Goal: Task Accomplishment & Management: Manage account settings

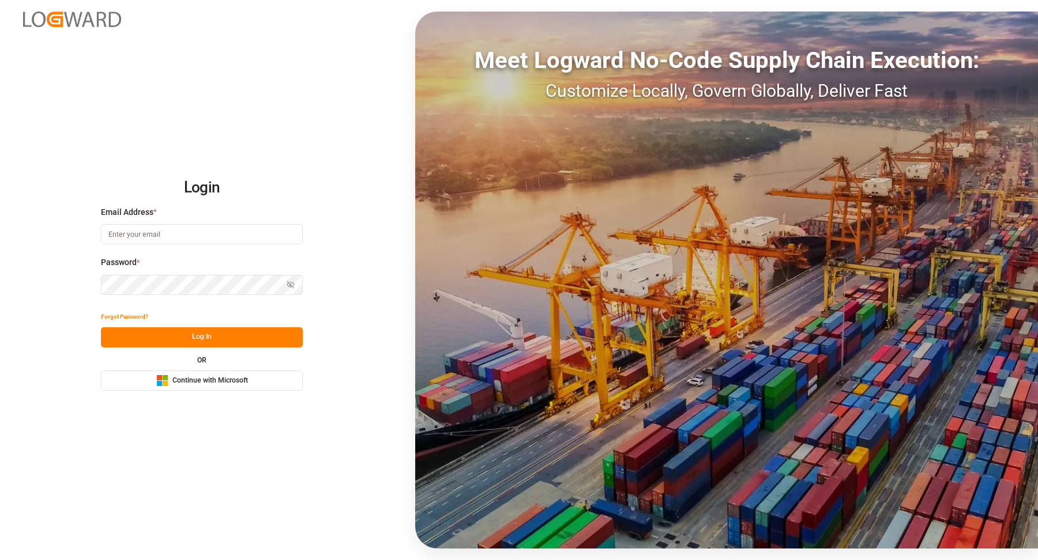
click at [239, 383] on span "Continue with Microsoft" at bounding box center [210, 381] width 76 height 10
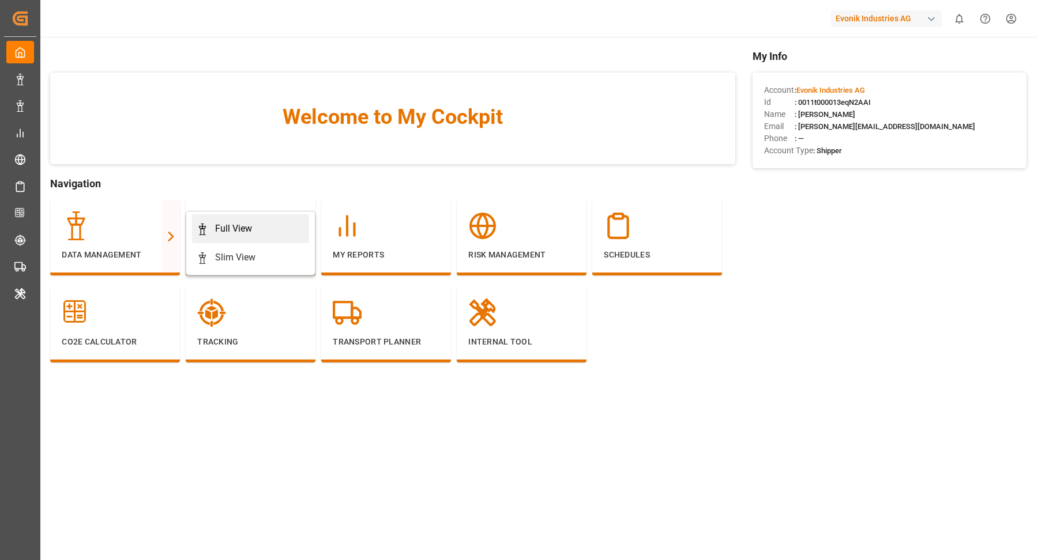
click at [277, 222] on div "Full View" at bounding box center [251, 229] width 108 height 14
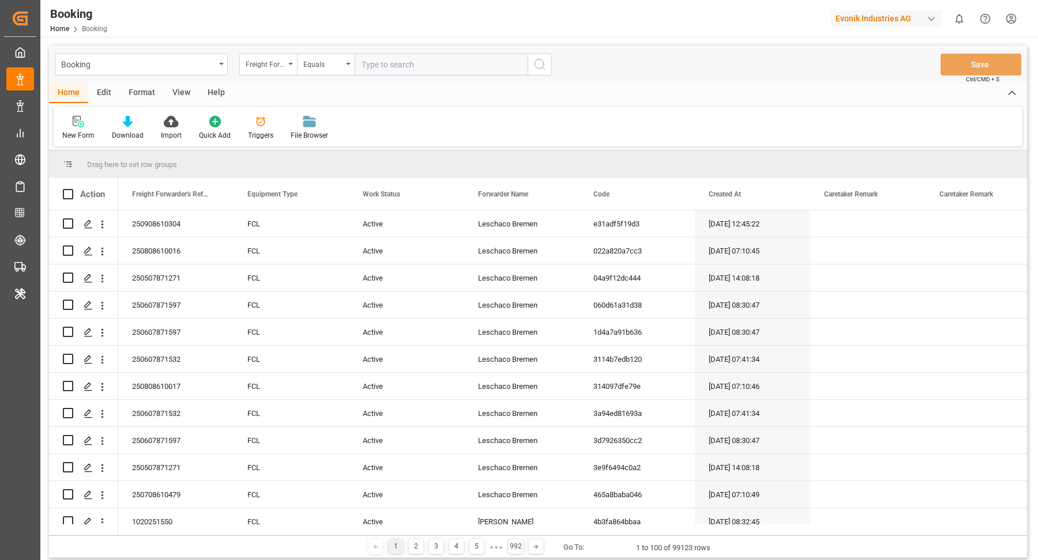
click at [153, 95] on div "Format" at bounding box center [142, 94] width 44 height 20
click at [85, 127] on div at bounding box center [79, 121] width 34 height 12
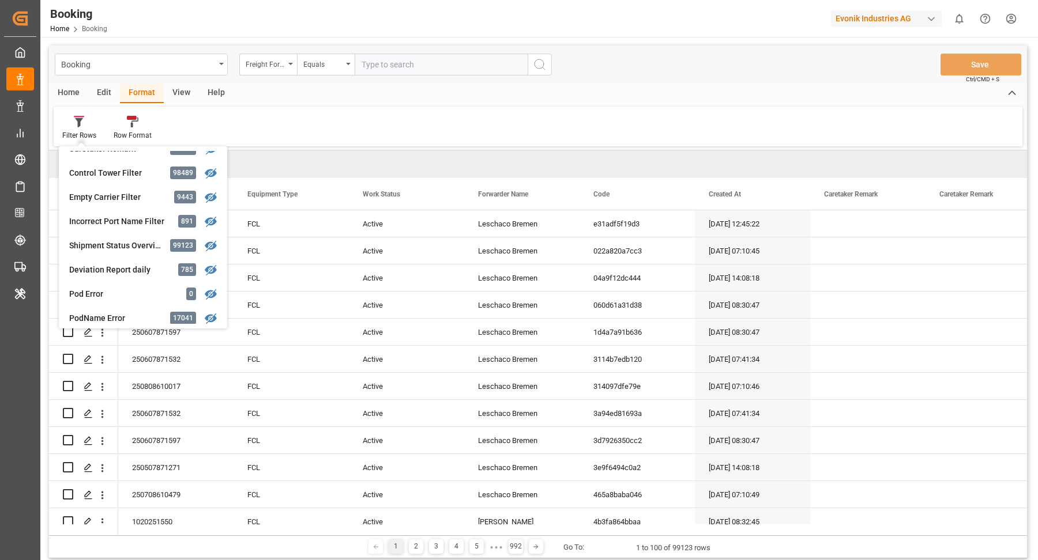
scroll to position [476, 0]
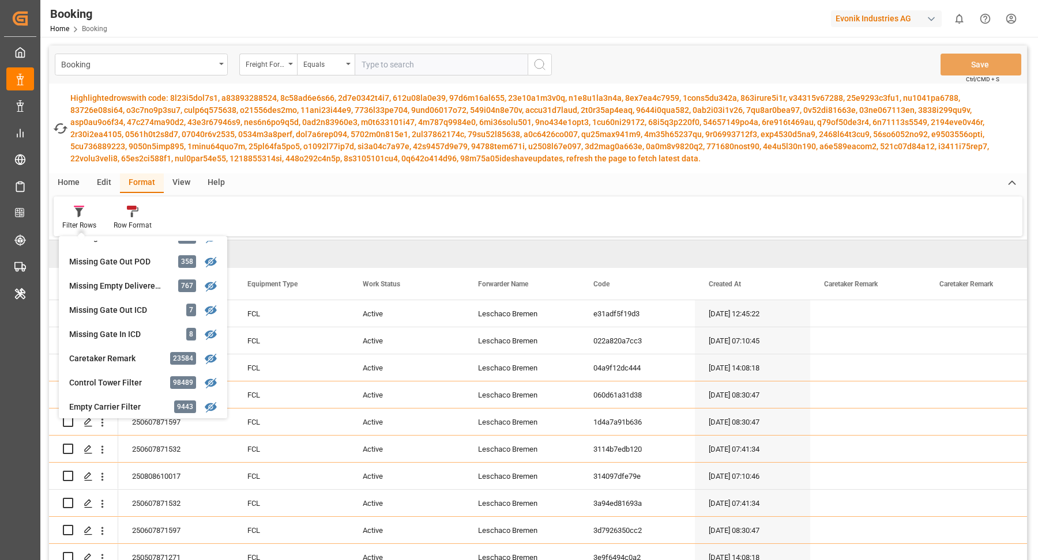
click at [741, 86] on div "Fetch latest updates Highlighted rows with code: have updates, refresh the page…" at bounding box center [538, 129] width 978 height 90
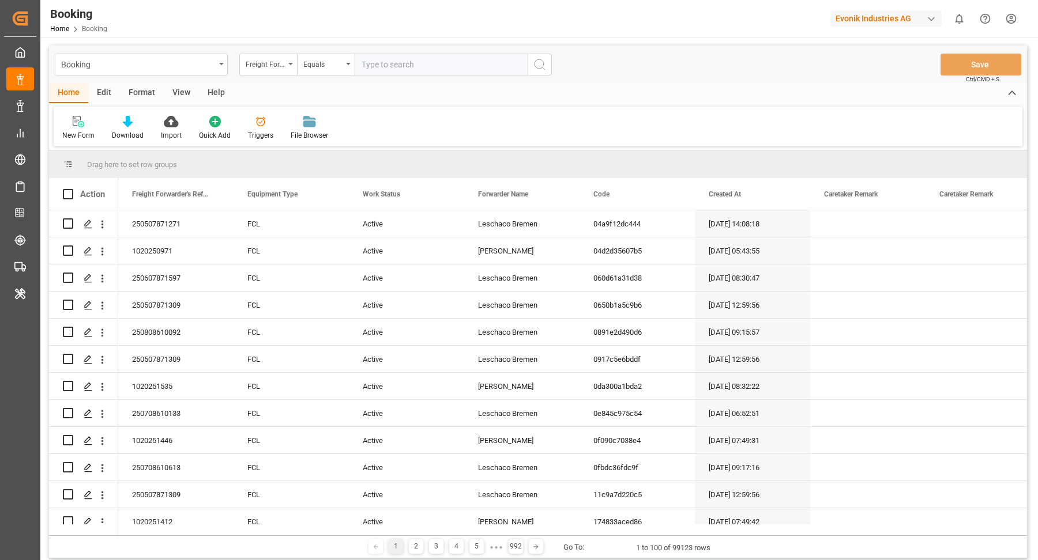
click at [146, 94] on div "Format" at bounding box center [142, 94] width 44 height 20
click at [76, 126] on icon at bounding box center [79, 122] width 10 height 12
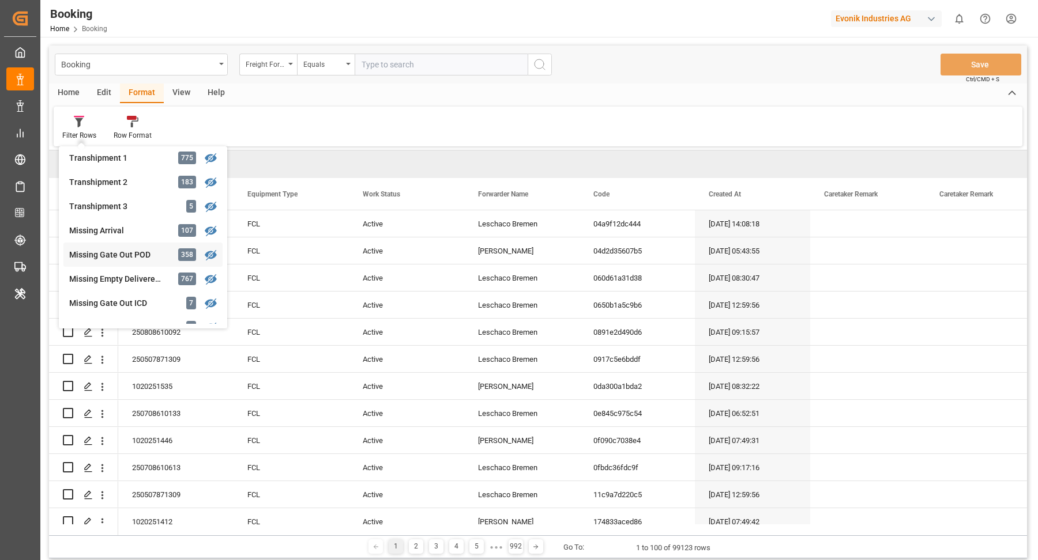
scroll to position [411, 0]
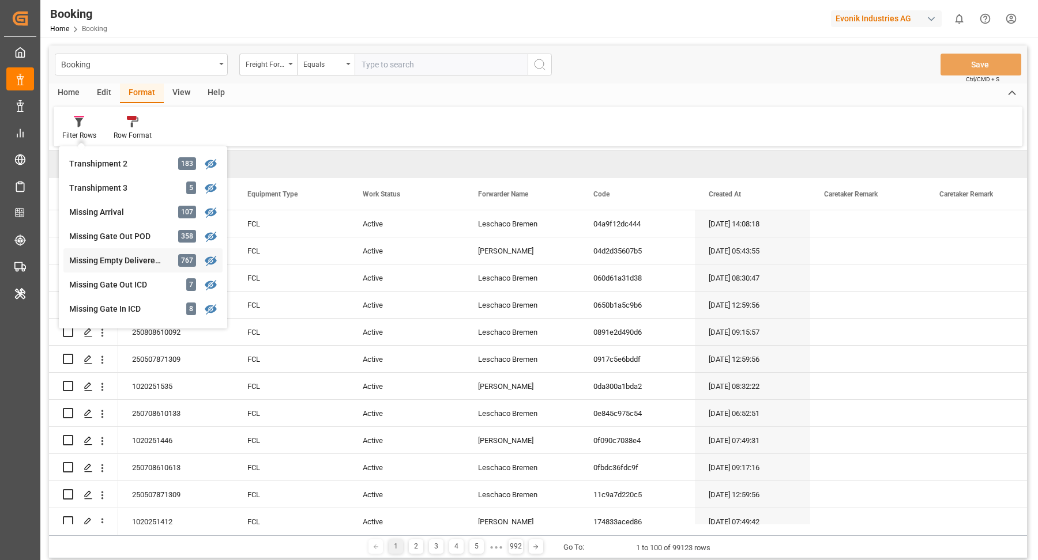
click at [126, 262] on div "Missing Empty Delivered Depot" at bounding box center [119, 261] width 101 height 12
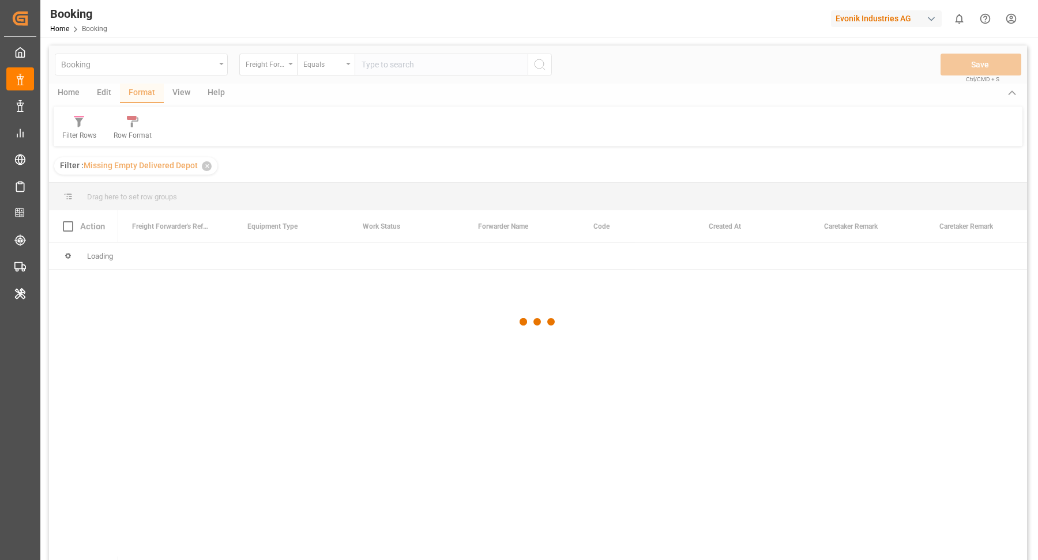
click at [171, 103] on div at bounding box center [538, 322] width 978 height 553
click at [181, 92] on div at bounding box center [538, 322] width 978 height 553
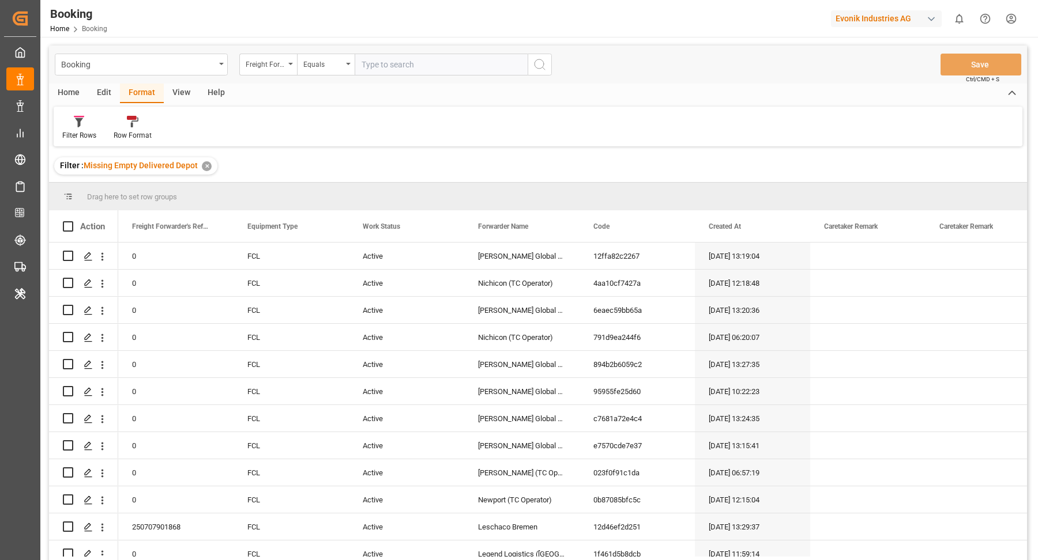
click at [181, 92] on div "View" at bounding box center [181, 94] width 35 height 20
click at [65, 123] on div at bounding box center [73, 121] width 22 height 12
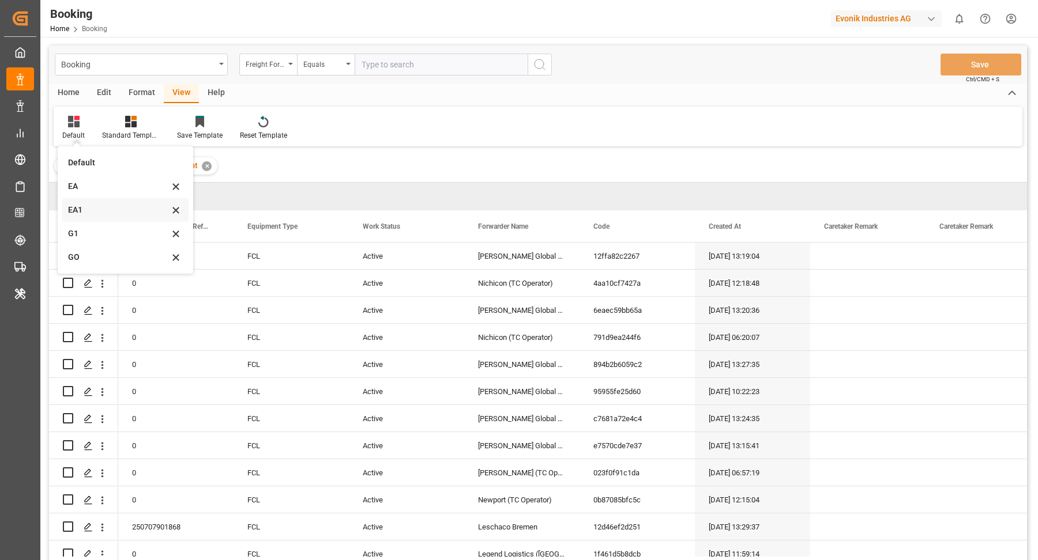
click at [107, 218] on div "EA1" at bounding box center [125, 210] width 126 height 24
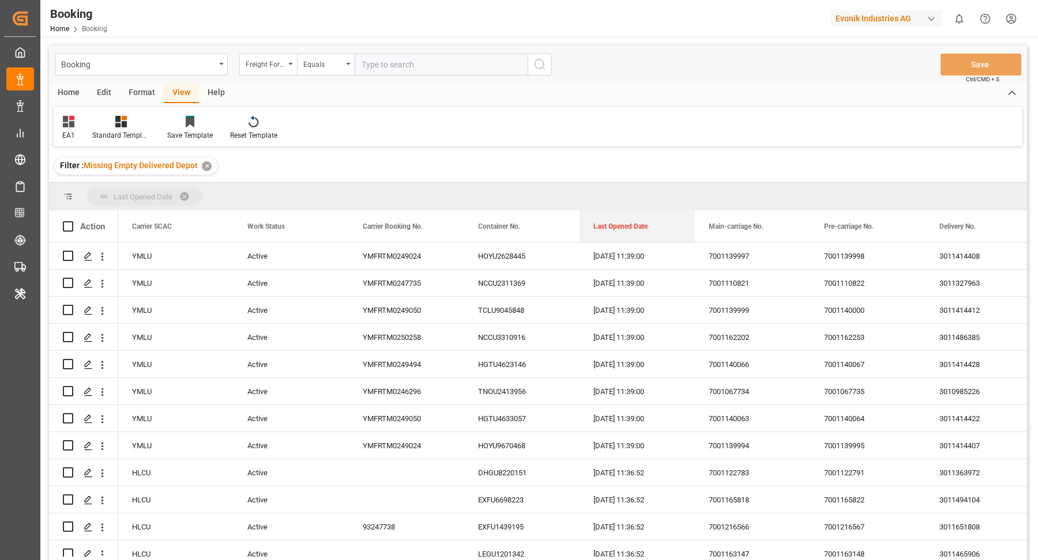
drag, startPoint x: 622, startPoint y: 219, endPoint x: 627, endPoint y: 193, distance: 26.4
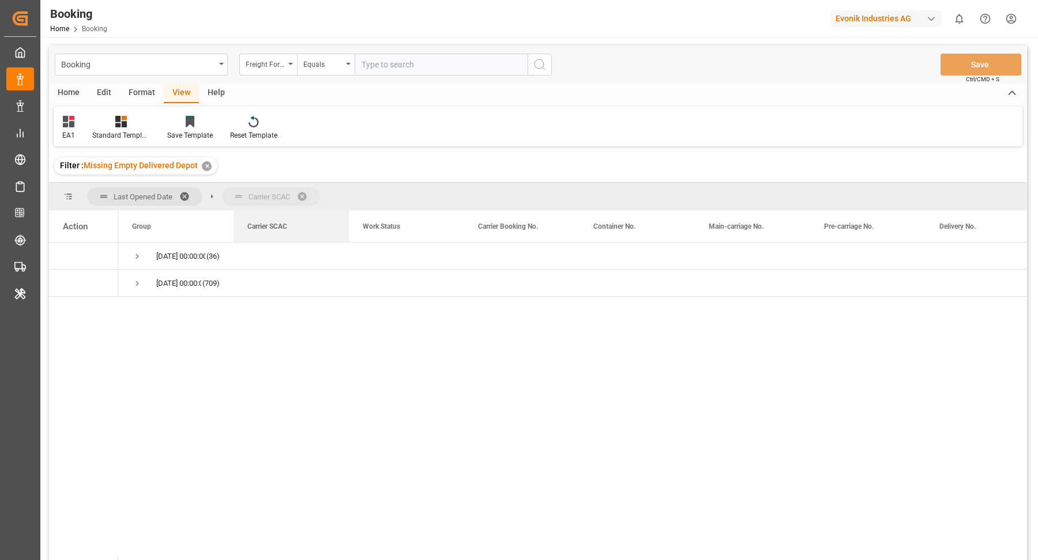
drag, startPoint x: 277, startPoint y: 219, endPoint x: 284, endPoint y: 200, distance: 19.9
click at [138, 260] on span "Press SPACE to select this row." at bounding box center [137, 256] width 10 height 10
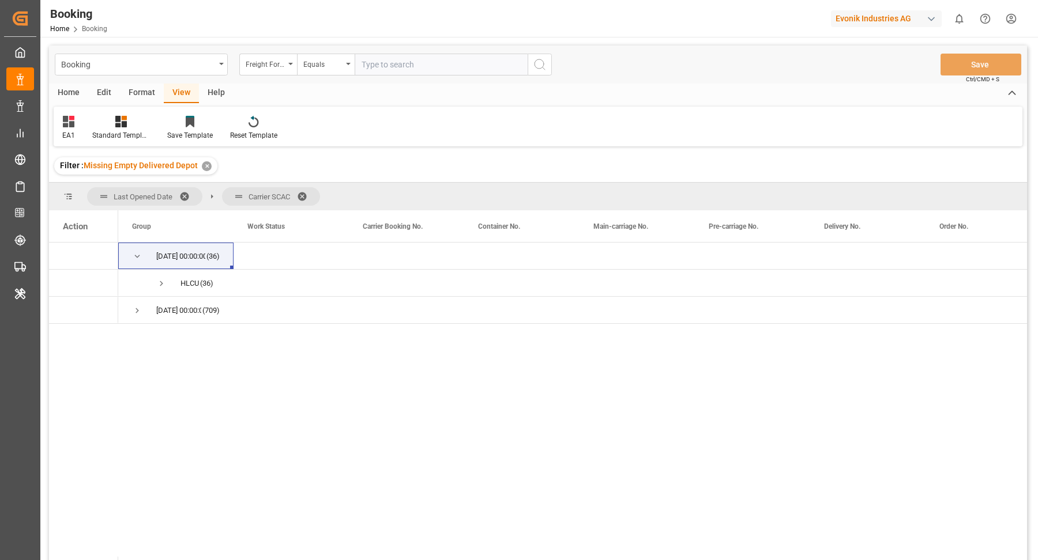
click at [137, 98] on div "Format" at bounding box center [142, 94] width 44 height 20
click at [78, 123] on icon at bounding box center [79, 122] width 8 height 9
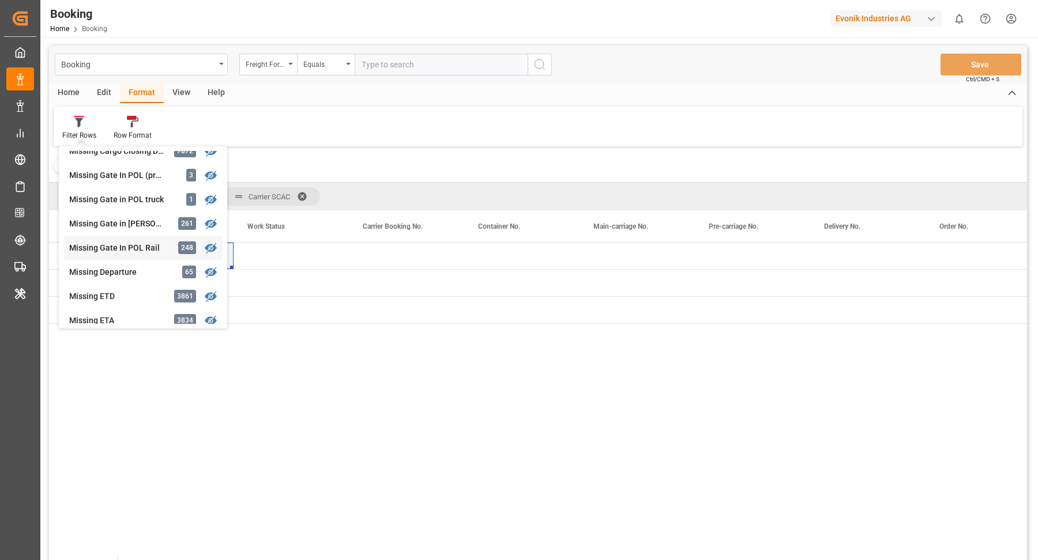
scroll to position [398, 0]
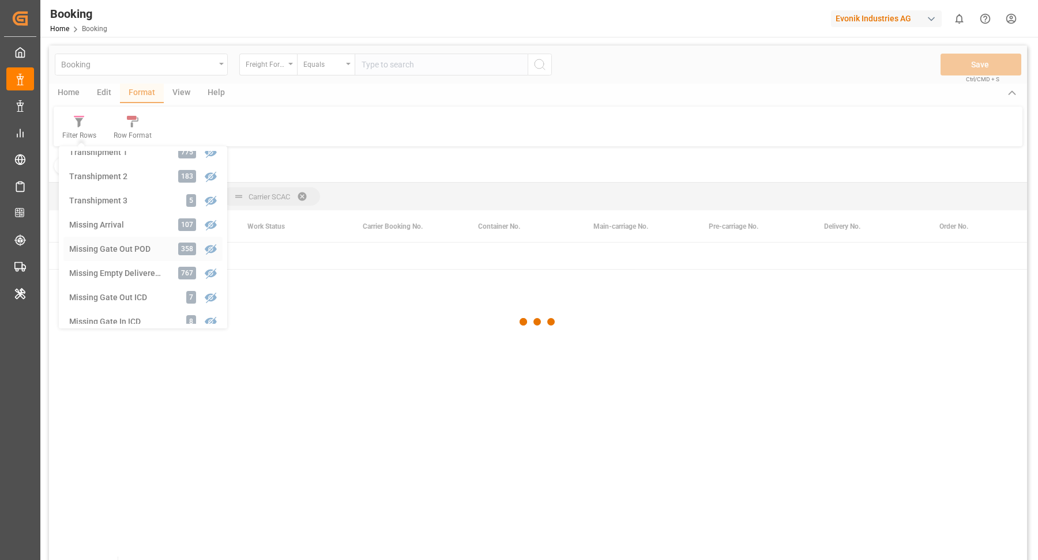
click at [128, 243] on div "Booking Freight Forwarder's Reference No. Equals Save Ctrl/CMD + S Home Edit Fo…" at bounding box center [538, 318] width 978 height 545
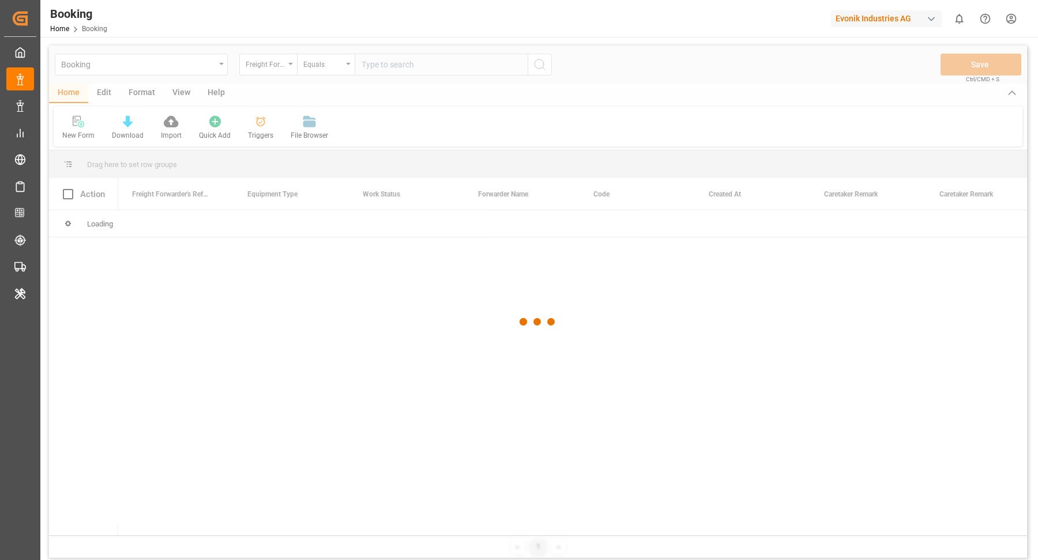
click at [442, 69] on div at bounding box center [538, 322] width 978 height 553
click at [448, 66] on div at bounding box center [538, 322] width 978 height 553
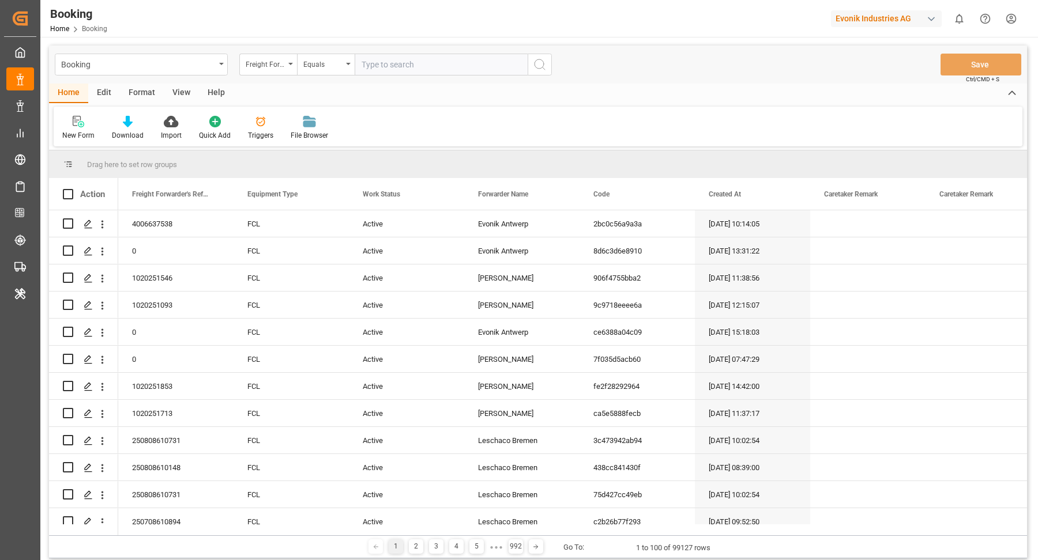
click at [436, 59] on input "text" at bounding box center [441, 65] width 173 height 22
paste input "250908610463"
type input "250908610463"
click at [535, 66] on icon "search button" at bounding box center [540, 65] width 14 height 14
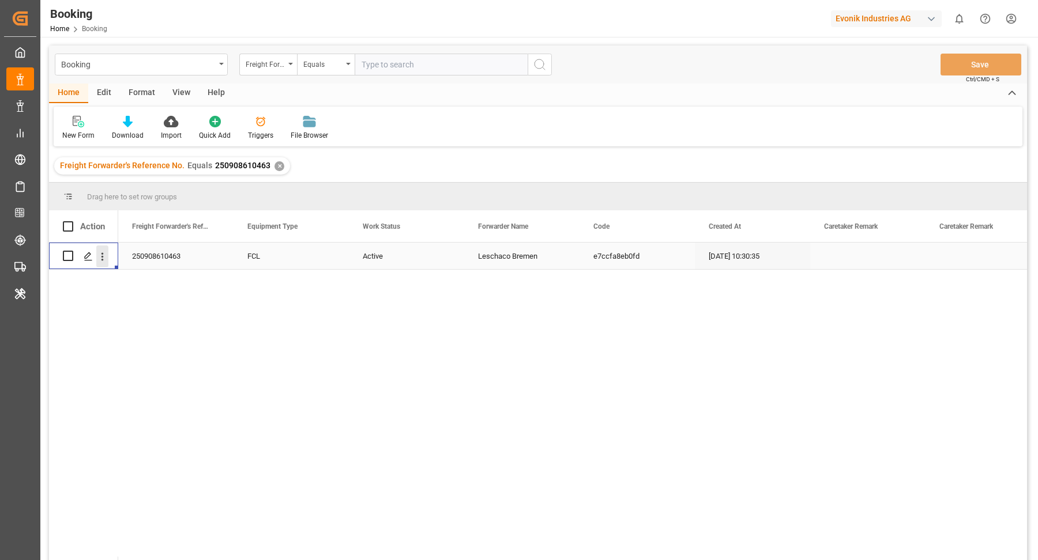
click at [107, 259] on icon "open menu" at bounding box center [102, 257] width 12 height 12
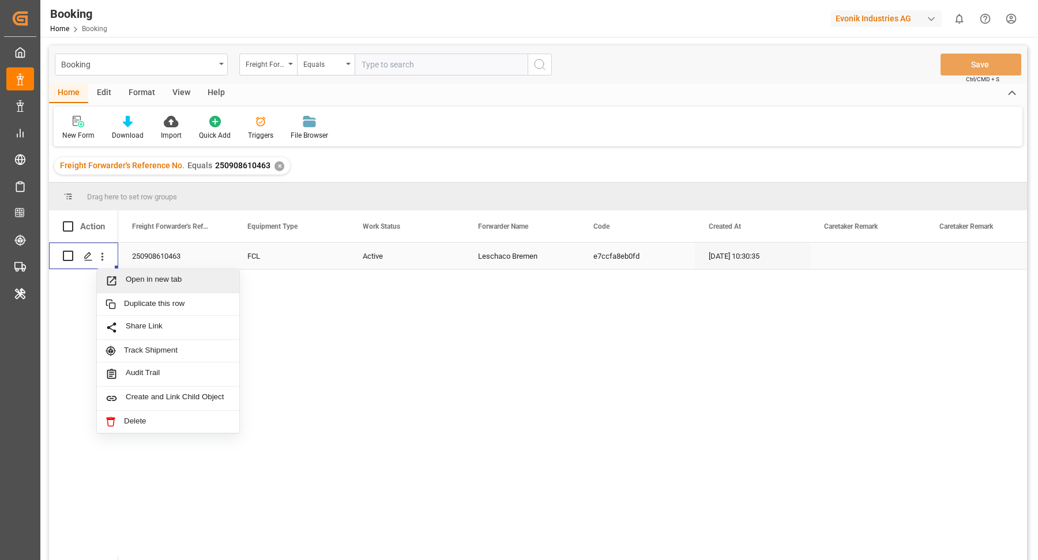
click at [158, 280] on span "Open in new tab" at bounding box center [178, 281] width 105 height 12
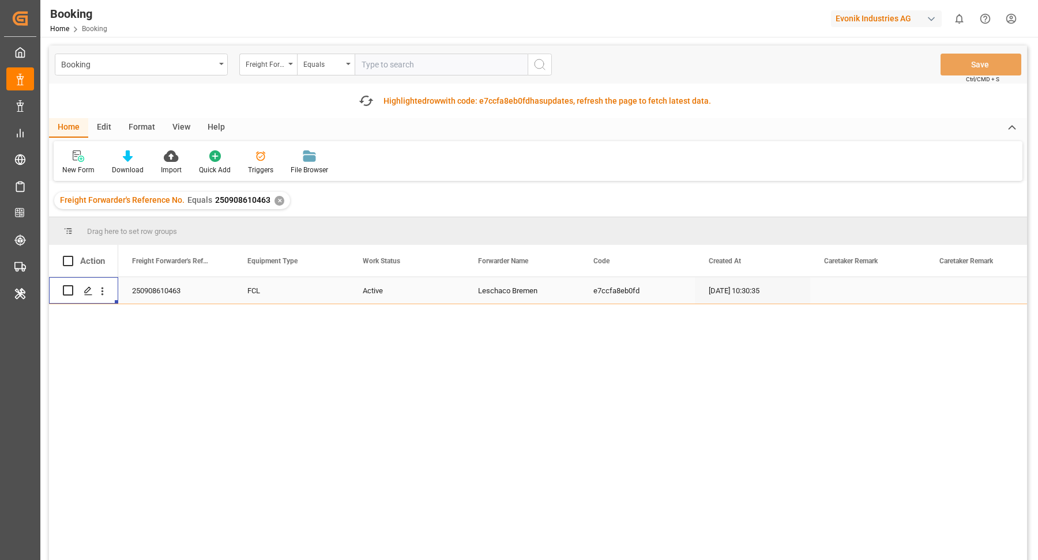
click at [278, 196] on div "Freight Forwarder's Reference No. Equals 250908610463 ✕" at bounding box center [172, 200] width 236 height 17
click at [429, 67] on input "text" at bounding box center [441, 65] width 173 height 22
paste input "250908610464"
type input "250908610464"
click at [543, 67] on icon "search button" at bounding box center [540, 65] width 14 height 14
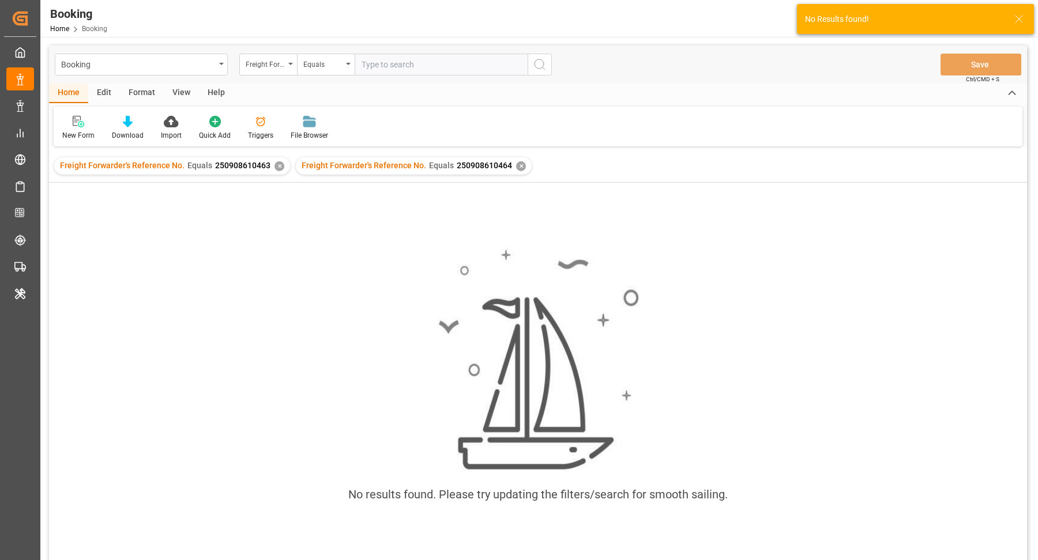
click at [276, 163] on div "✕" at bounding box center [279, 166] width 10 height 10
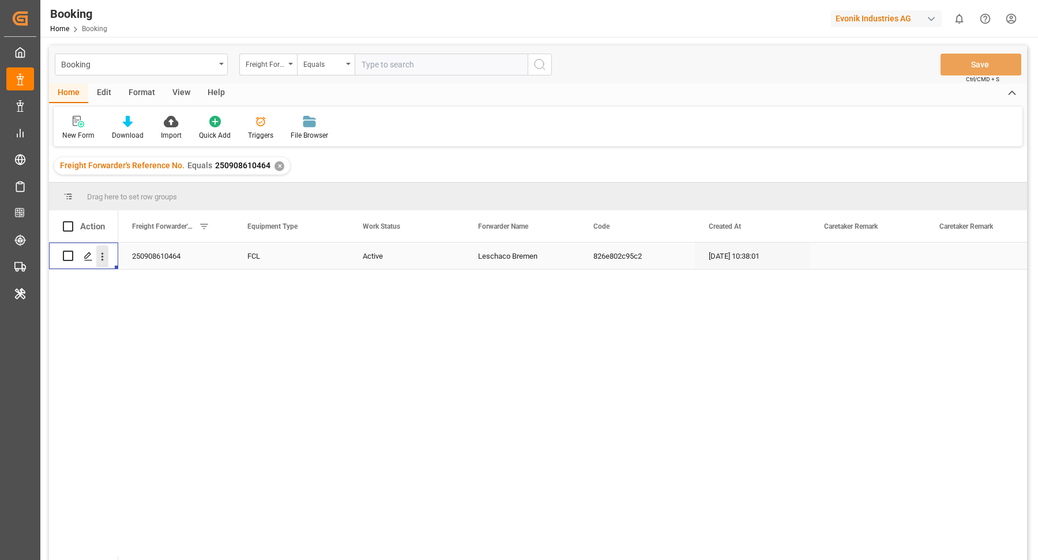
click at [102, 254] on icon "open menu" at bounding box center [102, 257] width 2 height 8
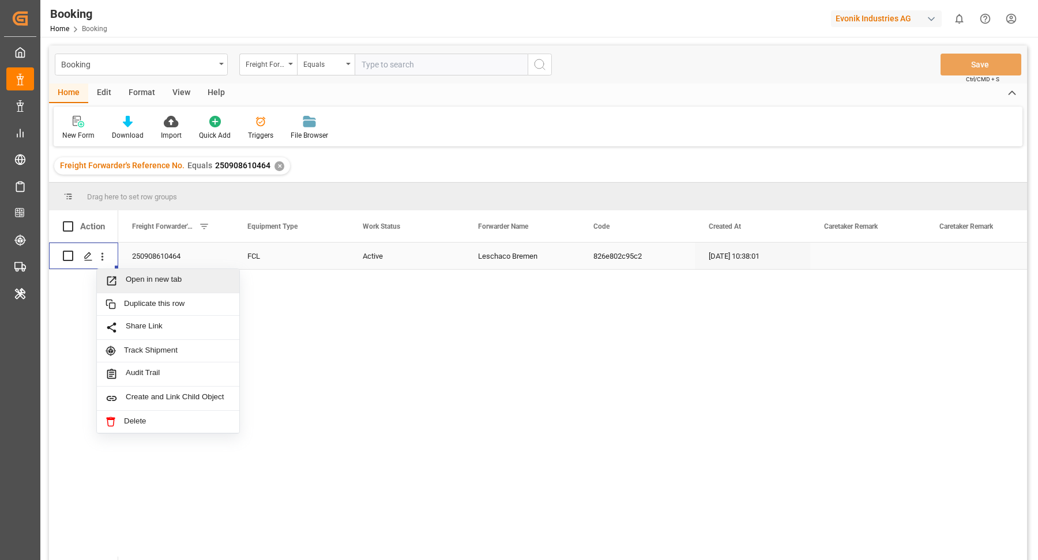
click at [156, 278] on span "Open in new tab" at bounding box center [178, 281] width 105 height 12
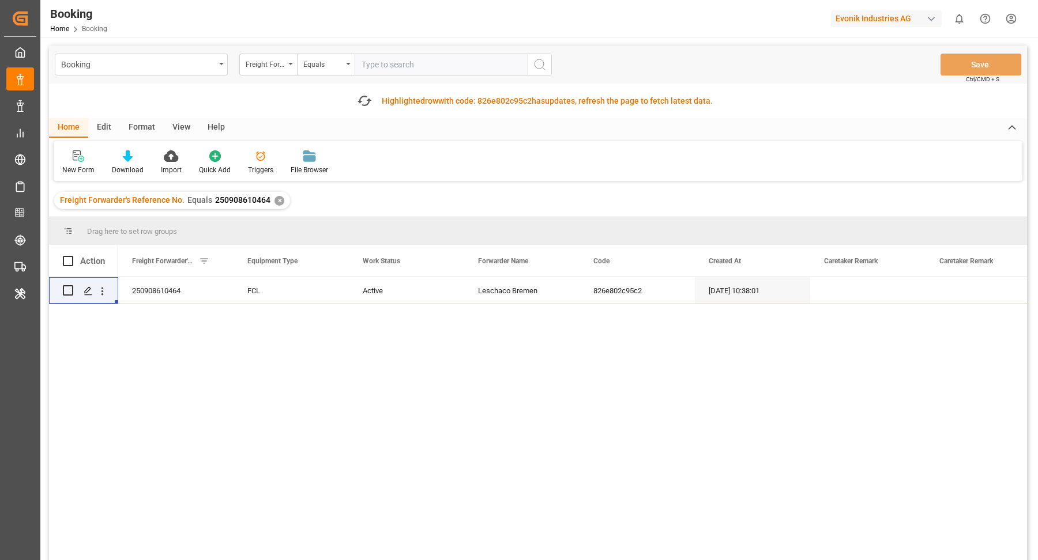
click at [462, 72] on input "text" at bounding box center [441, 65] width 173 height 22
paste input "250908610473"
type input "250908610473"
click at [541, 64] on icon "search button" at bounding box center [540, 65] width 14 height 14
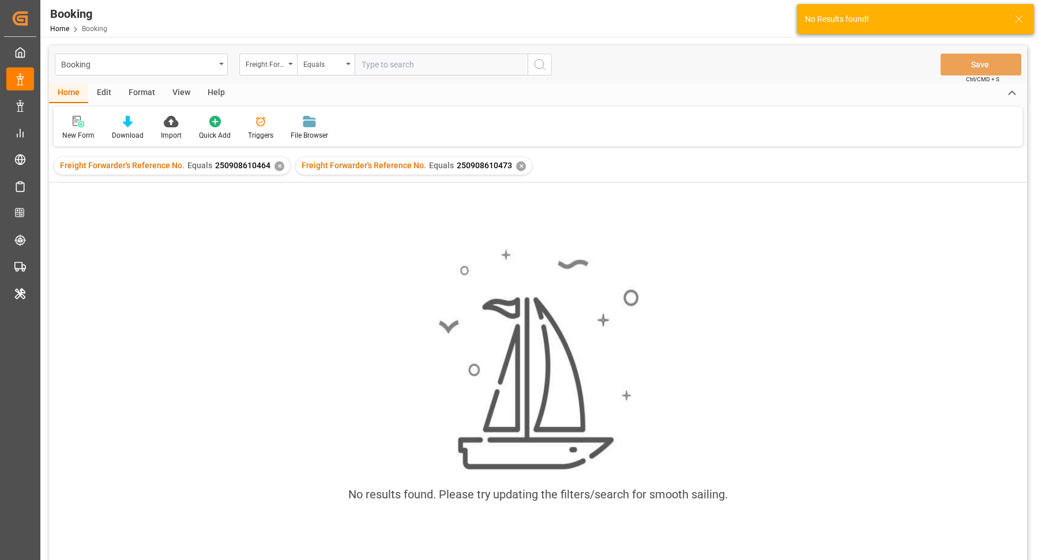
click at [278, 165] on div "✕" at bounding box center [279, 166] width 10 height 10
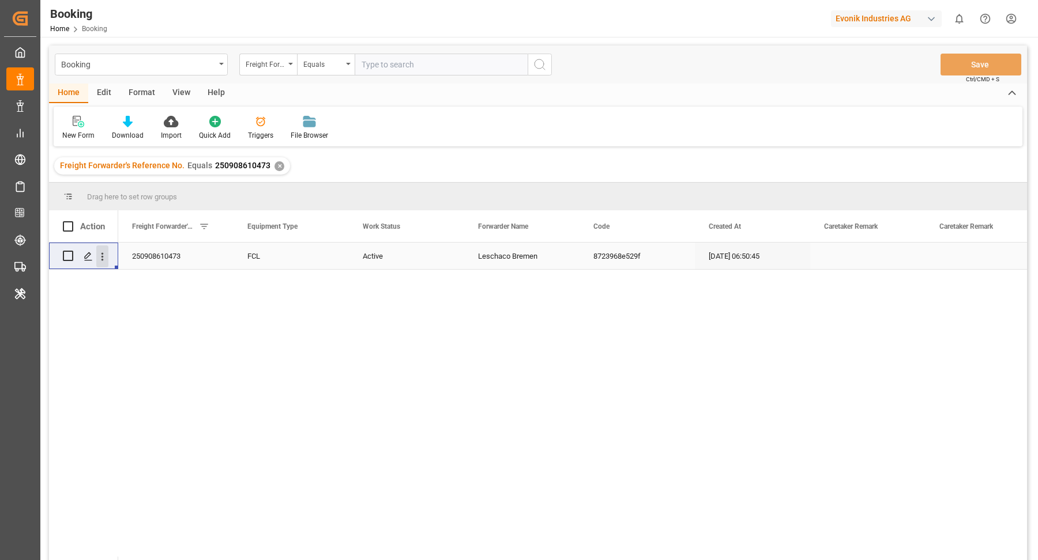
click at [104, 253] on icon "open menu" at bounding box center [102, 257] width 12 height 12
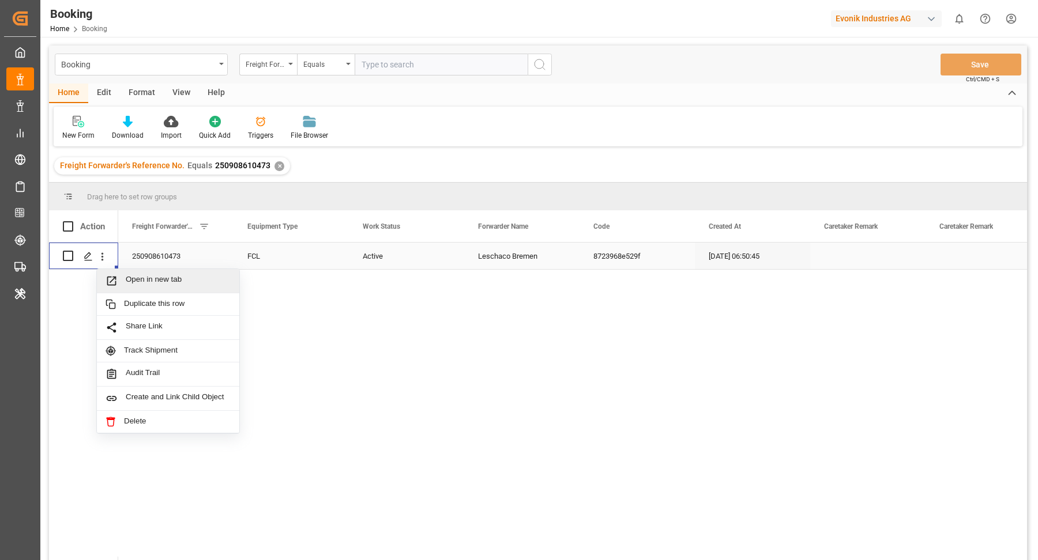
click at [174, 291] on div "Open in new tab" at bounding box center [168, 281] width 142 height 24
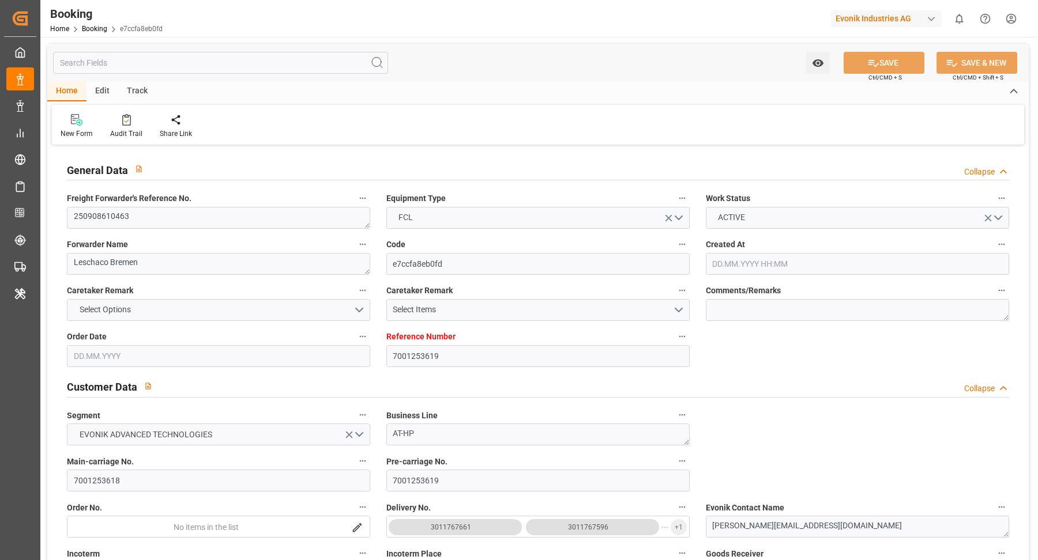
type input "7001253619"
type input "CMACGM"
type input "CMA CGM Group"
type input "EUNWC"
type input "MXVER"
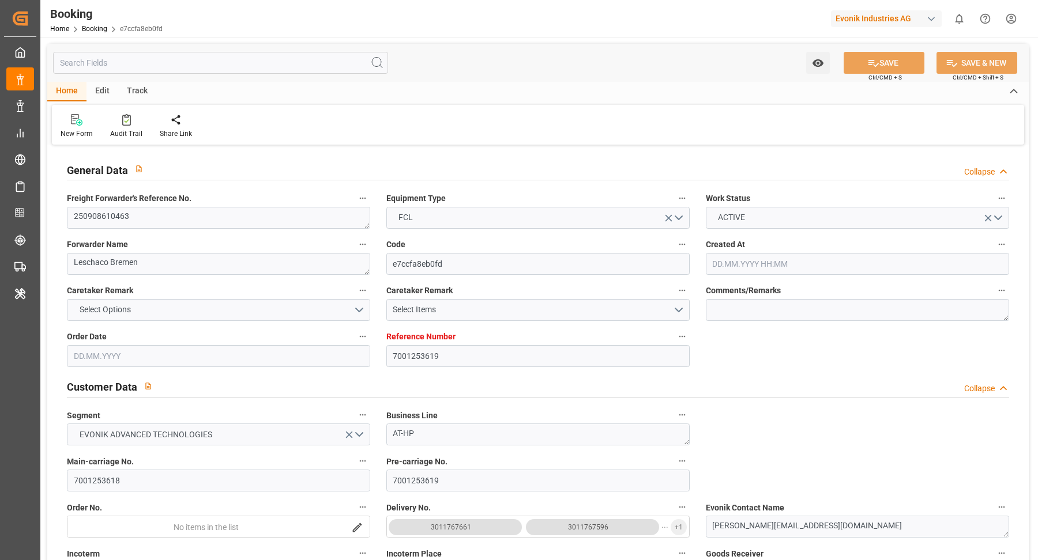
type input "[DATE] 10:30"
type input "[DATE]"
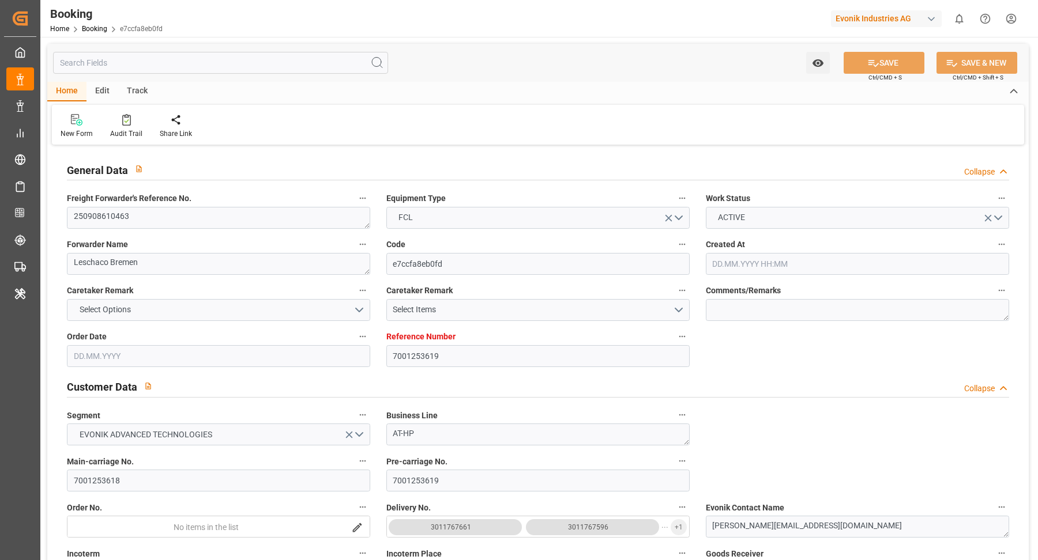
type input "[DATE]"
type input "22.08.2025 08:52"
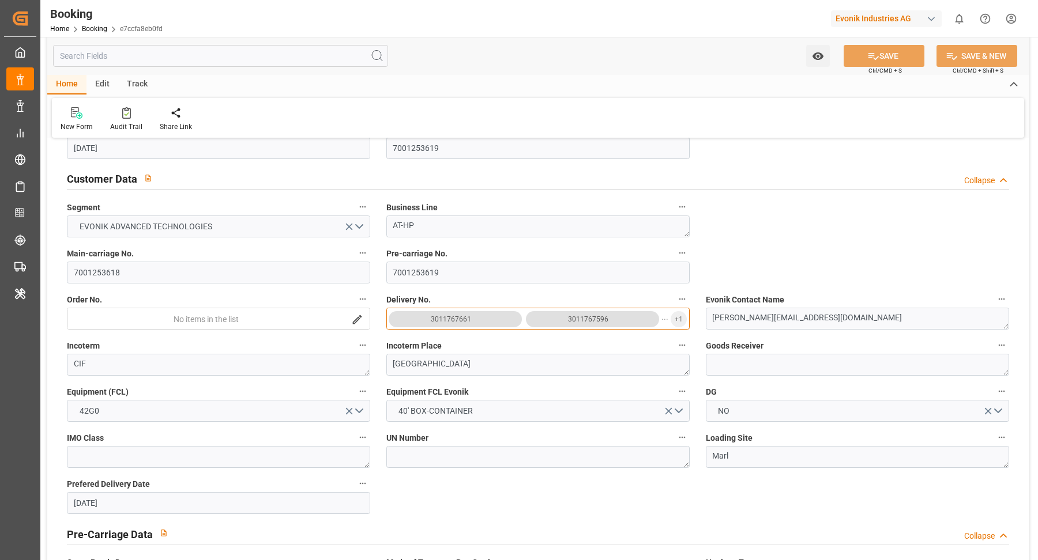
click at [688, 319] on button "3011767661 3011767596 ... + 1" at bounding box center [537, 319] width 303 height 22
click at [683, 312] on button "+ 1" at bounding box center [679, 319] width 16 height 16
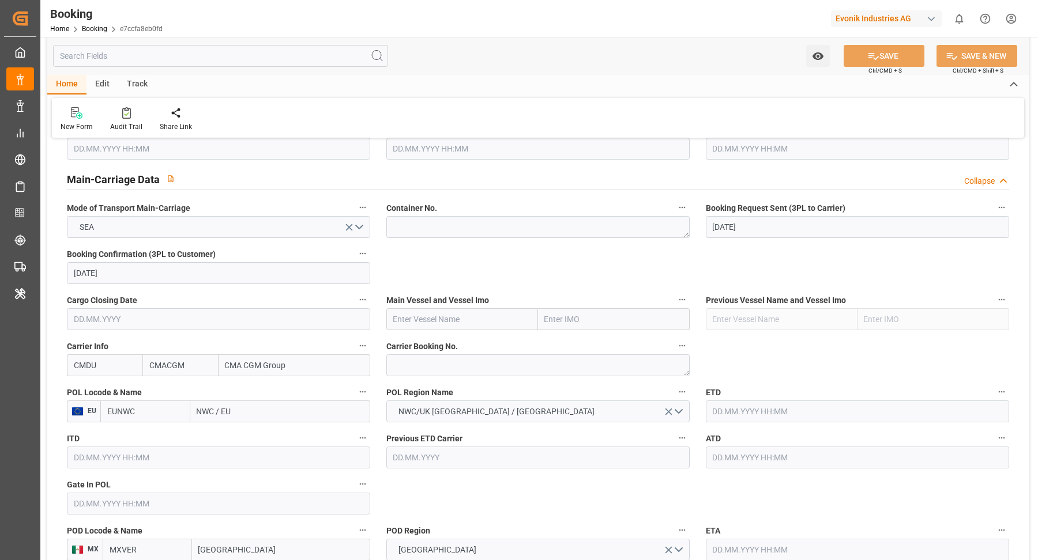
scroll to position [828, 0]
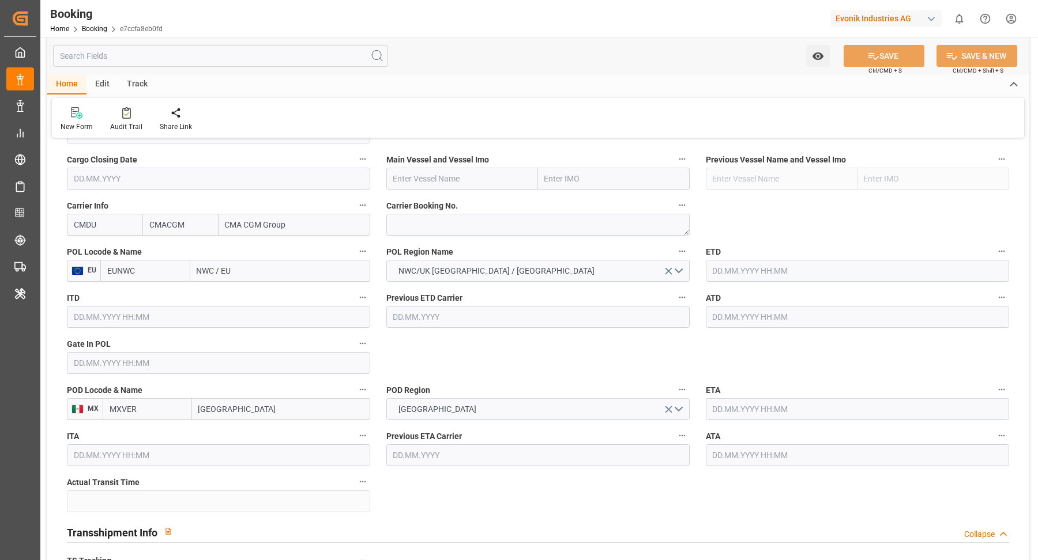
click at [416, 211] on label "Carrier Booking No." at bounding box center [537, 206] width 303 height 16
click at [675, 211] on button "Carrier Booking No." at bounding box center [682, 205] width 15 height 15
click at [440, 223] on div at bounding box center [519, 280] width 1038 height 560
click at [503, 224] on textarea at bounding box center [537, 225] width 303 height 22
paste textarea "HBG2029435"
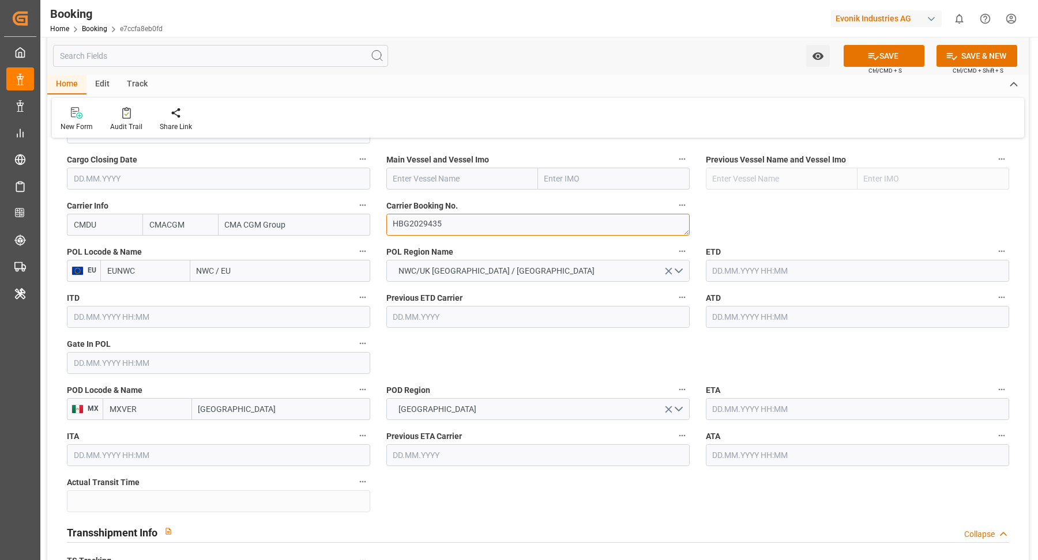
type textarea "HBG2029435"
click at [279, 266] on input "NWC / EU" at bounding box center [280, 271] width 180 height 22
type input "rotterdam"
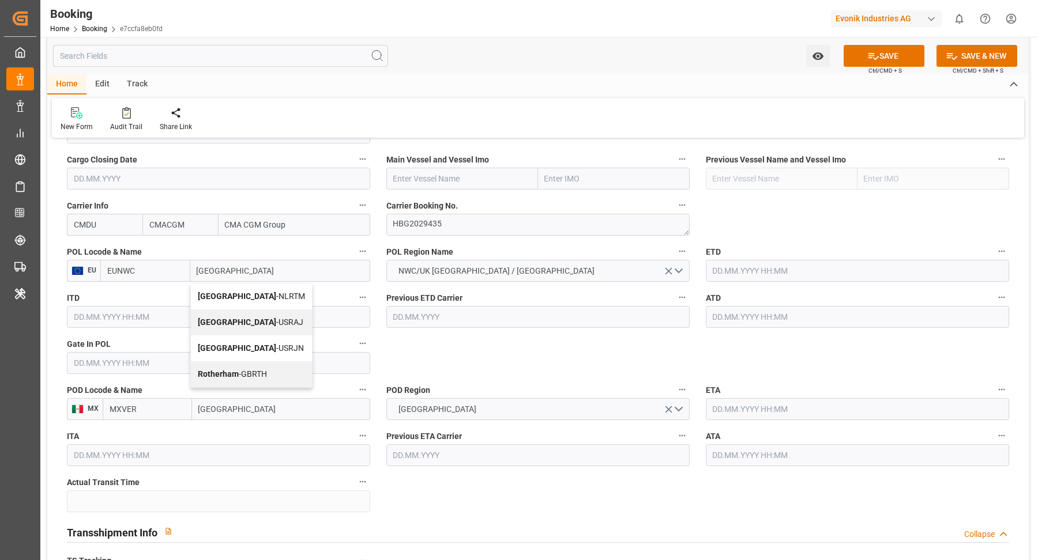
click at [273, 291] on div "Rotterdam - NLRTM" at bounding box center [251, 297] width 121 height 26
type input "NLRTM"
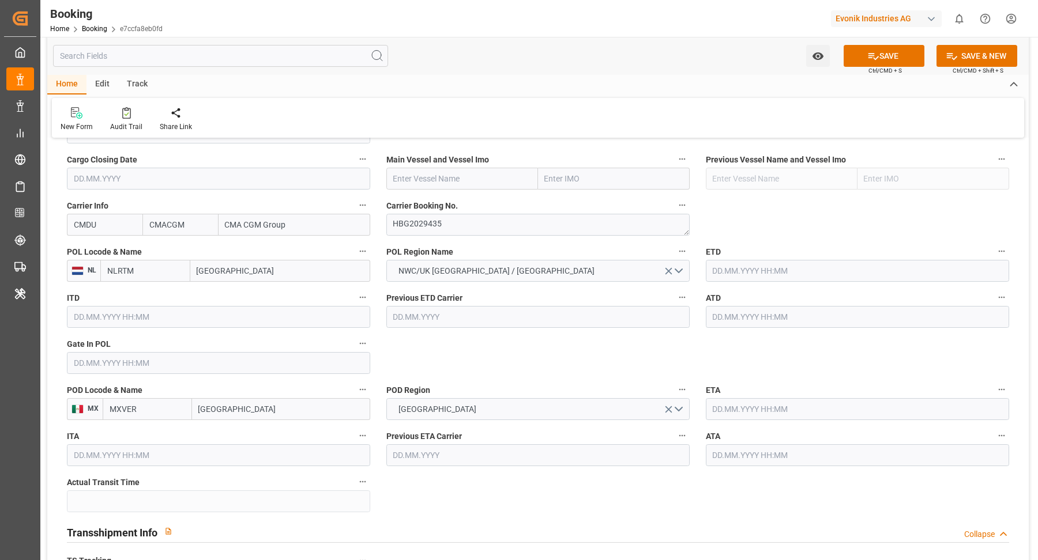
type input "[GEOGRAPHIC_DATA]"
click at [747, 267] on input "text" at bounding box center [857, 271] width 303 height 22
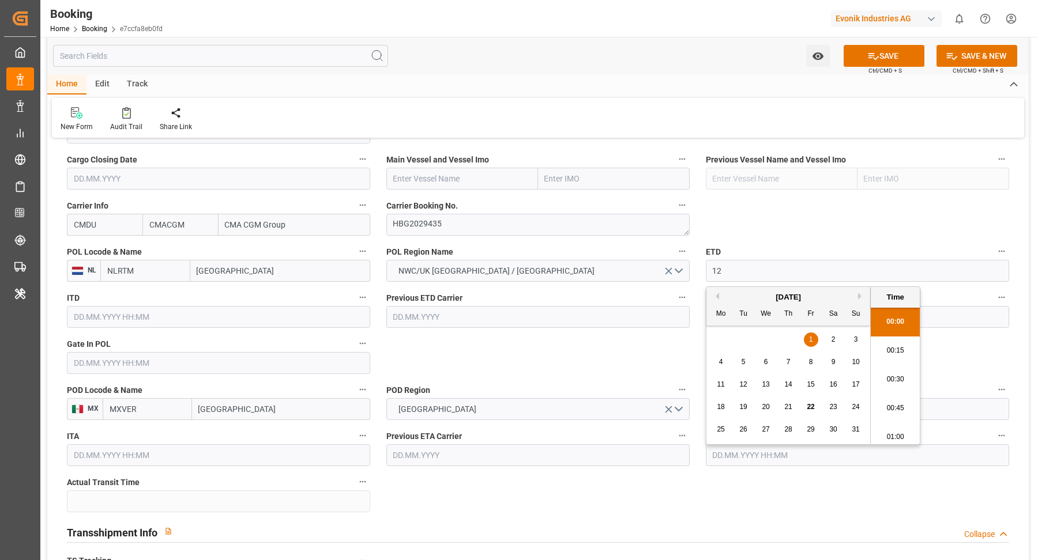
scroll to position [1877, 0]
type input "12.09.2025 00:00"
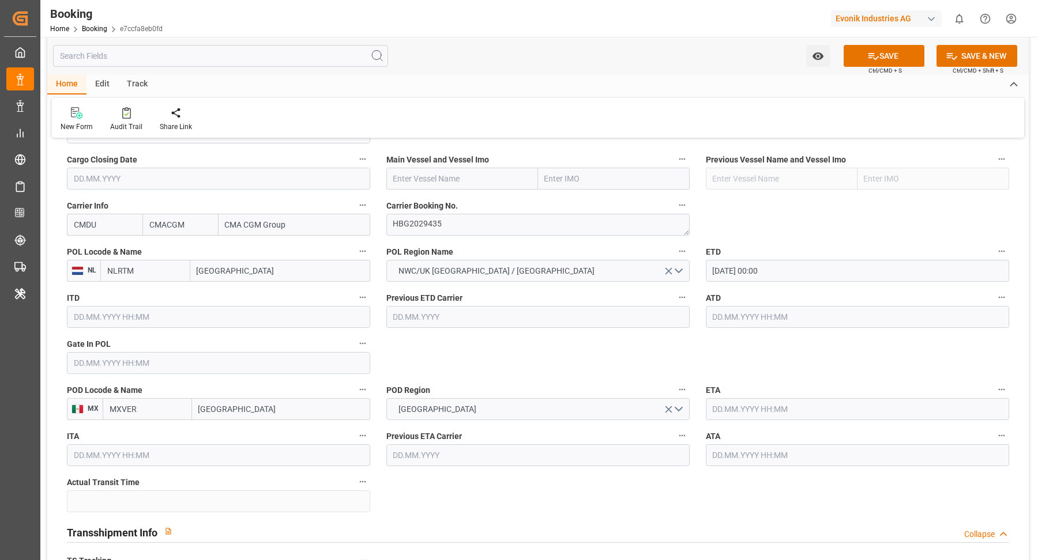
click at [760, 406] on input "text" at bounding box center [857, 409] width 303 height 22
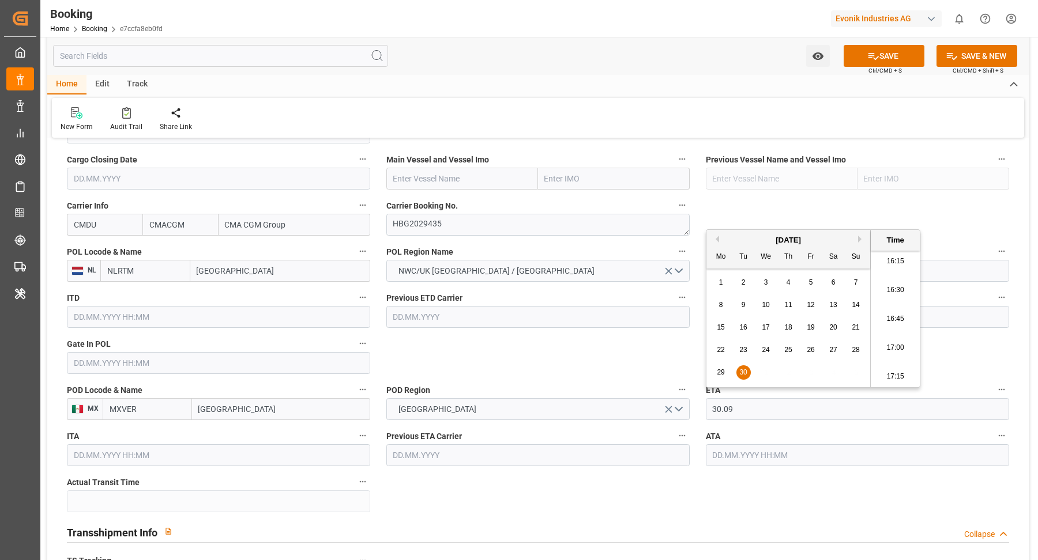
type input "30.09.2025 00:00"
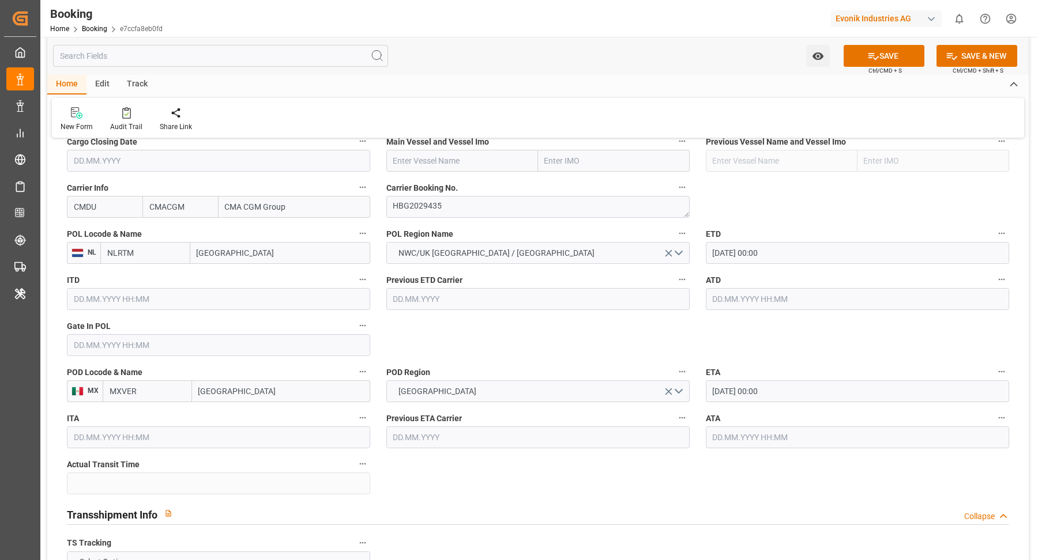
scroll to position [987, 0]
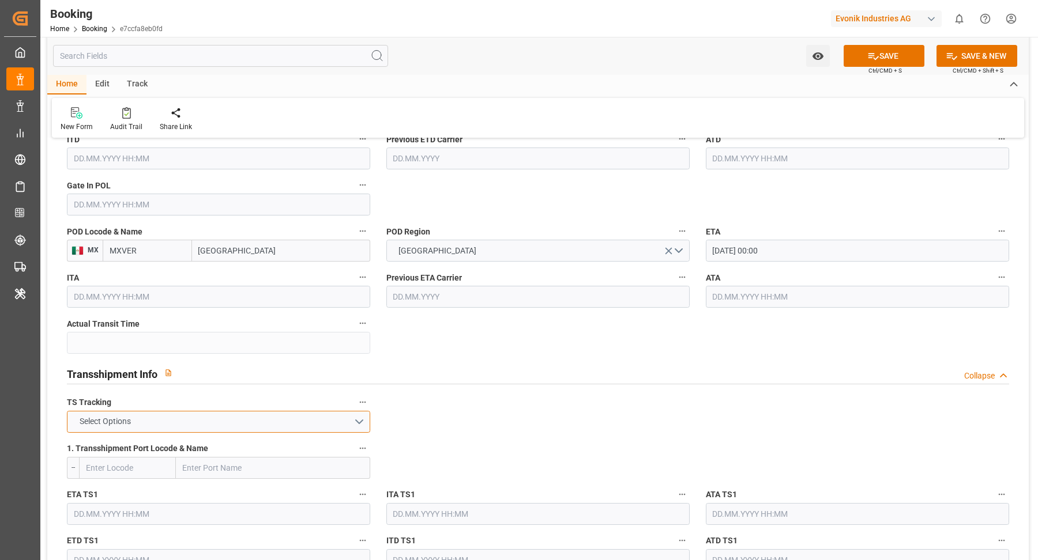
click at [238, 417] on button "Select Options" at bounding box center [218, 422] width 303 height 22
click at [167, 435] on div "TRUE FALSE" at bounding box center [218, 437] width 302 height 48
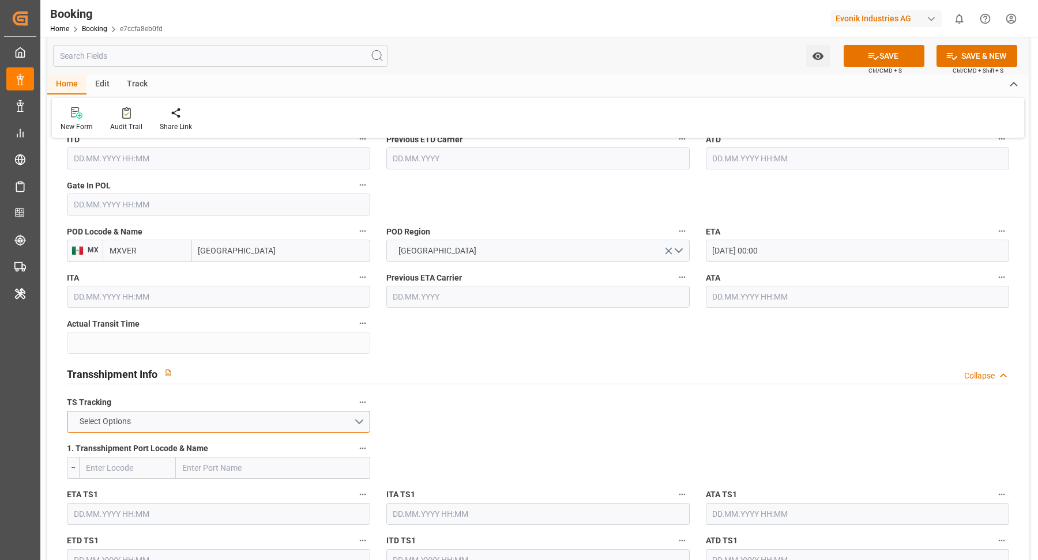
click at [211, 429] on button "Select Options" at bounding box center [218, 422] width 303 height 22
click at [162, 449] on div "FALSE" at bounding box center [218, 449] width 302 height 24
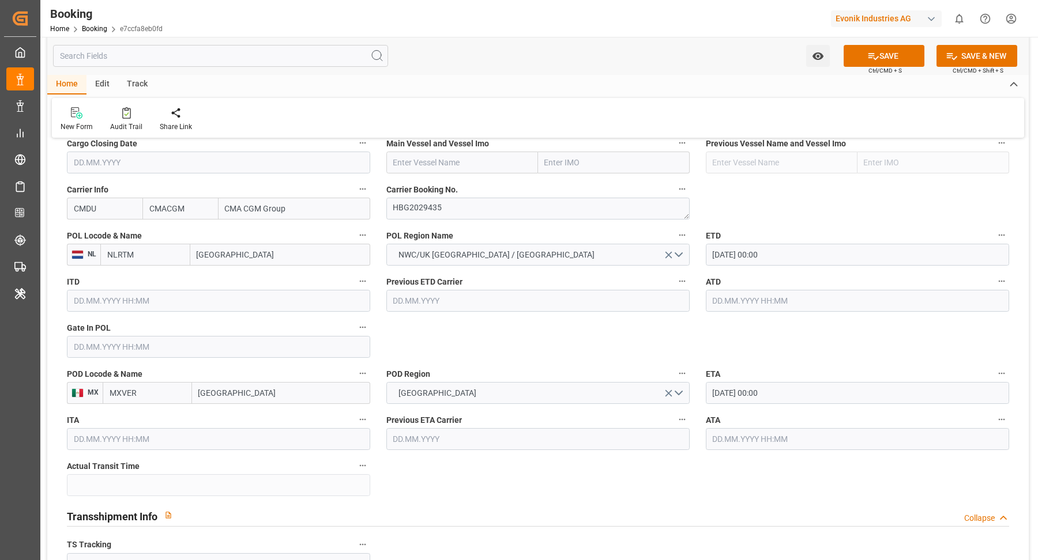
scroll to position [695, 0]
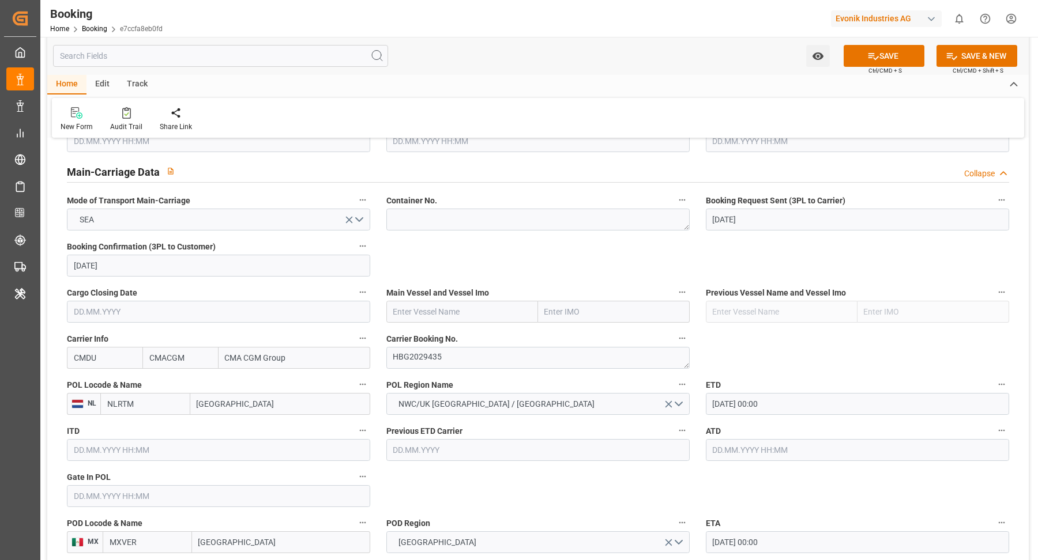
click at [446, 295] on span "Main Vessel and Vessel Imo" at bounding box center [437, 293] width 103 height 12
click at [675, 295] on button "Main Vessel and Vessel Imo" at bounding box center [682, 292] width 15 height 15
click at [453, 316] on div at bounding box center [519, 280] width 1038 height 560
click at [454, 314] on input "text" at bounding box center [462, 312] width 152 height 22
paste input "MH PERSEUS"
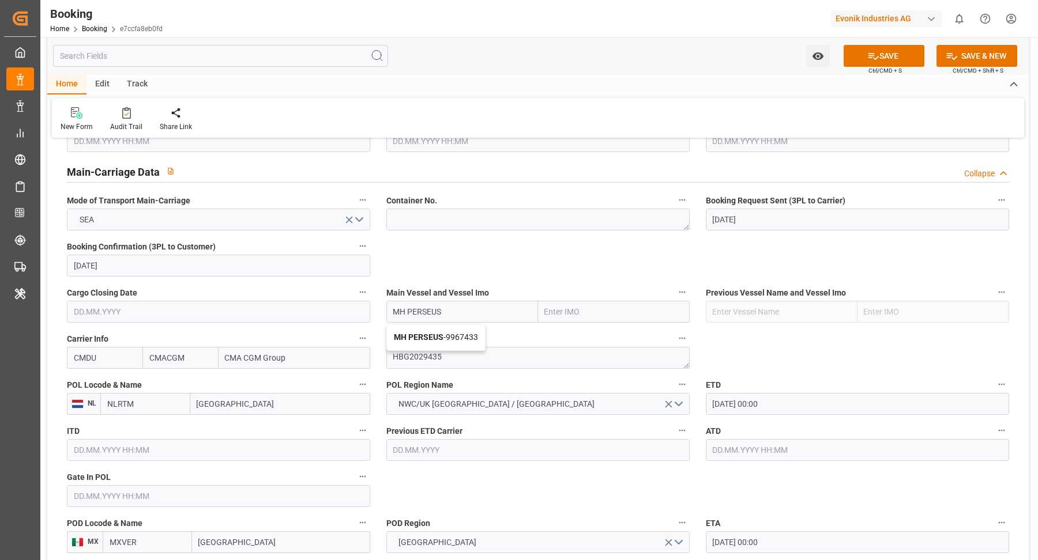
click at [428, 333] on b "MH PERSEUS" at bounding box center [419, 337] width 50 height 9
type input "MH PERSEUS"
type input "9967433"
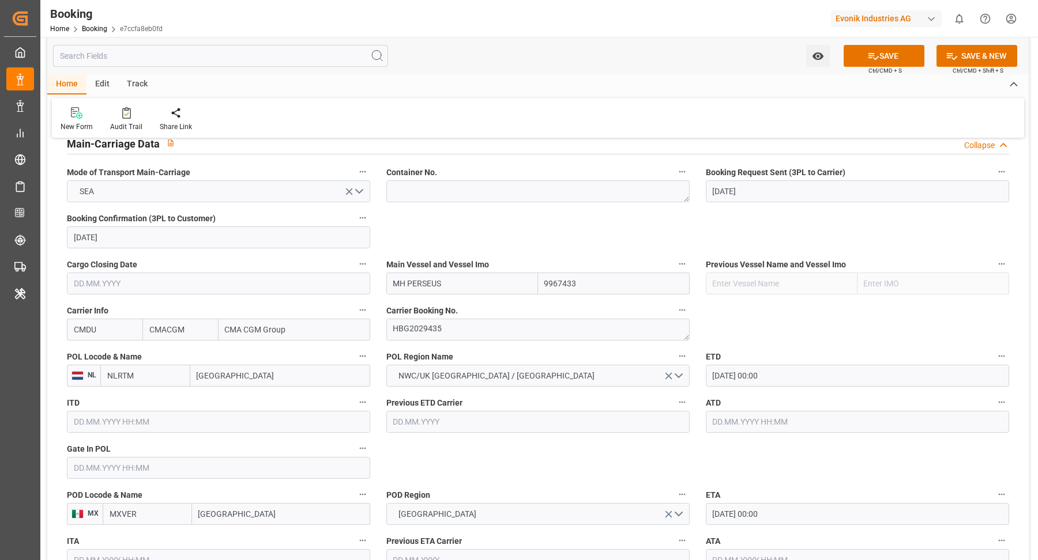
scroll to position [733, 0]
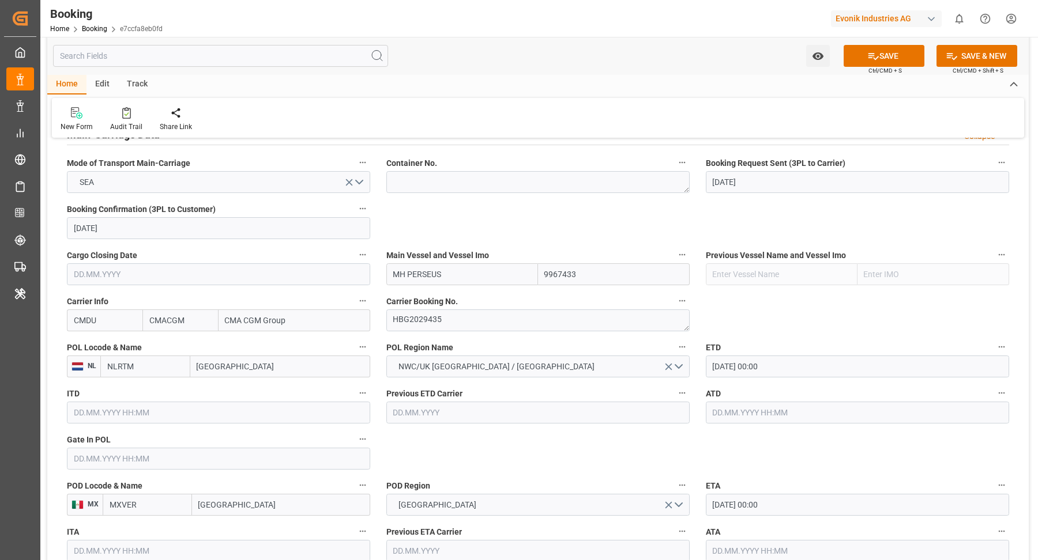
type input "MH PERSEUS"
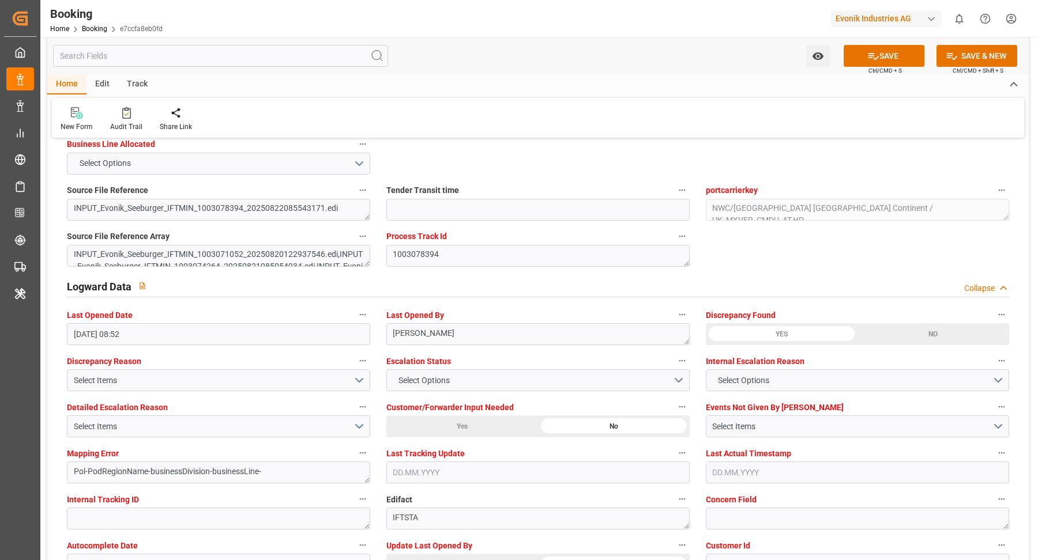
scroll to position [2091, 0]
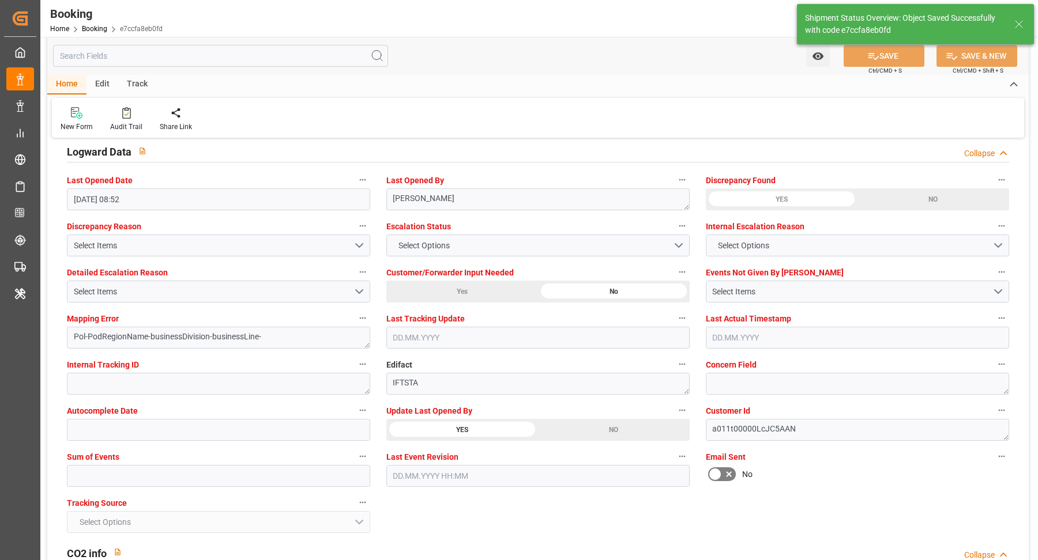
type textarea "businessDivision-businessLine-"
type input "MH PERSEUS"
type input "12.09.2025 00:00"
type input "30.09.2025 00:00"
type input "22.08.2025 11:22"
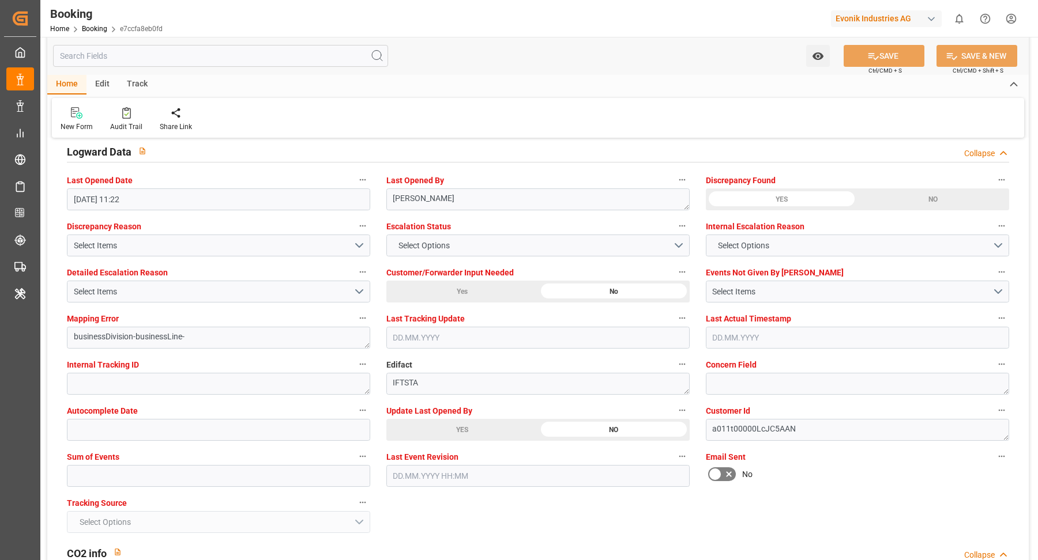
scroll to position [1877, 0]
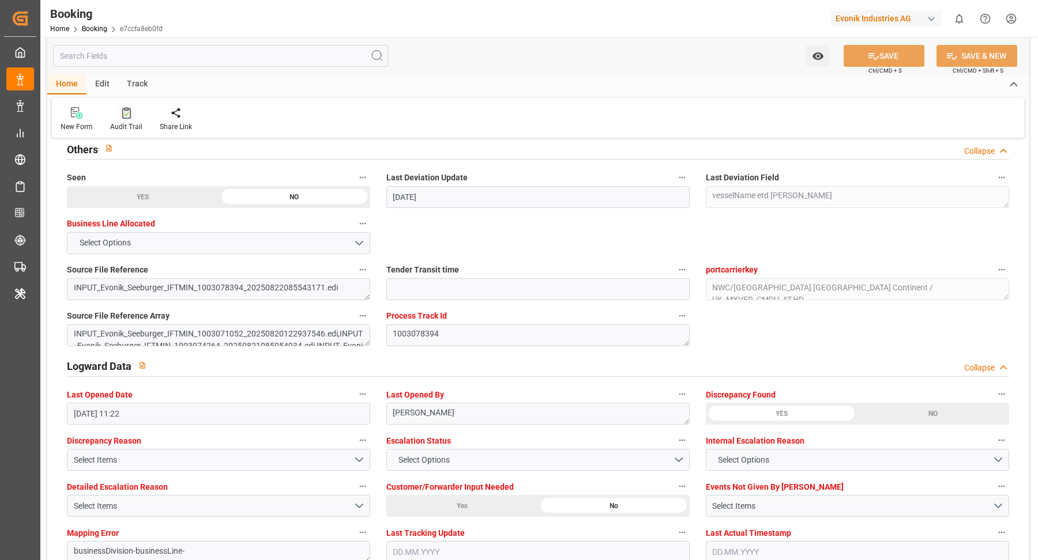
click at [129, 119] on div "Audit Trail" at bounding box center [126, 119] width 50 height 25
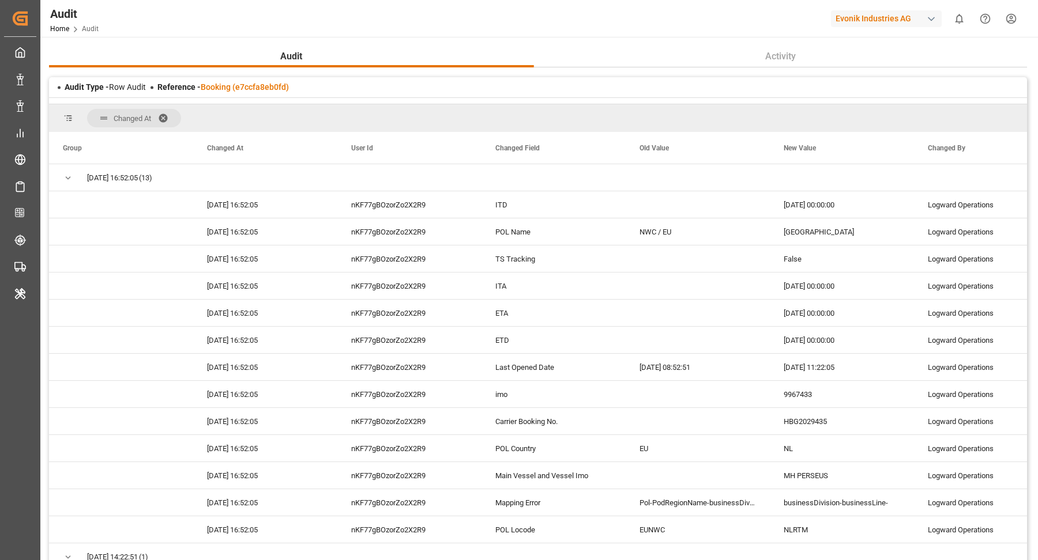
scroll to position [1, 0]
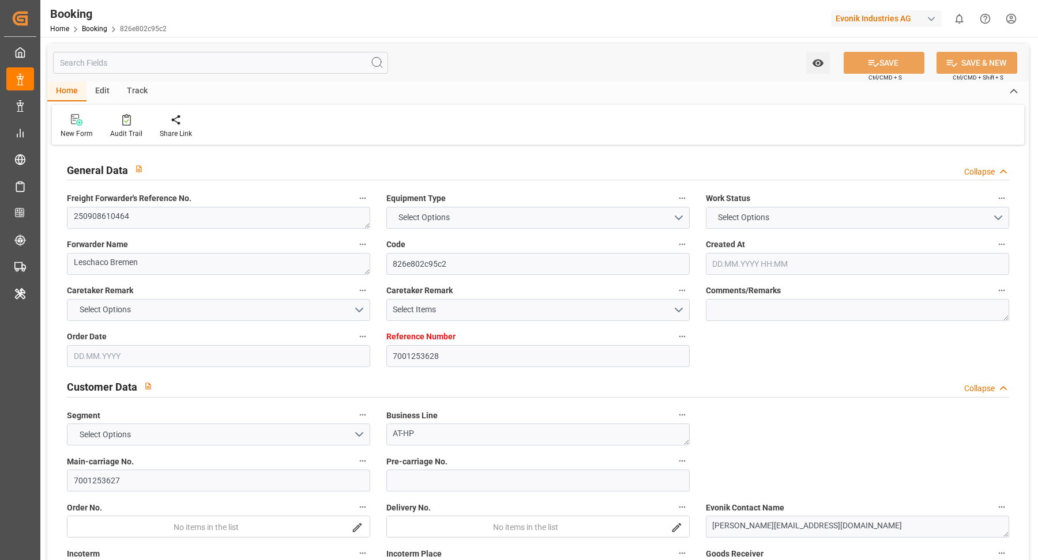
type textarea "250908610464"
type textarea "Leschaco Bremen"
type input "826e802c95c2"
type input "7001253628"
type textarea "AT-HP"
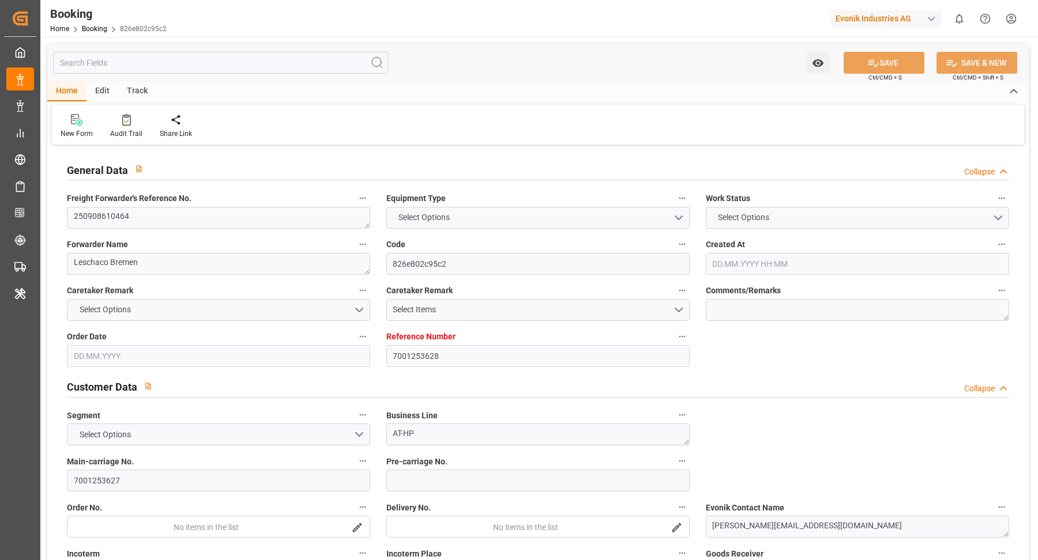
type input "7001253627"
type textarea "jahn.rynio@evonik.com"
type textarea "CIF"
type textarea "VERACRUZ"
type textarea "Marl"
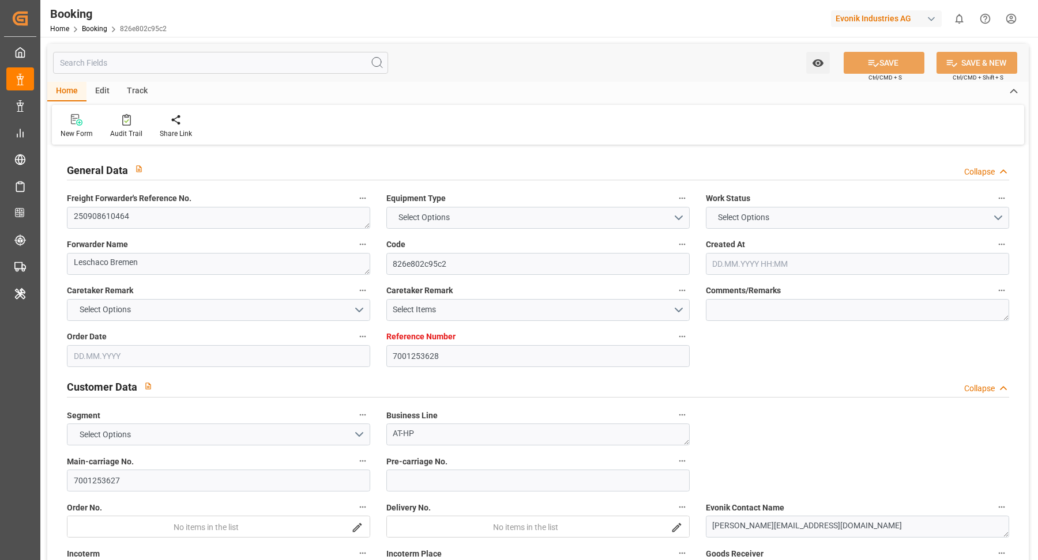
type input "CMDU"
type input "NWC / EU"
type input "Veracruz"
type textarea "vesselName etd eta"
type textarea "INPUT_Evonik_Seeburger_IFTMIN_1003078408_20250822085545224.edi"
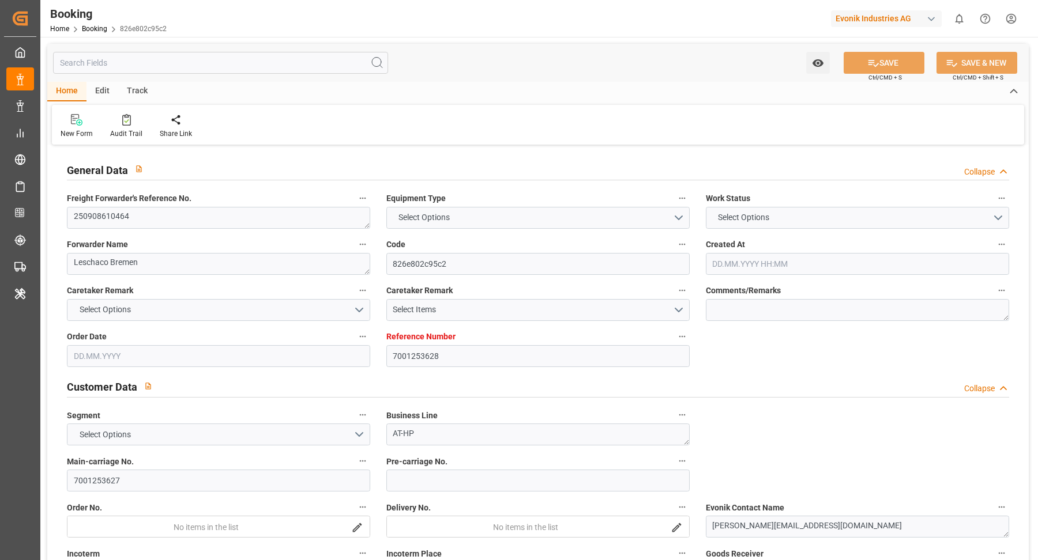
type textarea "NWC/UK North West Continent / UK_MXVER_CMDU_AT-HP"
type textarea "INPUT_Evonik_Seeburger_IFTMIN_1003071080_20250820123720561.edi,INPUT_Evonik_See…"
type textarea "1003078408"
type textarea "Vasantha Kumar"
type textarea "Pol-PodRegionName-businessDivision-businessLine-"
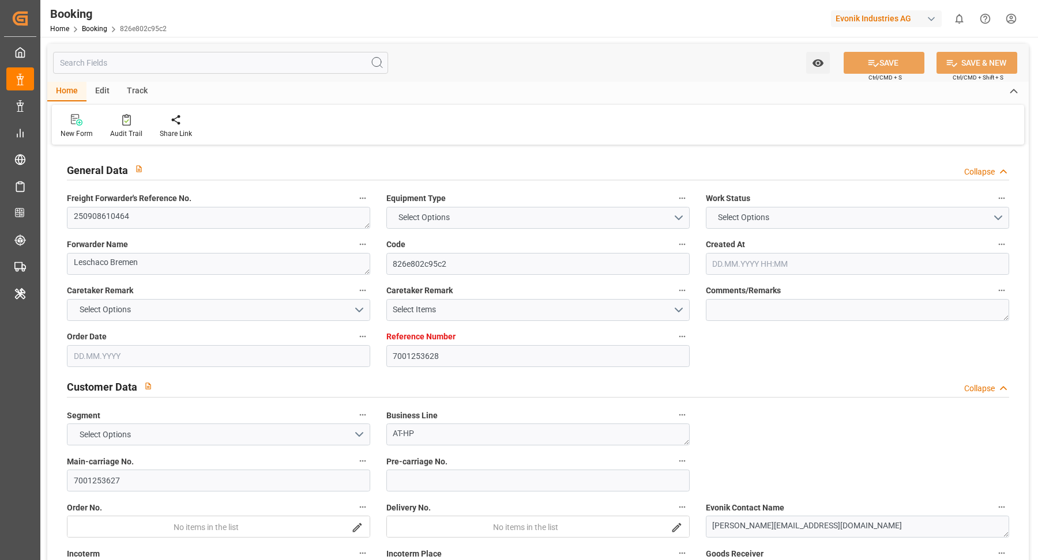
type textarea "IFTSTA"
type textarea "a011t00000LcJC5AAN"
type textarea "No"
type input "7001253628"
type input "CMACGM"
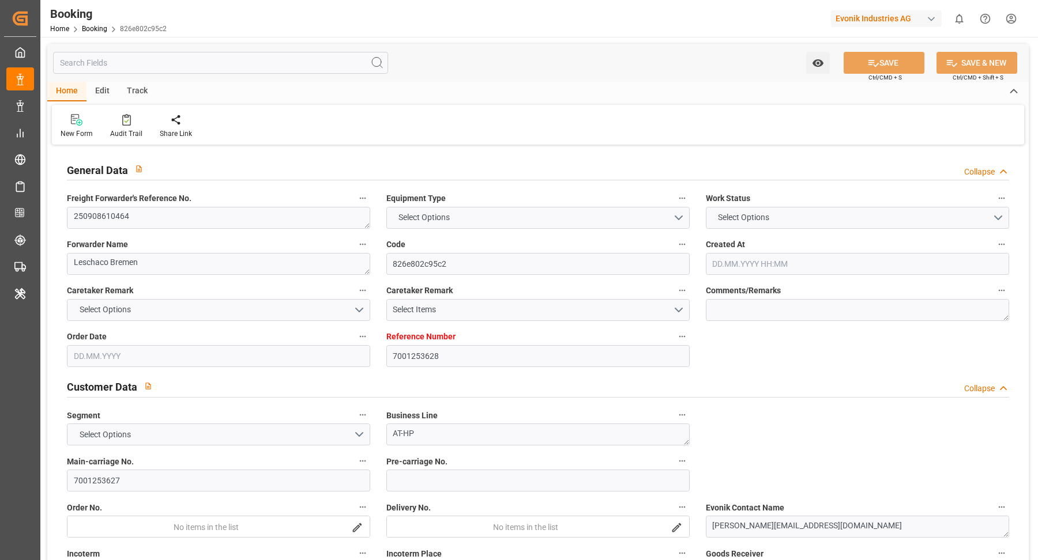
type input "CMA CGM Group"
type input "EUNWC"
type input "MXVER"
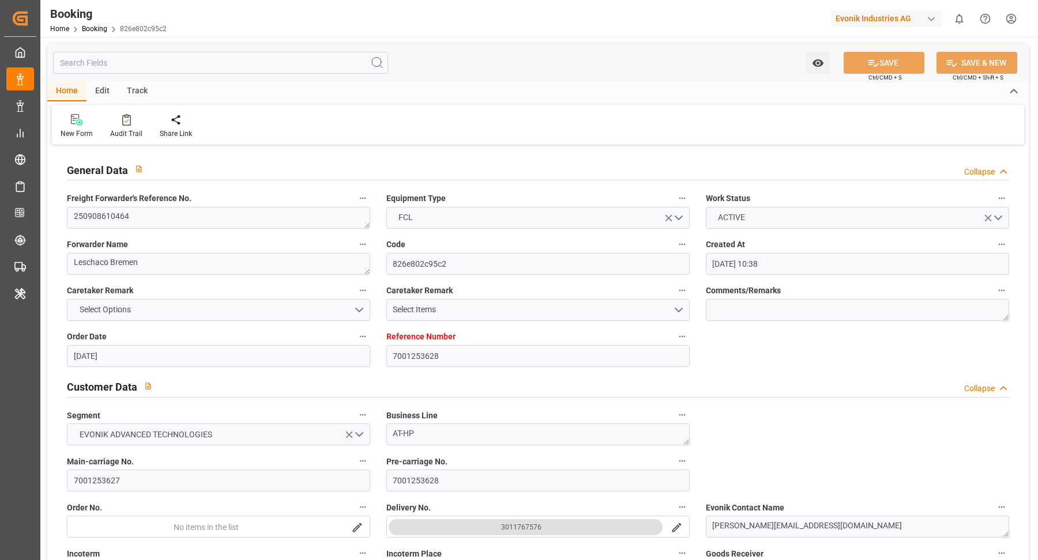
type input "20.08.2025 10:38"
type input "[DATE]"
type input "28.09.2025"
type input "28.08.2025"
type input "21.08.2025"
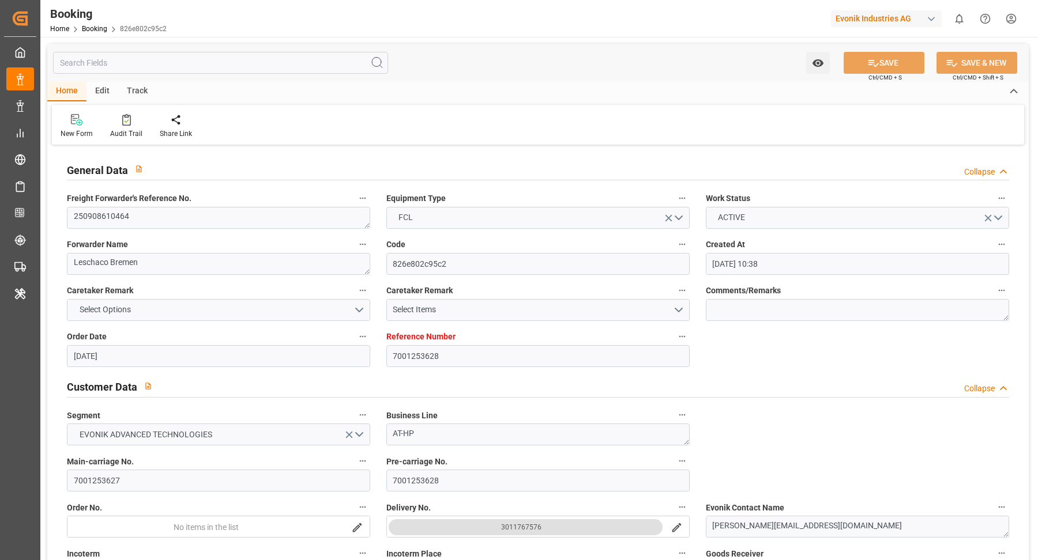
type input "21.08.2025"
type input "22.08.2025"
type input "22.08.2025 08:53"
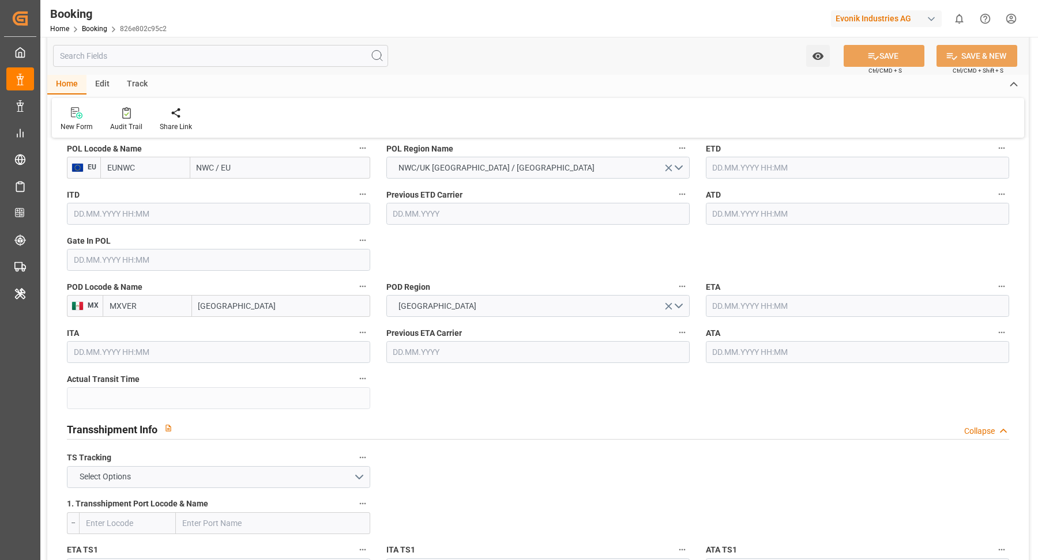
scroll to position [868, 0]
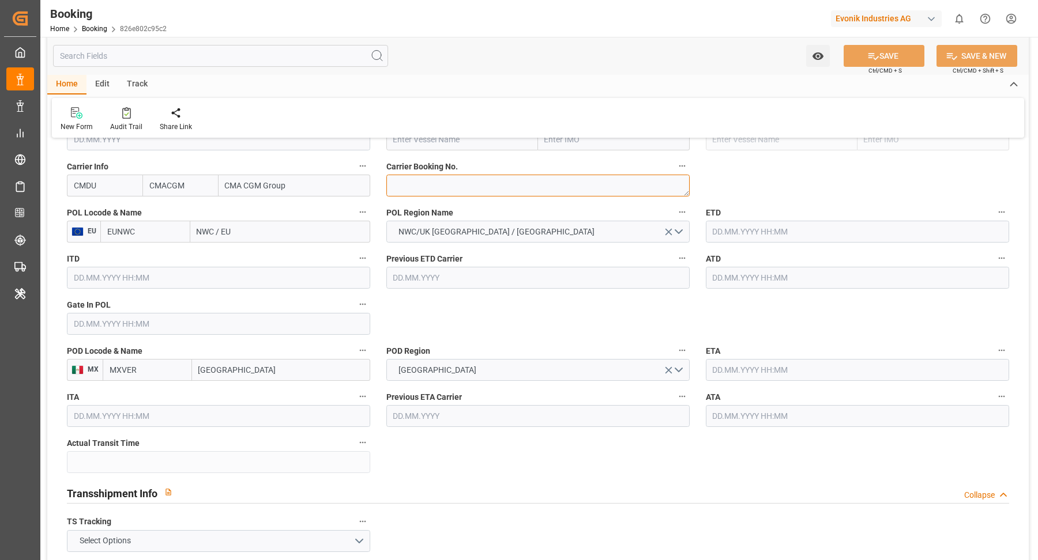
click at [486, 193] on textarea at bounding box center [537, 186] width 303 height 22
paste textarea "HBG2029443"
type textarea "HBG2029443"
click at [236, 238] on input "NWC / EU" at bounding box center [280, 232] width 180 height 22
type input "rotterdam"
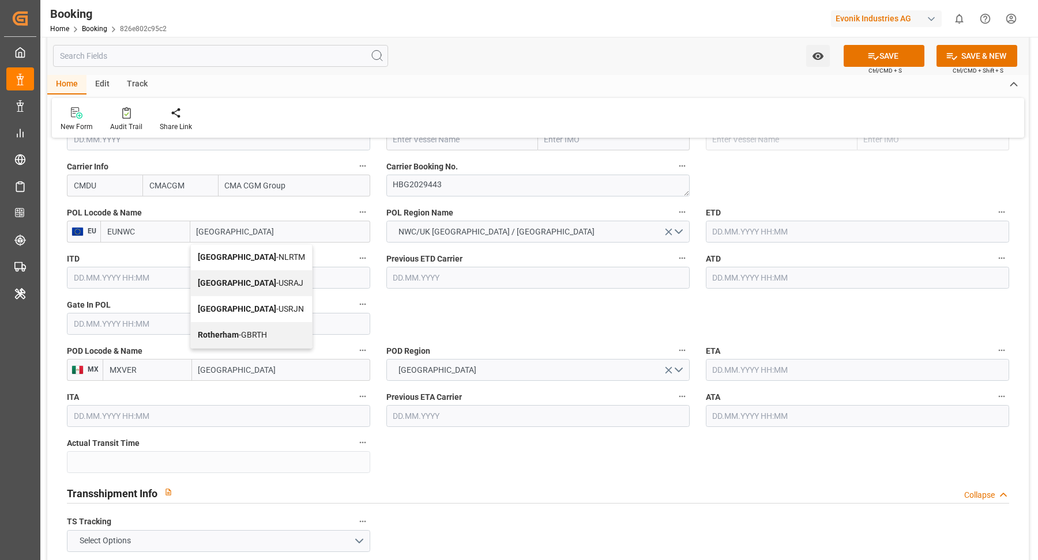
click at [271, 254] on div "Rotterdam - NLRTM" at bounding box center [251, 257] width 121 height 26
type input "NLRTM"
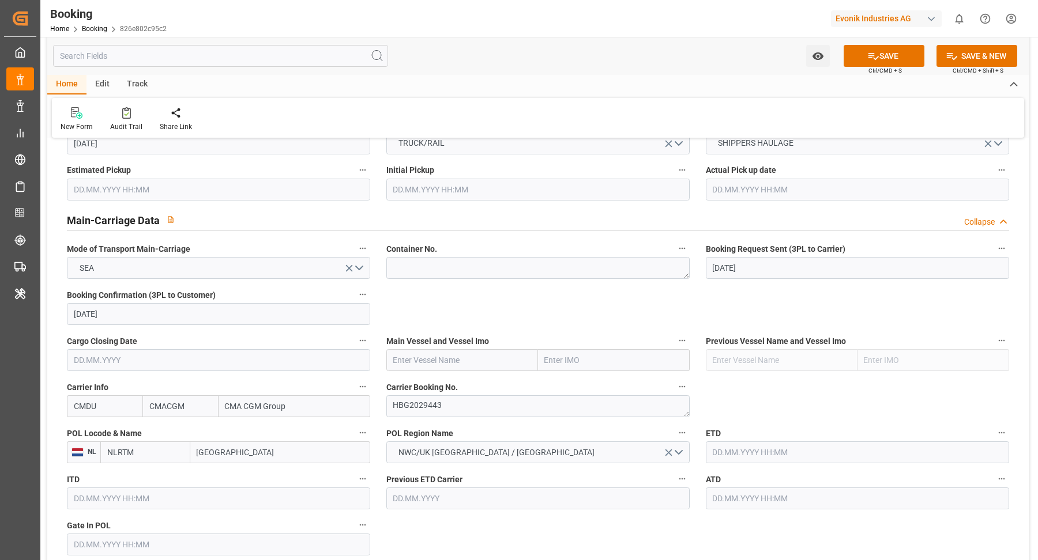
scroll to position [638, 0]
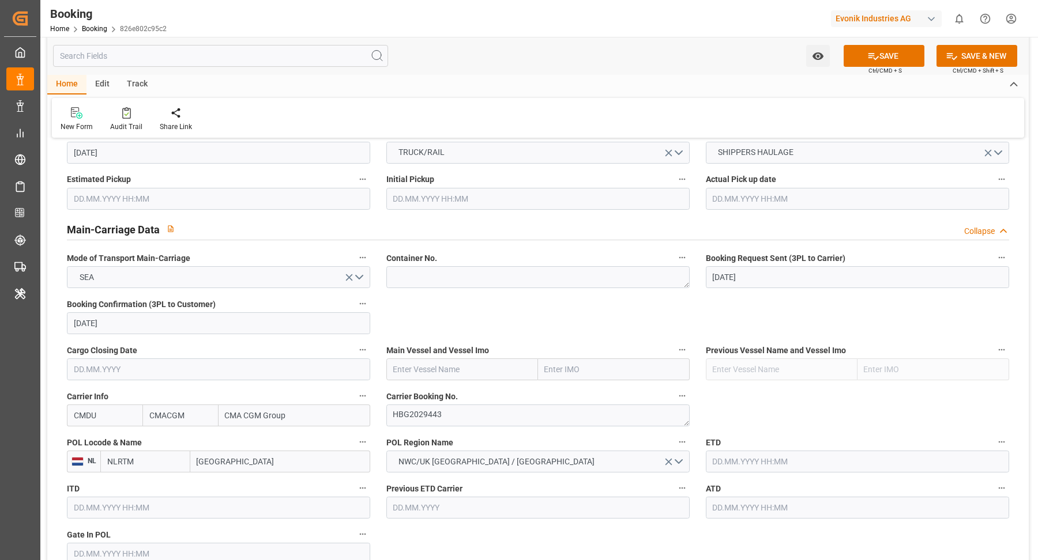
type input "[GEOGRAPHIC_DATA]"
click at [489, 368] on input "text" at bounding box center [462, 370] width 152 height 22
paste input "MH PERSEUS"
click at [428, 384] on div "MH PERSEUS - 9967433" at bounding box center [436, 395] width 98 height 26
type input "MH PERSEUS"
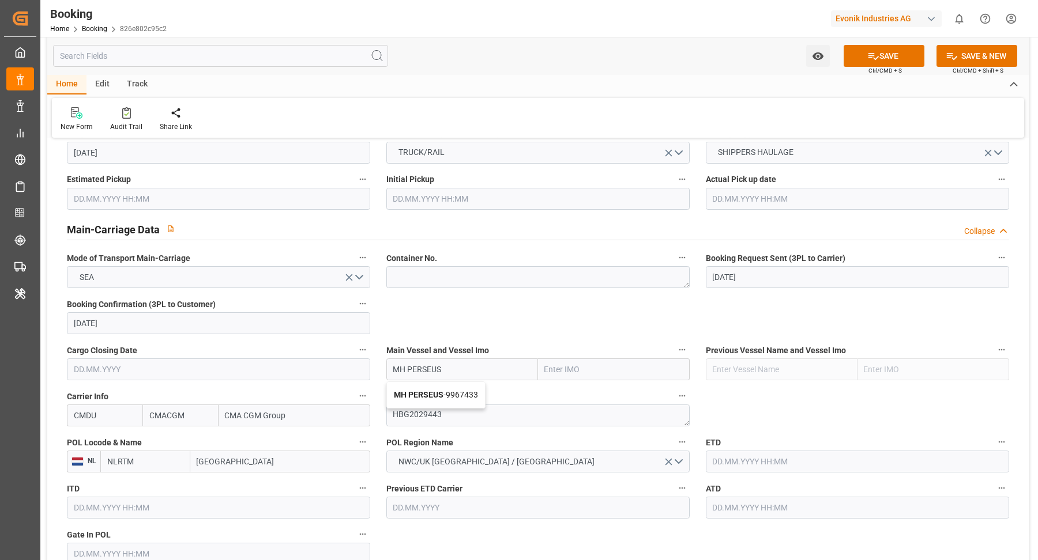
type input "9967433"
type input "MH PERSEUS"
click at [815, 458] on input "text" at bounding box center [857, 462] width 303 height 22
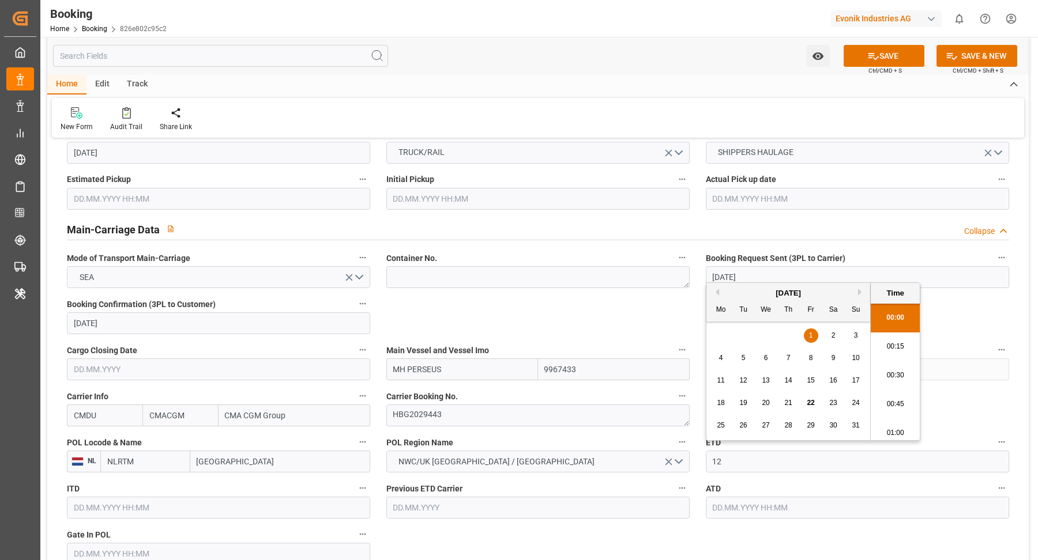
scroll to position [1877, 0]
type input "12.09.2025 00:00"
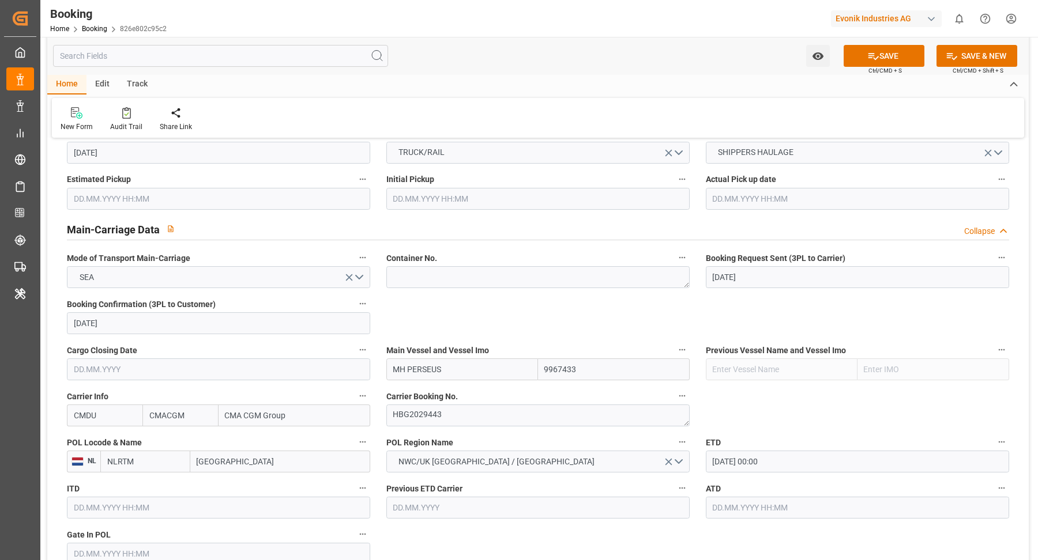
scroll to position [766, 0]
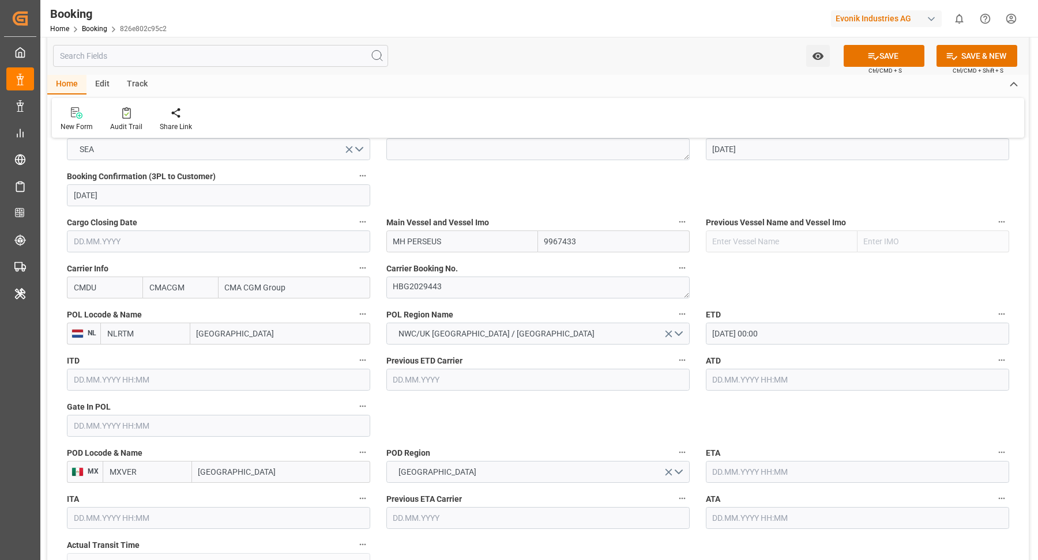
click at [778, 474] on input "text" at bounding box center [857, 472] width 303 height 22
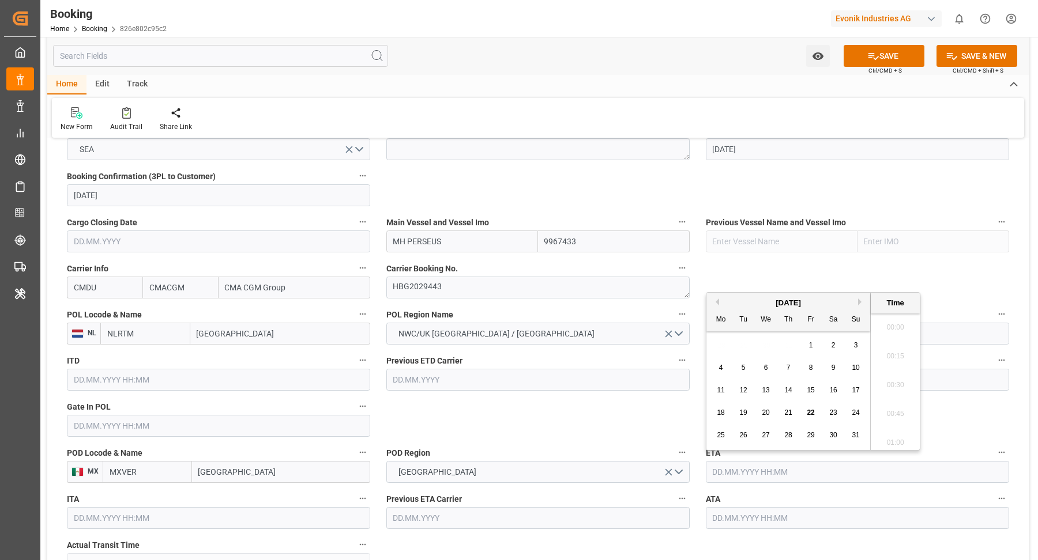
scroll to position [1877, 0]
type input "30.09.2025 00:00"
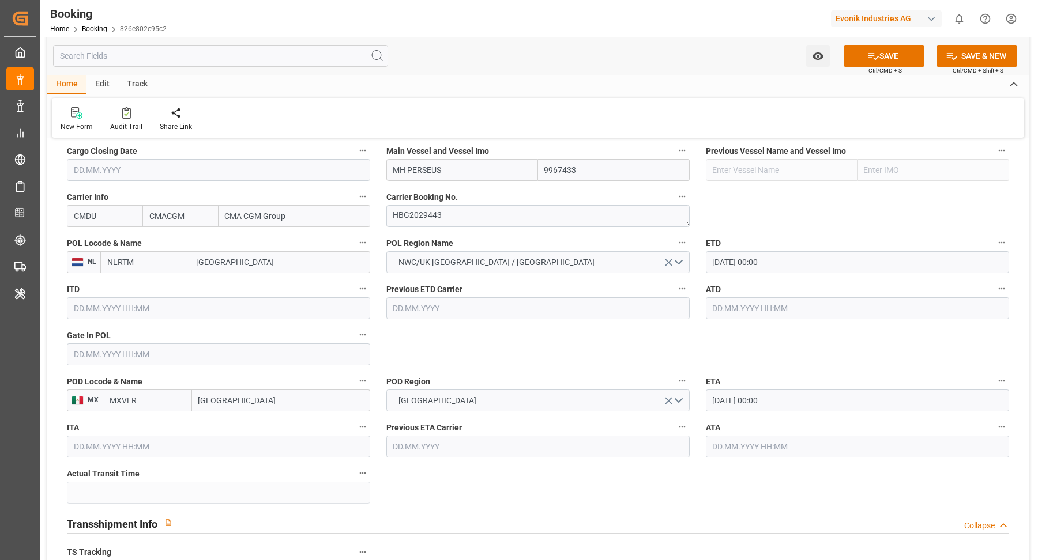
scroll to position [1037, 0]
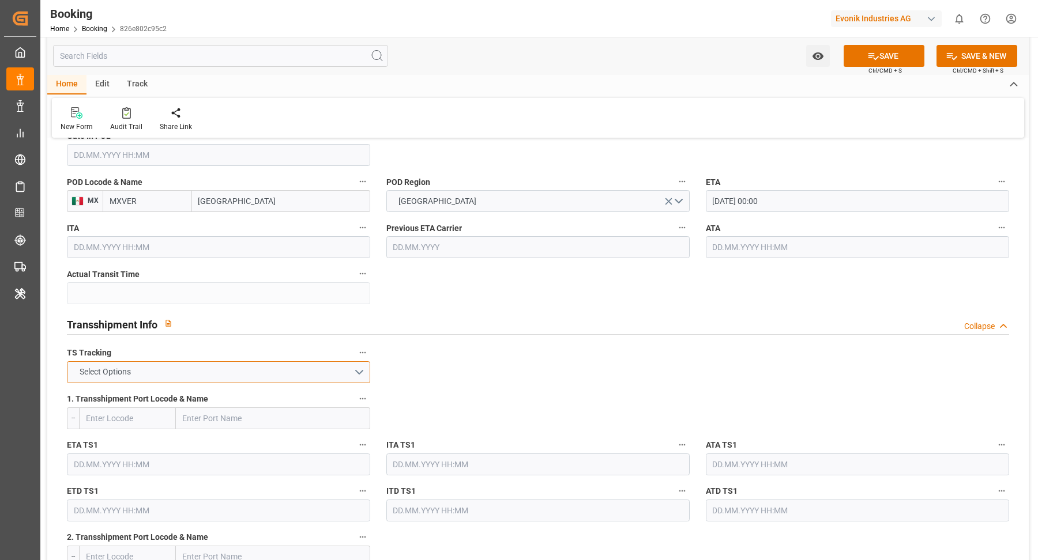
click at [183, 379] on button "Select Options" at bounding box center [218, 372] width 303 height 22
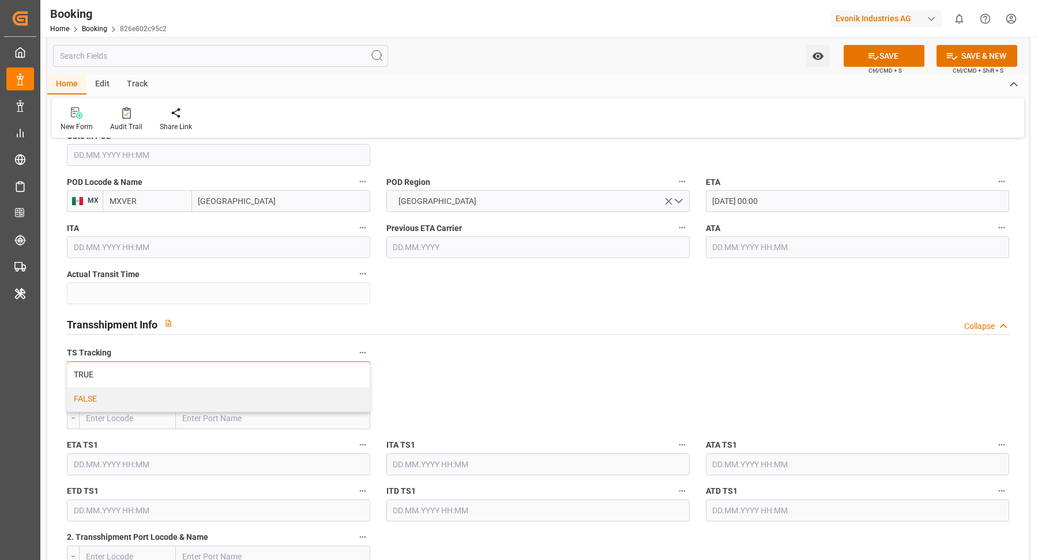
click at [120, 398] on div "FALSE" at bounding box center [218, 399] width 302 height 24
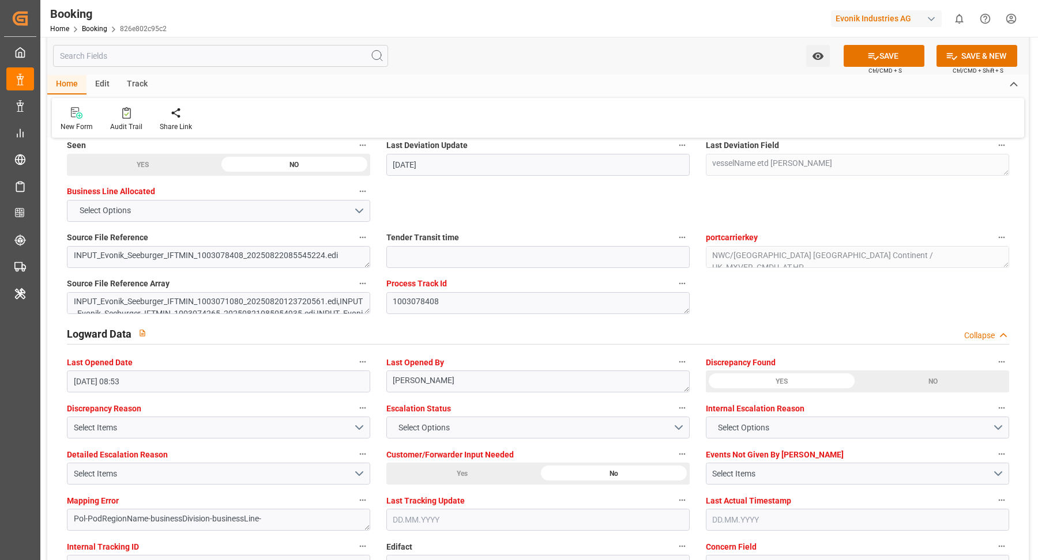
scroll to position [2150, 0]
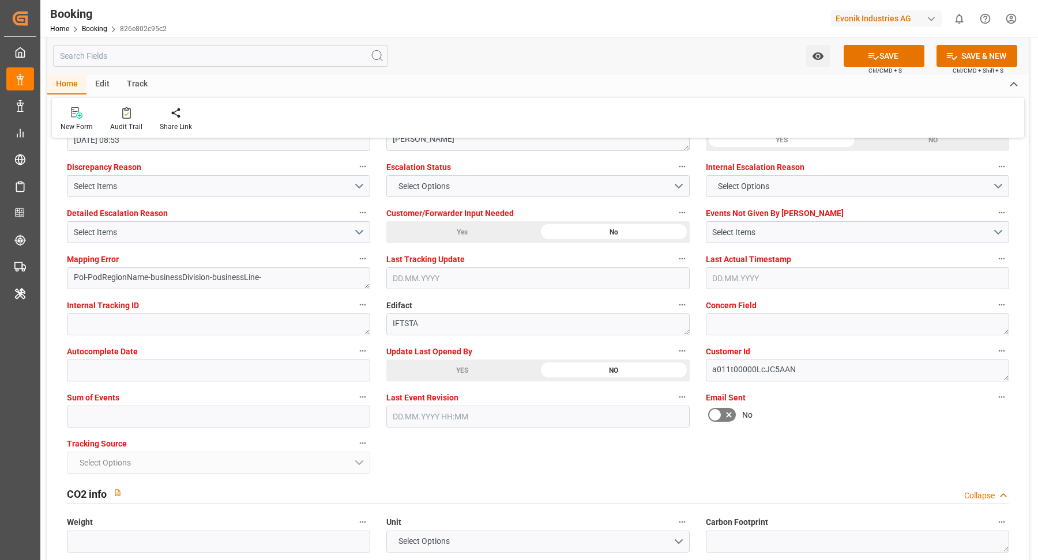
click at [879, 51] on button "SAVE" at bounding box center [883, 56] width 81 height 22
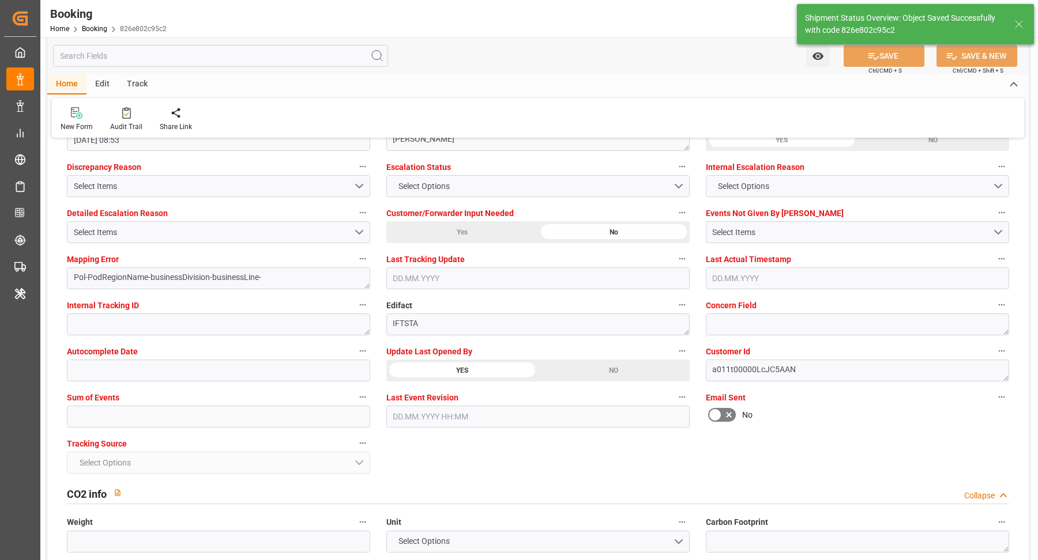
type textarea "businessDivision-businessLine-"
type input "MH PERSEUS"
type input "12.09.2025 00:00"
type input "30.09.2025 00:00"
type input "22.08.2025 11:23"
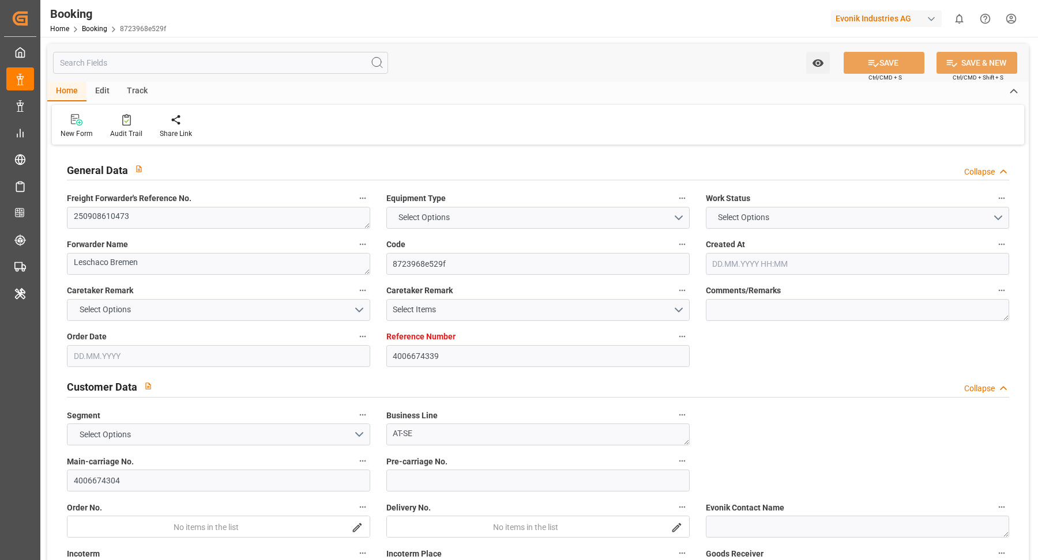
type input "4006674339"
type input "CMACGM"
type input "CMA CGM Group"
type input "DEHAM"
type input "USMOB"
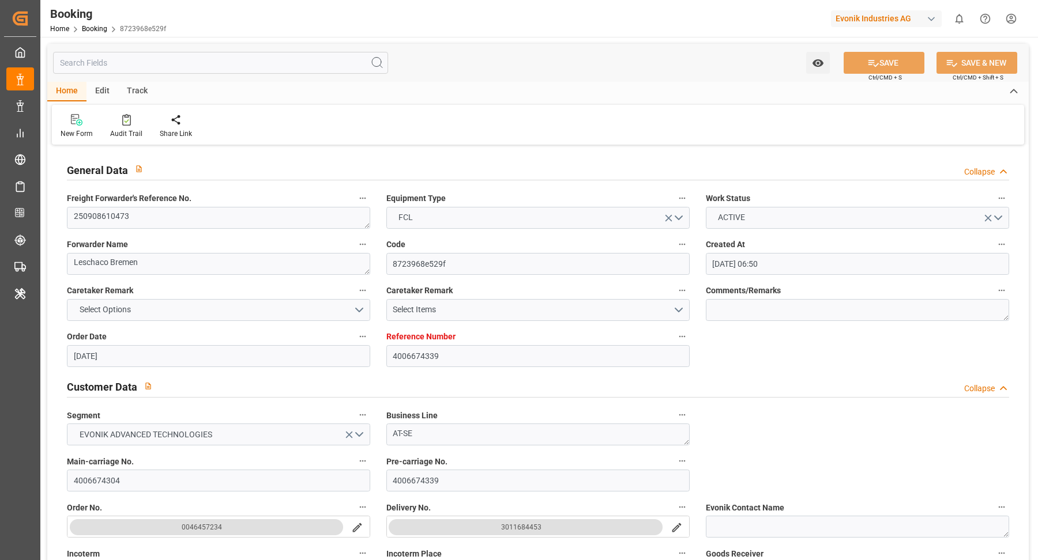
type input "23.07.2025 06:50"
type input "23.07.2025"
type input "06.10.2025"
type input "20.08.2025"
type input "21.08.2025"
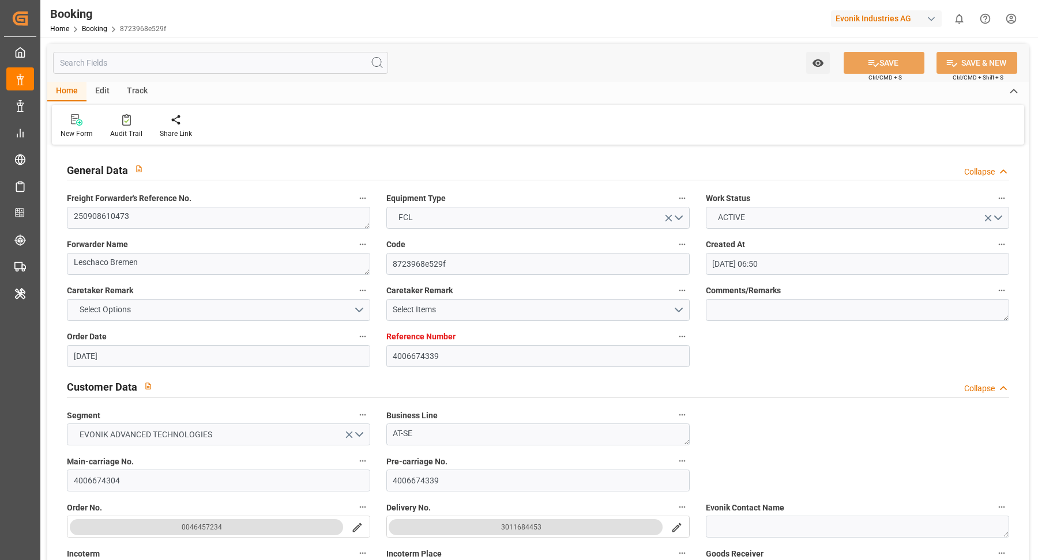
type input "21.08.2025"
type input "22.08.2025 09:39"
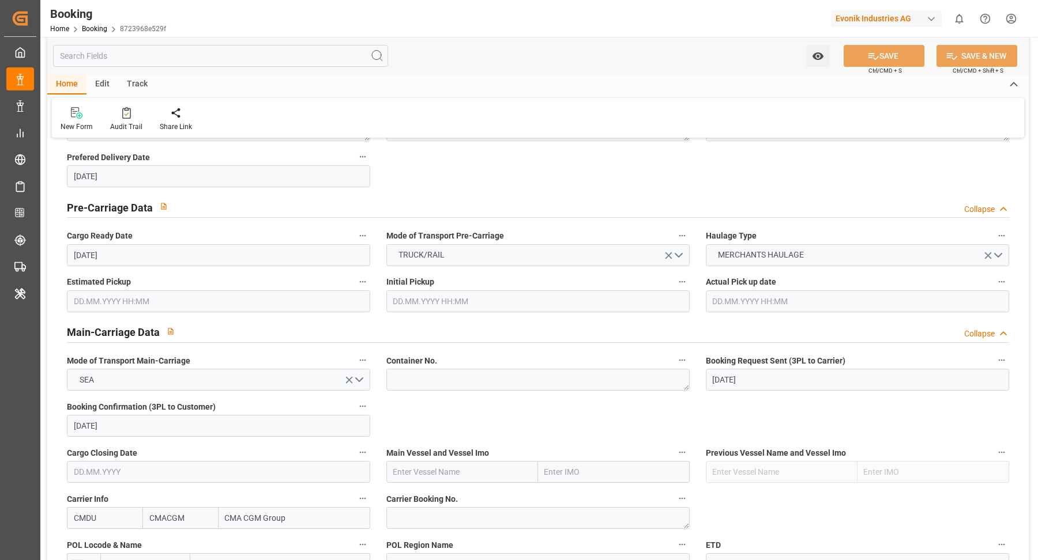
scroll to position [327, 0]
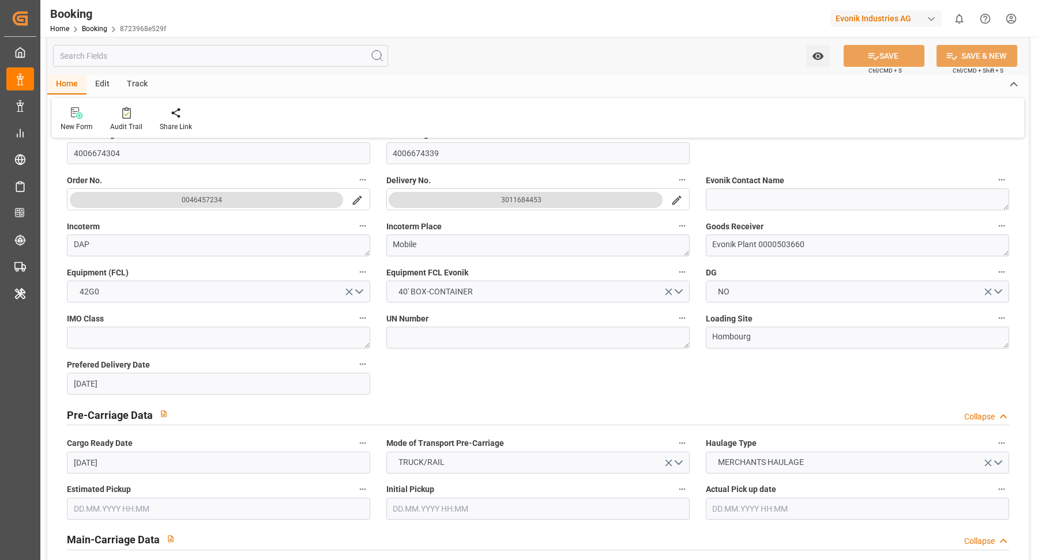
click at [541, 199] on button "3011684453" at bounding box center [526, 200] width 274 height 16
drag, startPoint x: 492, startPoint y: 221, endPoint x: 598, endPoint y: 229, distance: 105.8
copy div "3011684453"
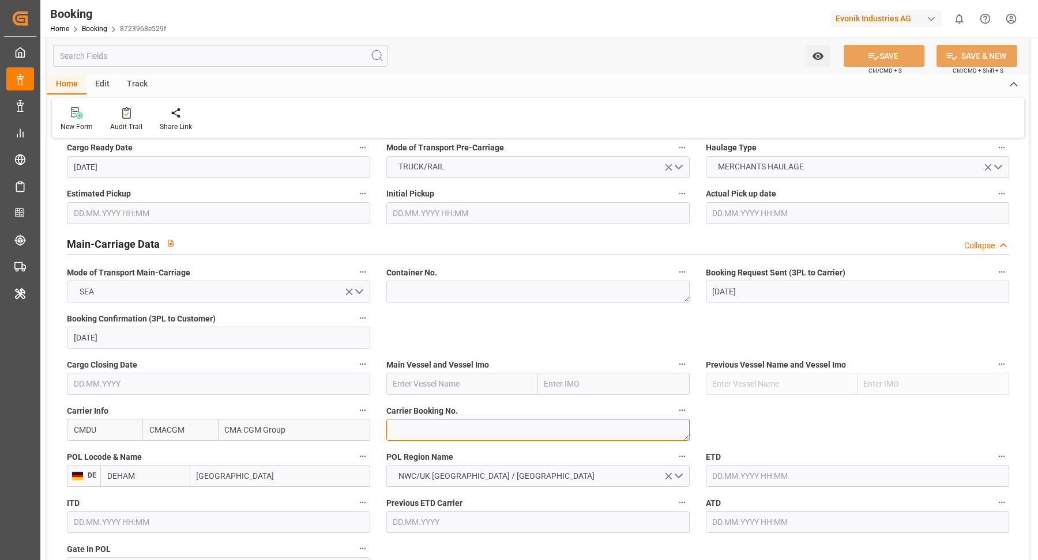
click at [456, 433] on textarea at bounding box center [537, 430] width 303 height 22
paste textarea "HBG2029120"
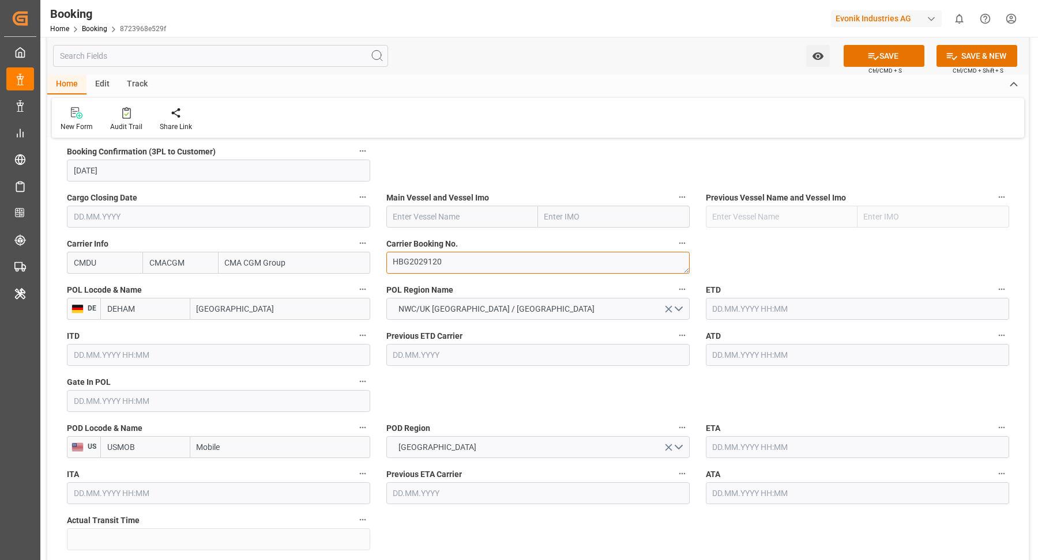
type textarea "HBG2029120"
click at [262, 449] on input "Mobile" at bounding box center [280, 447] width 180 height 22
paste input "NEW ORLEANS"
type input "NEW ORLEANS"
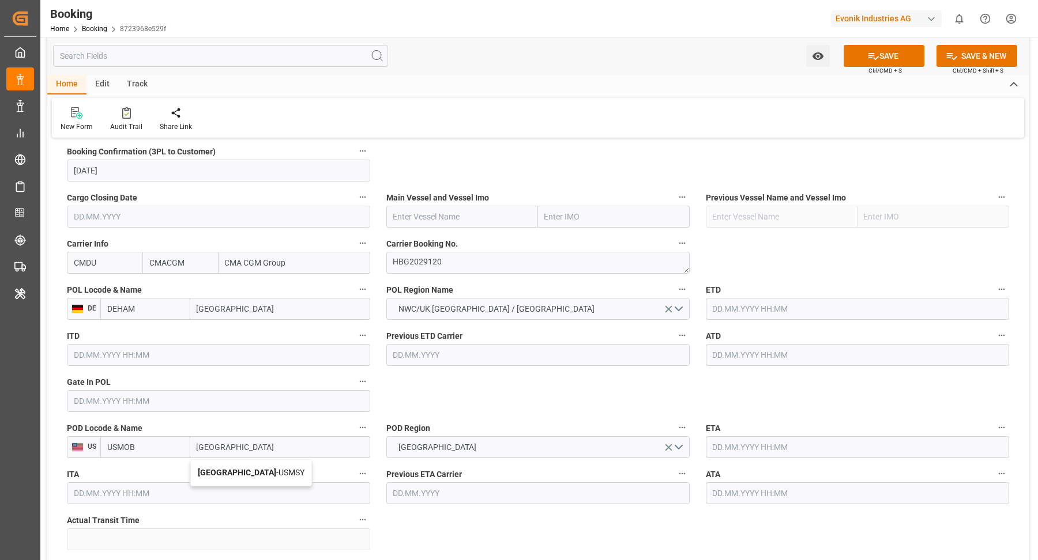
click at [228, 468] on b "New Orleans" at bounding box center [237, 472] width 78 height 9
type input "USMSY"
type input "New Orleans"
click at [233, 315] on input "Hamburg" at bounding box center [280, 309] width 180 height 22
paste input "BREMERHAVEN"
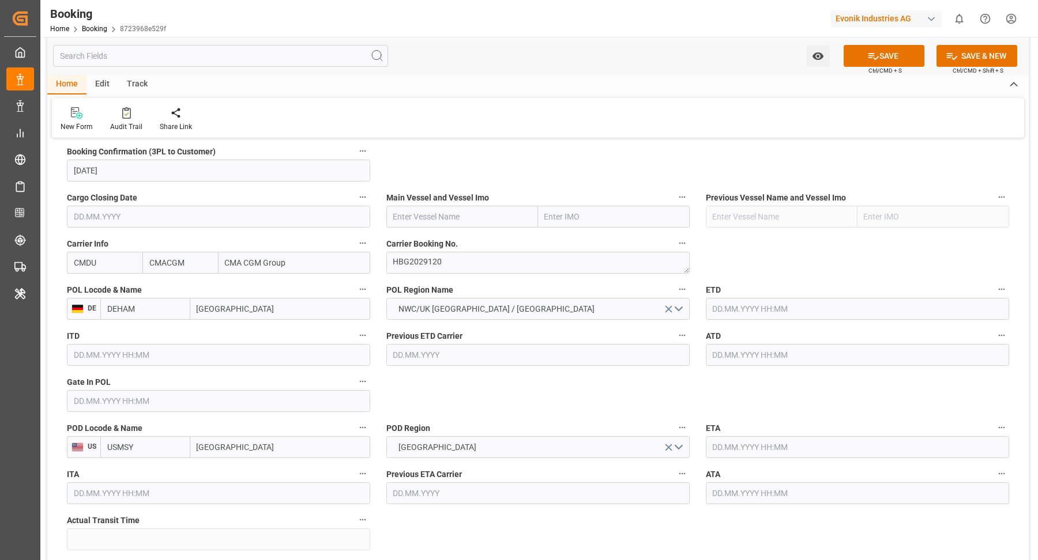
type input "BREMERHAVEN"
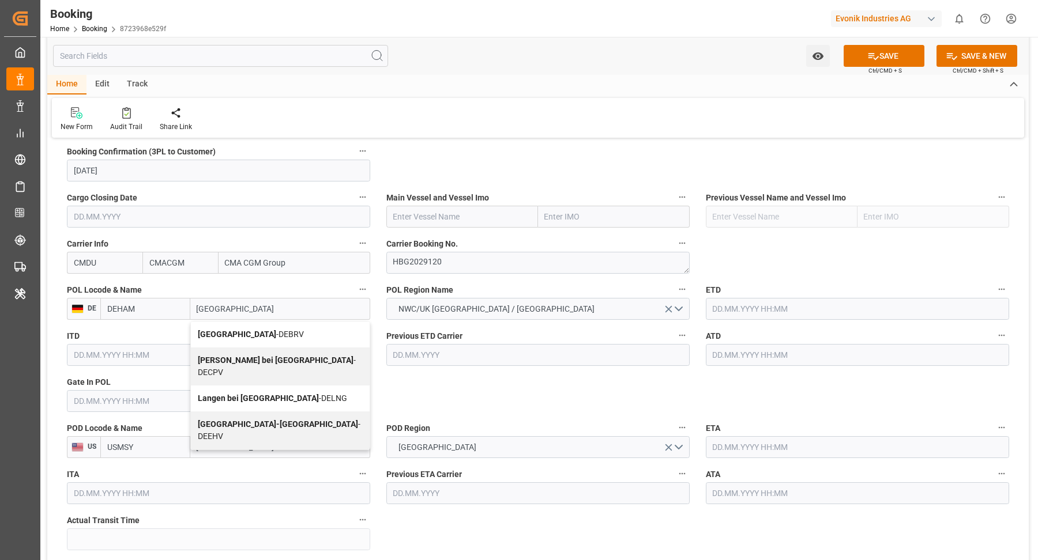
drag, startPoint x: 277, startPoint y: 336, endPoint x: 669, endPoint y: 327, distance: 392.7
click at [277, 336] on div "Bremerhaven - DEBRV" at bounding box center [280, 335] width 179 height 26
type input "DEBRV"
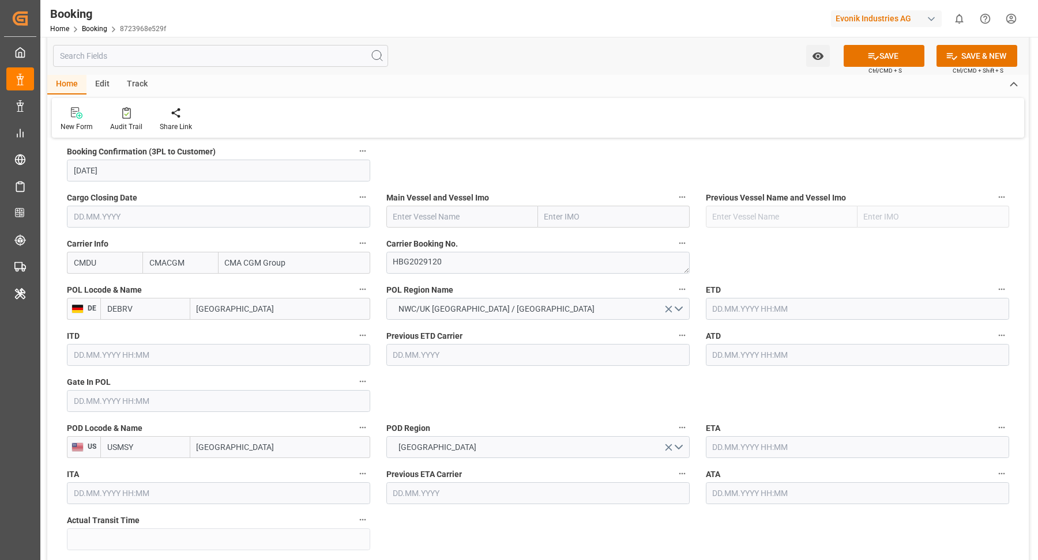
type input "Bremerhaven"
click at [746, 300] on input "text" at bounding box center [857, 309] width 303 height 22
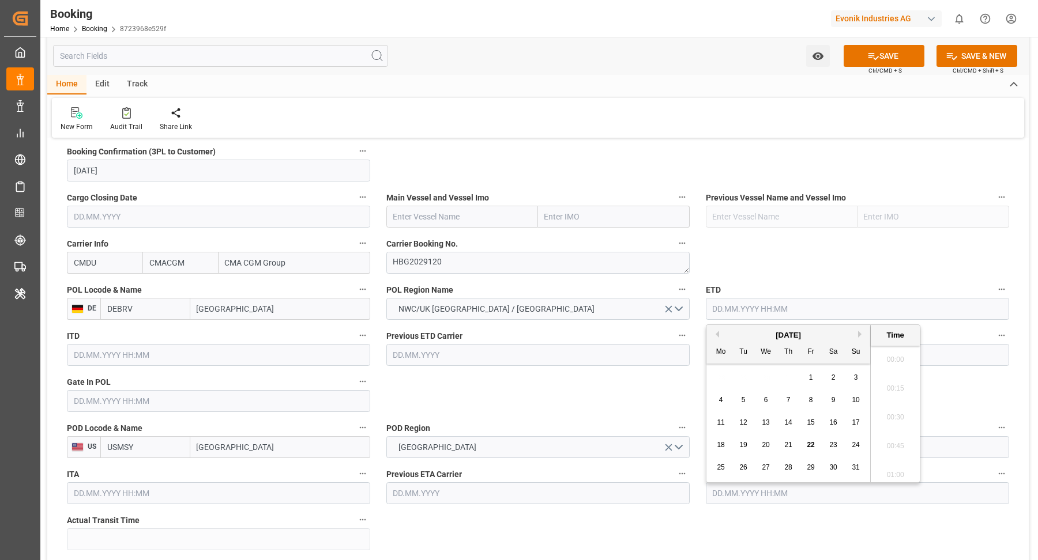
scroll to position [1877, 0]
type input "17.09.2025 00:00"
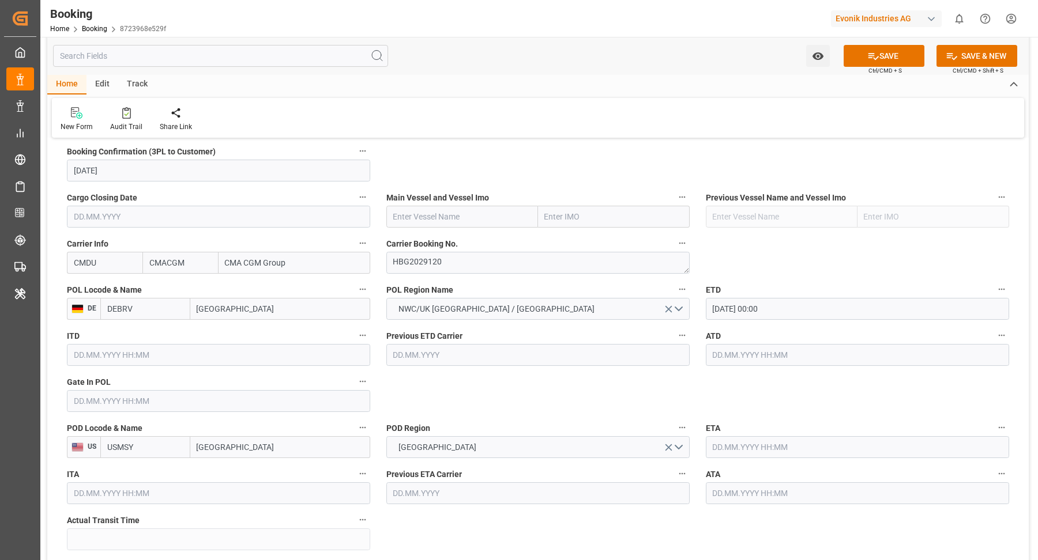
click at [768, 443] on input "text" at bounding box center [857, 447] width 303 height 22
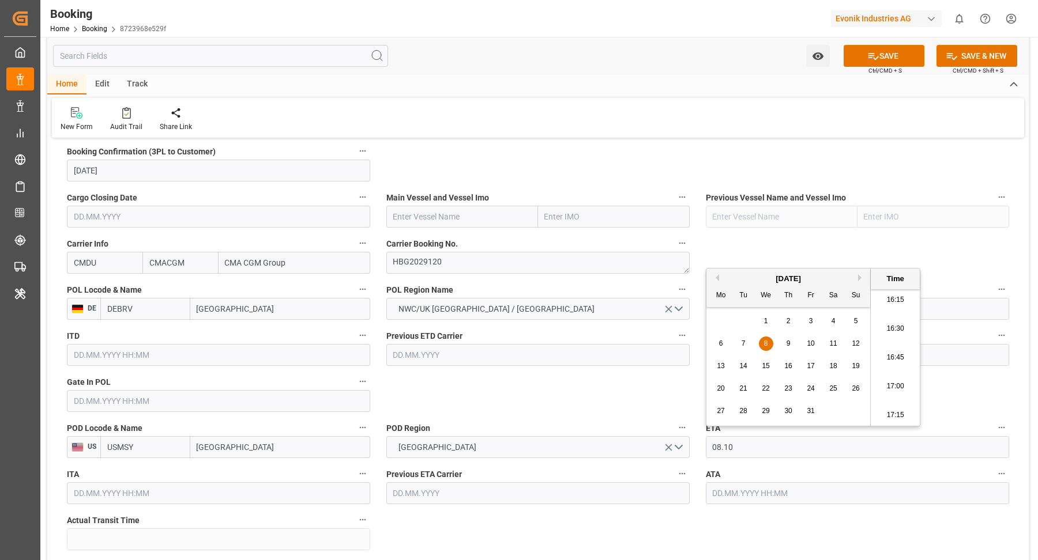
type input "08.10.2025 00:00"
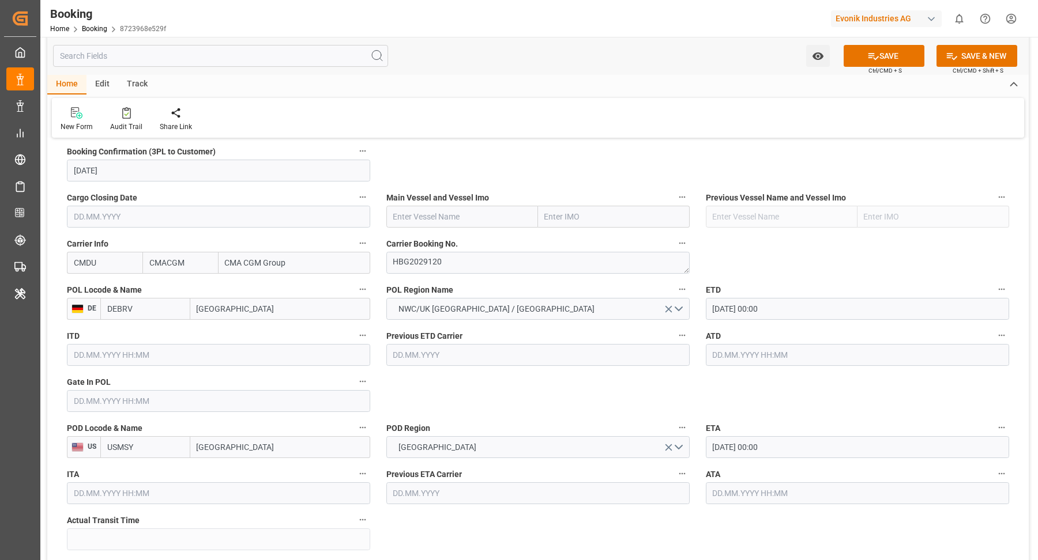
scroll to position [680, 0]
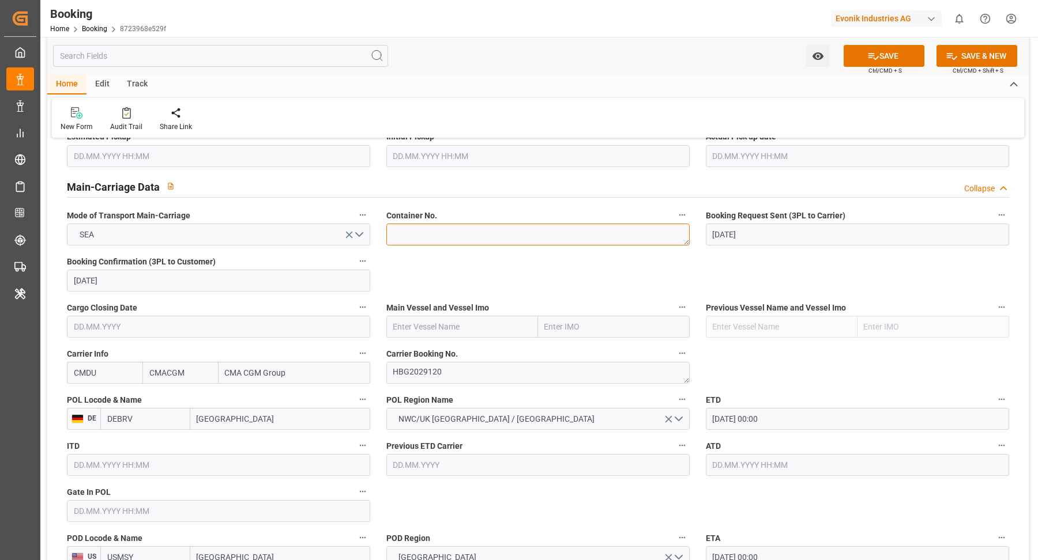
click at [458, 240] on textarea at bounding box center [537, 235] width 303 height 22
paste textarea "MH PERSEUS"
type textarea "MH PERSEUS"
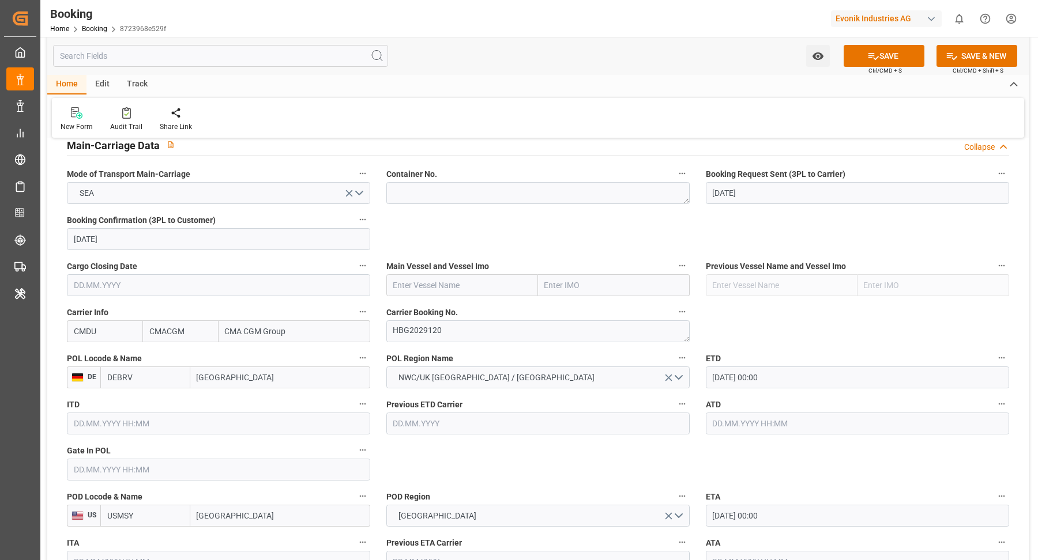
click at [449, 285] on input "text" at bounding box center [462, 285] width 152 height 22
paste input "MH PERSEUS"
click at [456, 308] on span "MH PERSEUS - 9967433" at bounding box center [436, 310] width 84 height 9
type input "MH PERSEUS"
type input "9967433"
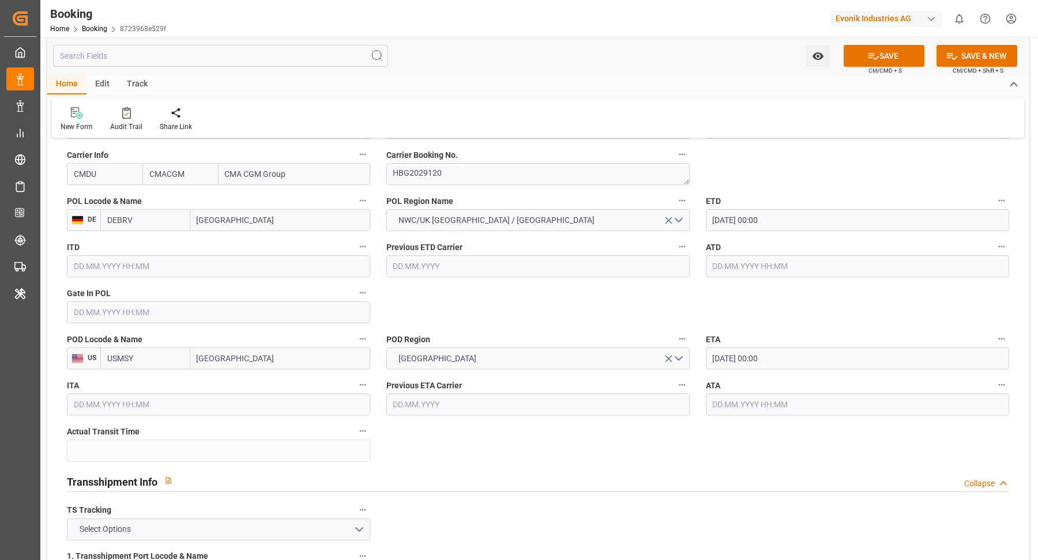
scroll to position [1094, 0]
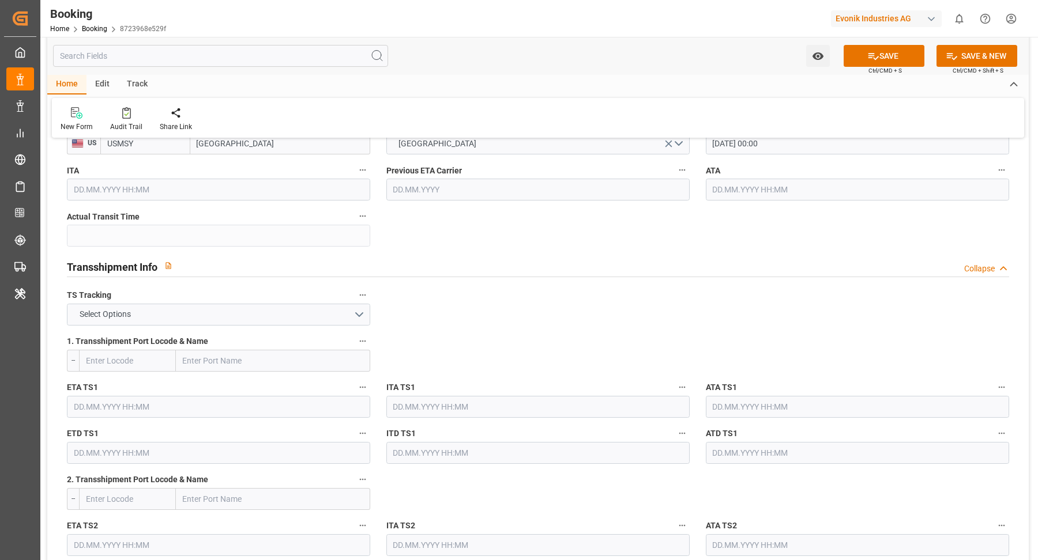
type input "MH PERSEUS"
click at [274, 299] on label "TS Tracking" at bounding box center [218, 296] width 303 height 16
click at [355, 299] on button "TS Tracking" at bounding box center [362, 295] width 15 height 15
click at [229, 308] on div at bounding box center [519, 280] width 1038 height 560
click at [199, 314] on button "Select Options" at bounding box center [218, 315] width 303 height 22
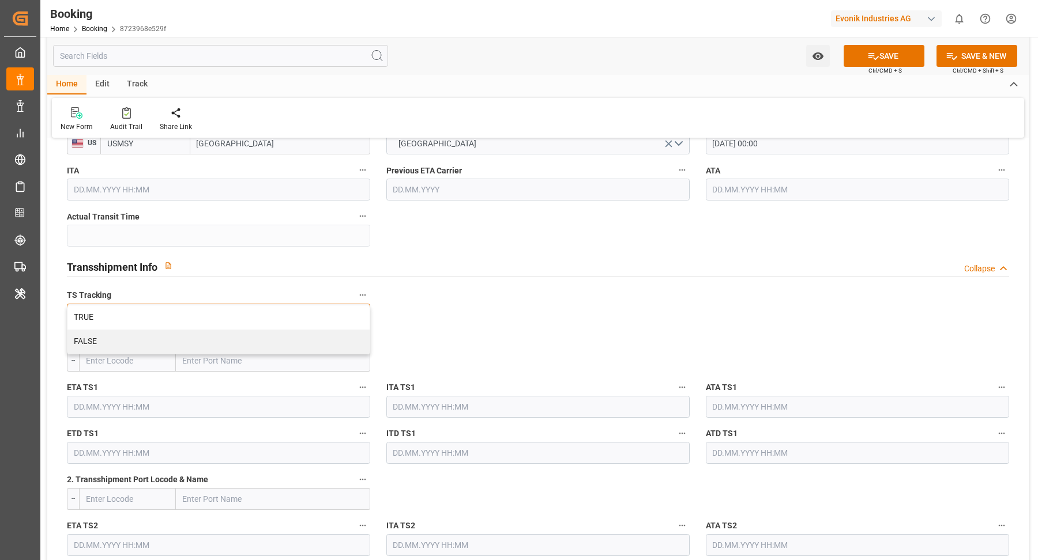
click at [148, 333] on div "FALSE" at bounding box center [218, 342] width 302 height 24
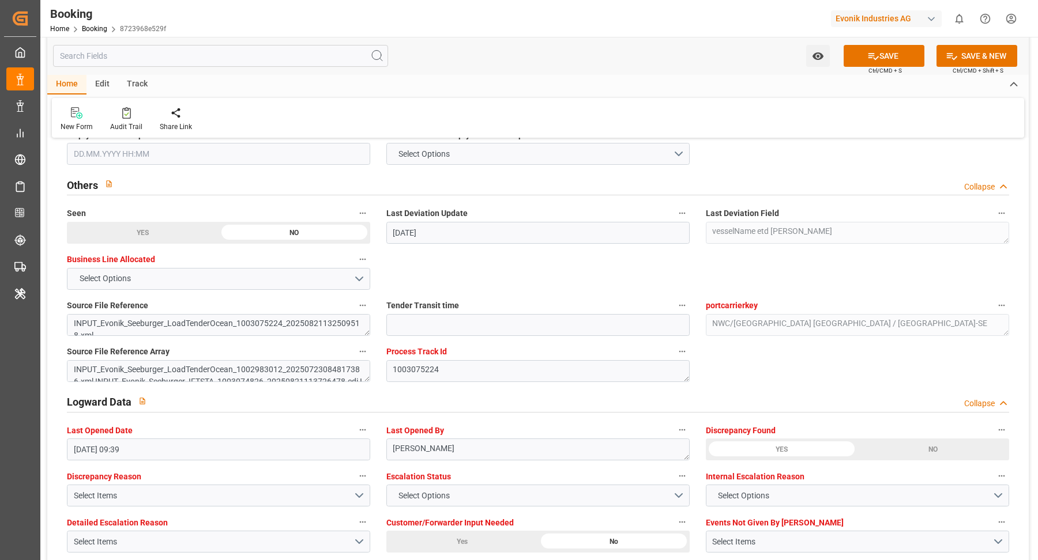
scroll to position [2079, 0]
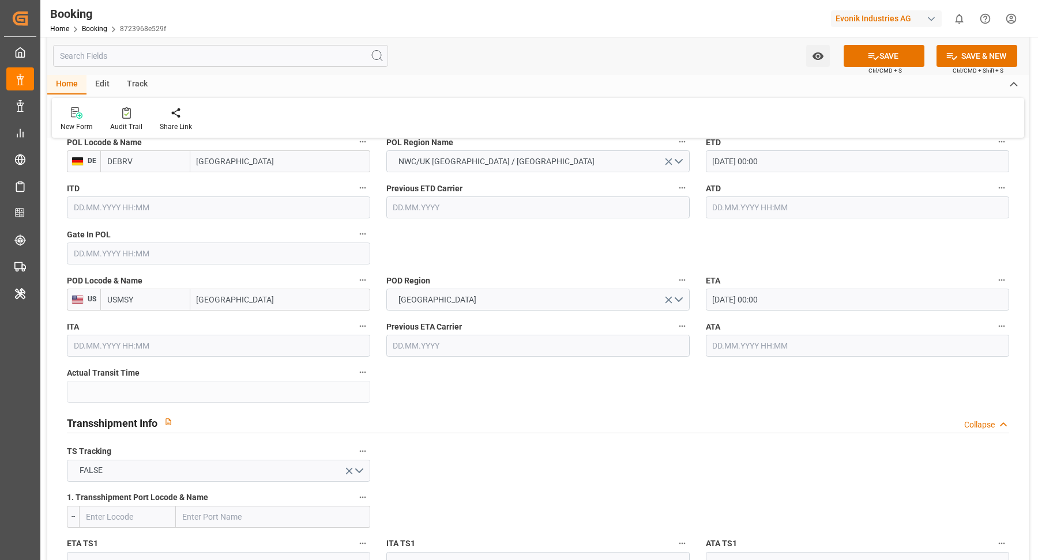
scroll to position [929, 0]
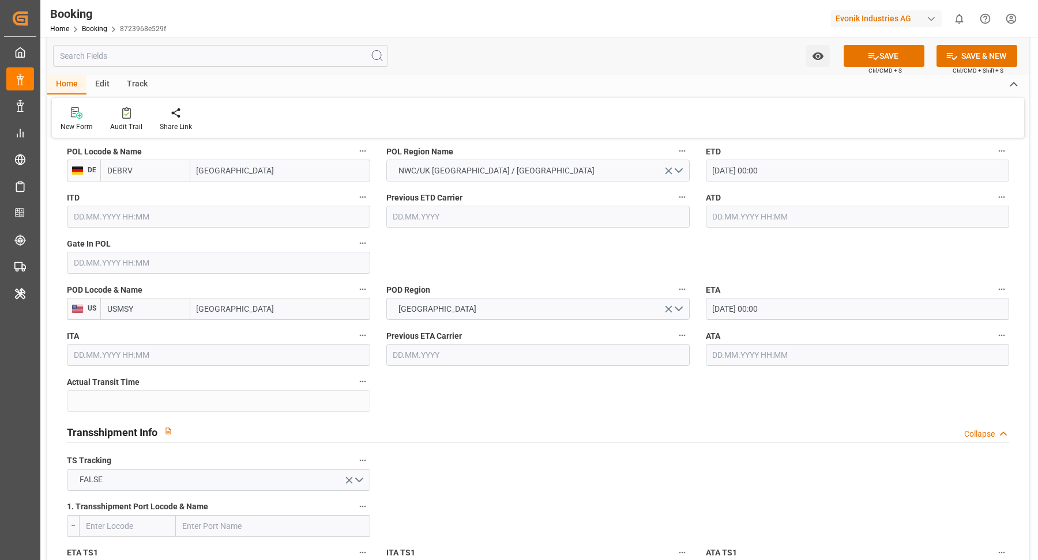
click at [899, 61] on button "SAVE" at bounding box center [883, 56] width 81 height 22
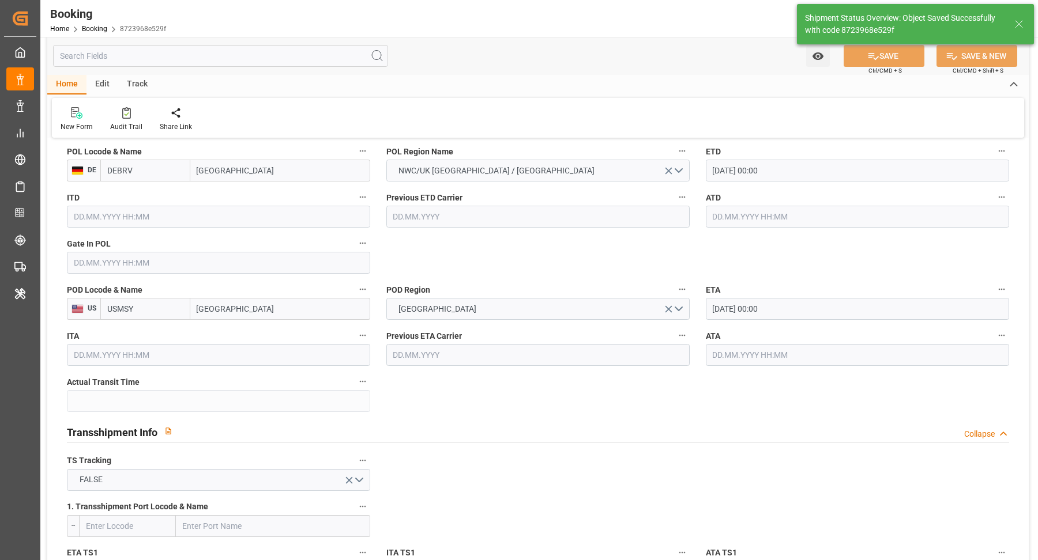
type textarea "NWC/UK North West Continent / UK_USMSY_CMDU_AT-SE"
type input "MH PERSEUS"
type input "17.09.2025 00:00"
type input "08.10.2025 00:00"
type input "22.08.2025 11:26"
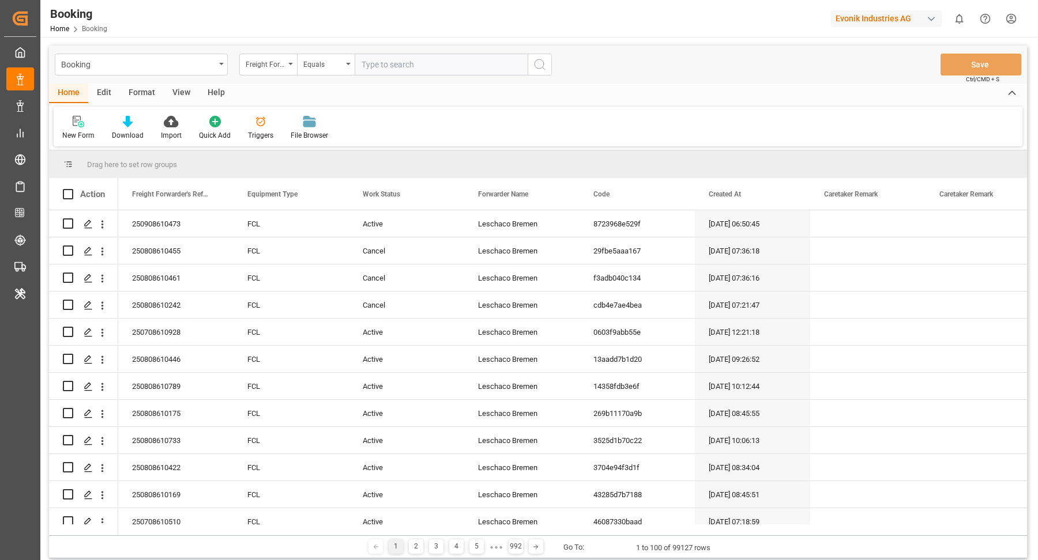
click at [440, 66] on input "text" at bounding box center [441, 65] width 173 height 22
type input "250708610078"
click at [537, 65] on icon "search button" at bounding box center [540, 65] width 14 height 14
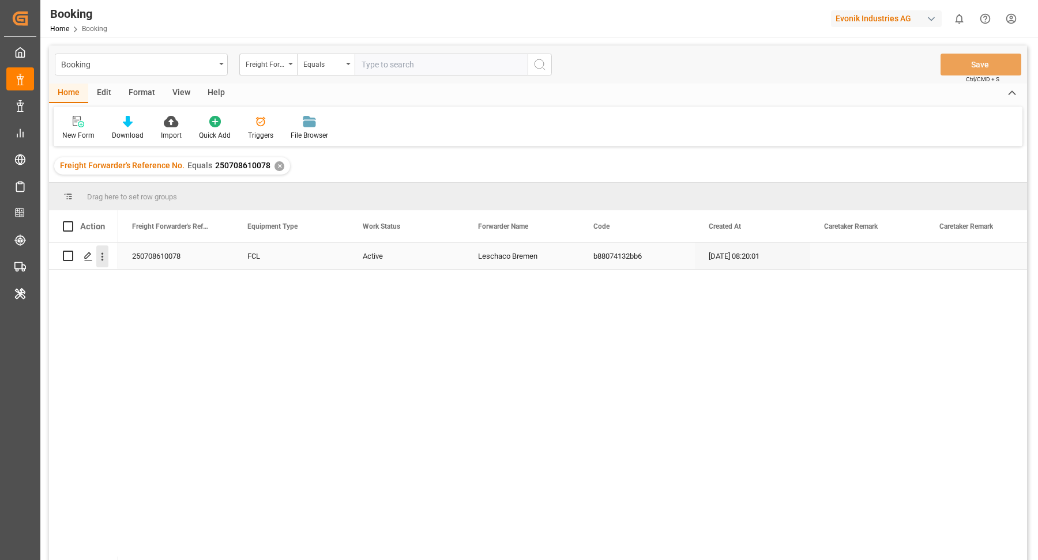
click at [104, 259] on icon "open menu" at bounding box center [102, 257] width 12 height 12
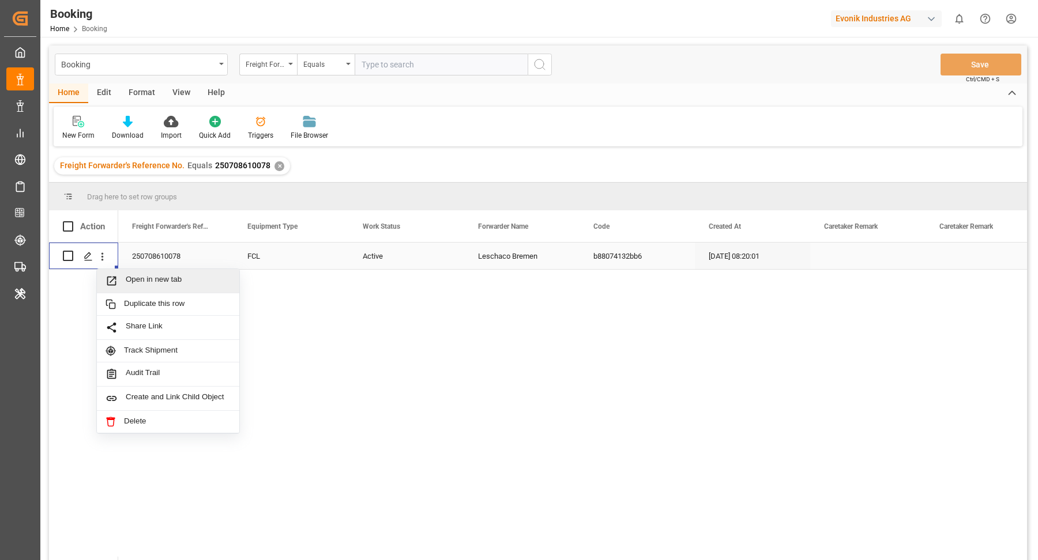
click at [162, 280] on span "Open in new tab" at bounding box center [178, 281] width 105 height 12
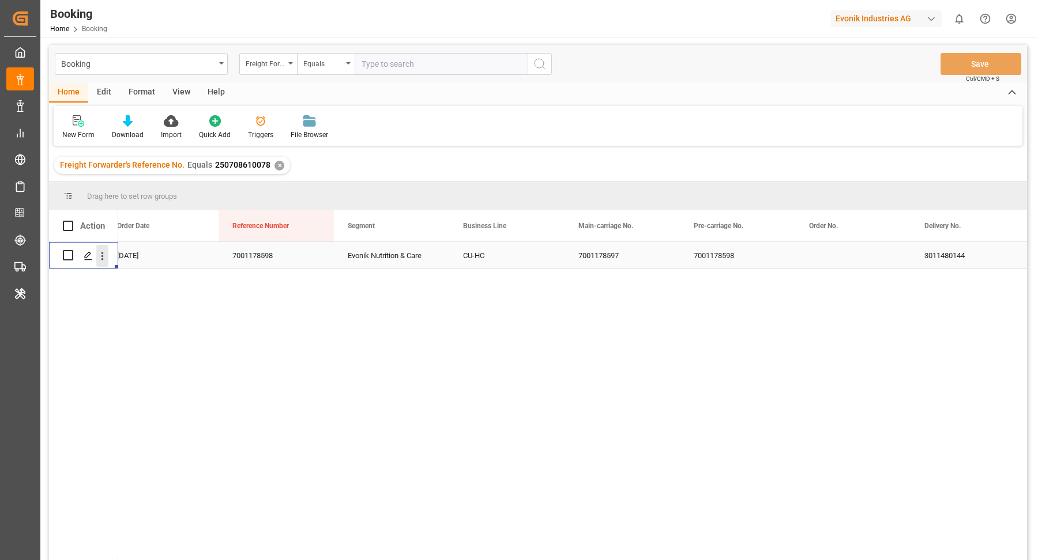
click at [101, 262] on button "open menu" at bounding box center [102, 256] width 12 height 22
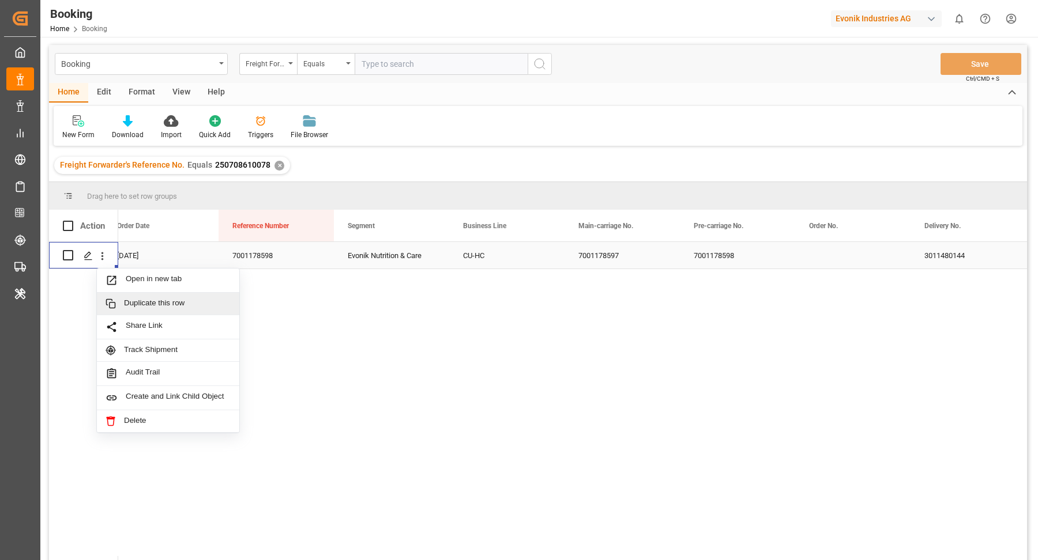
click at [208, 293] on div "Duplicate this row" at bounding box center [168, 304] width 142 height 22
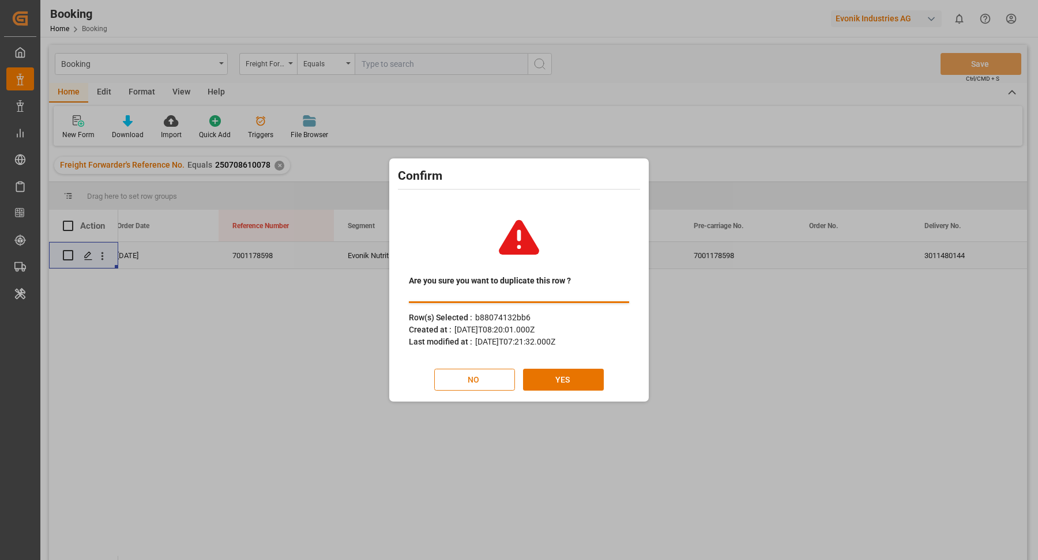
click at [468, 372] on button "NO" at bounding box center [474, 380] width 81 height 22
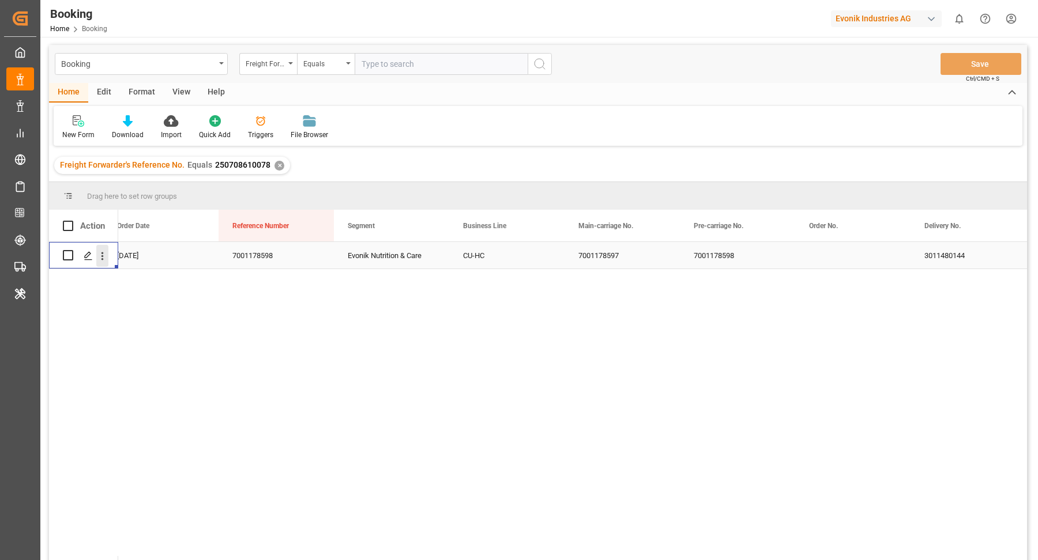
click at [106, 259] on icon "open menu" at bounding box center [102, 256] width 12 height 12
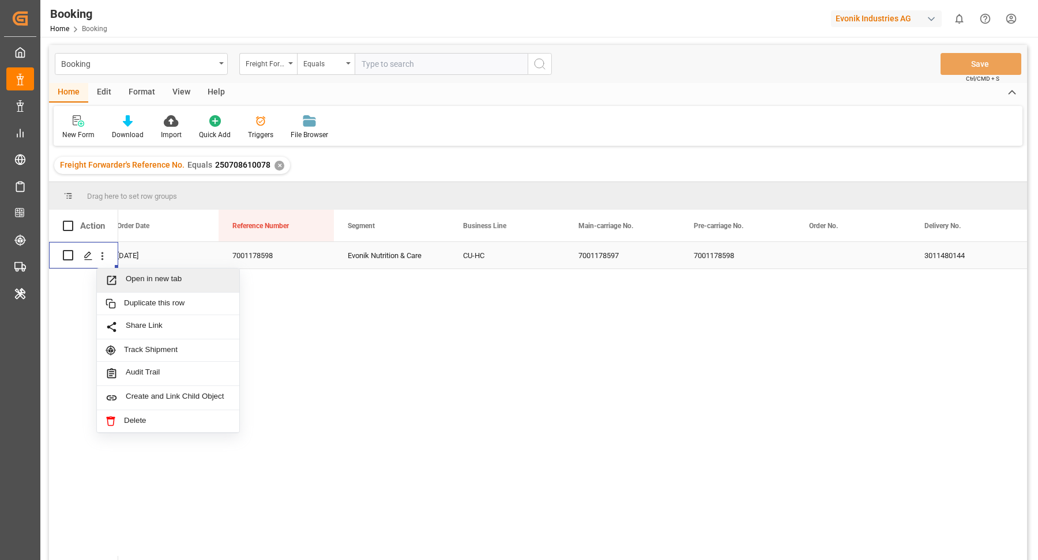
click at [163, 277] on span "Open in new tab" at bounding box center [178, 280] width 105 height 12
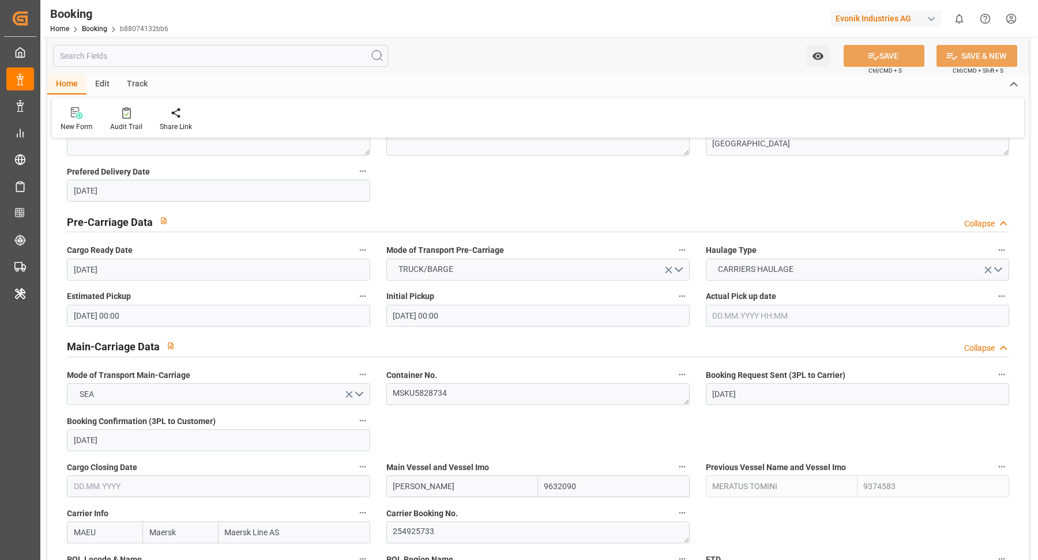
scroll to position [807, 0]
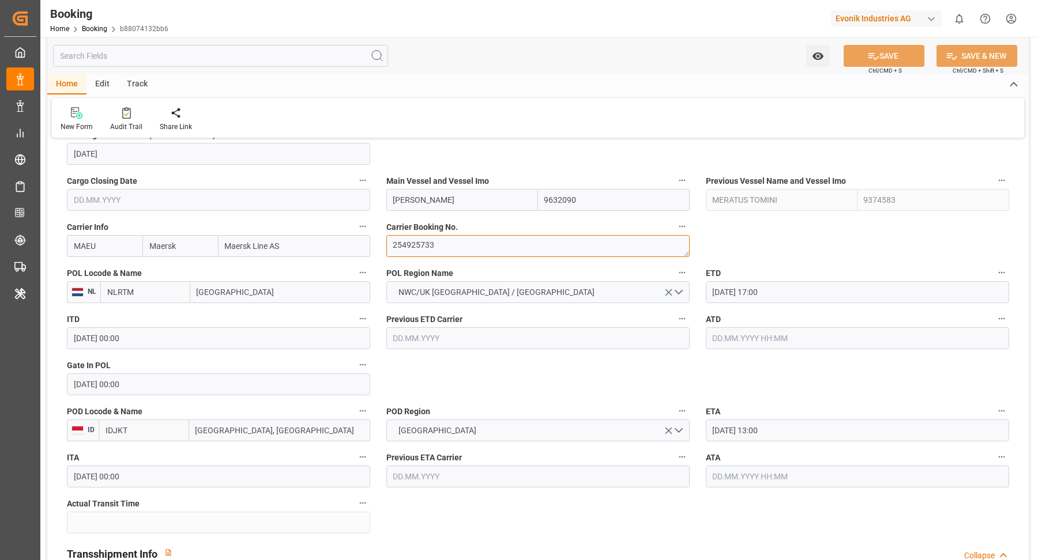
click at [458, 247] on textarea "254925733" at bounding box center [537, 246] width 303 height 22
click at [551, 70] on div "Watch Option SAVE Ctrl/CMD + S SAVE & NEW Ctrl/CMD + Shift + S" at bounding box center [537, 56] width 981 height 38
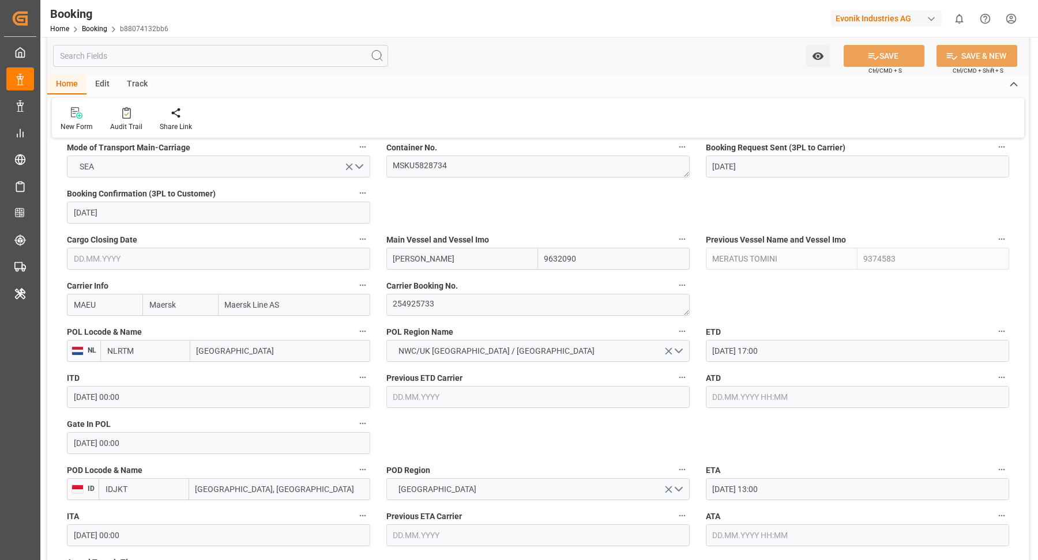
scroll to position [0, 0]
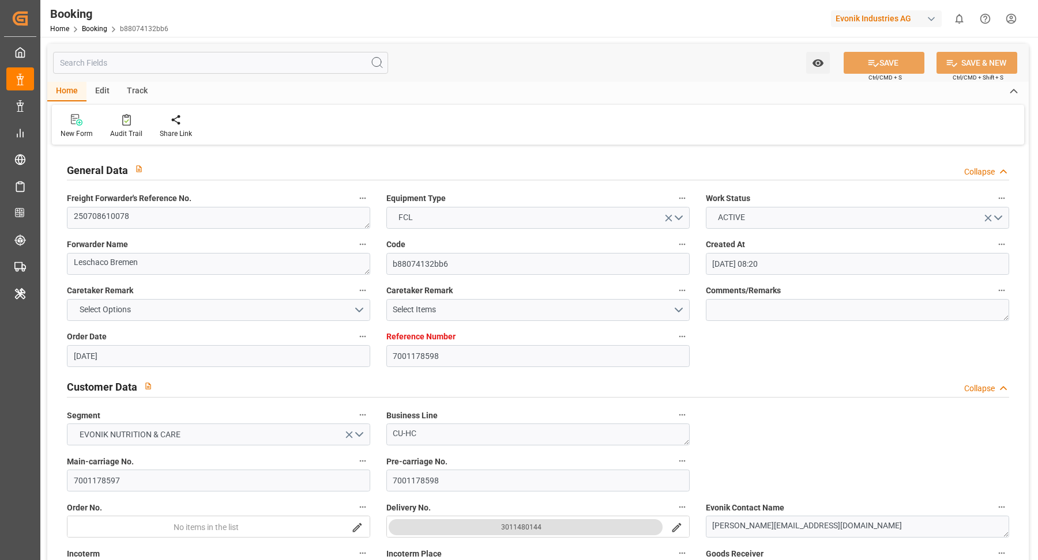
click at [638, 123] on div "New Form Audit Trail Share Link" at bounding box center [538, 125] width 972 height 40
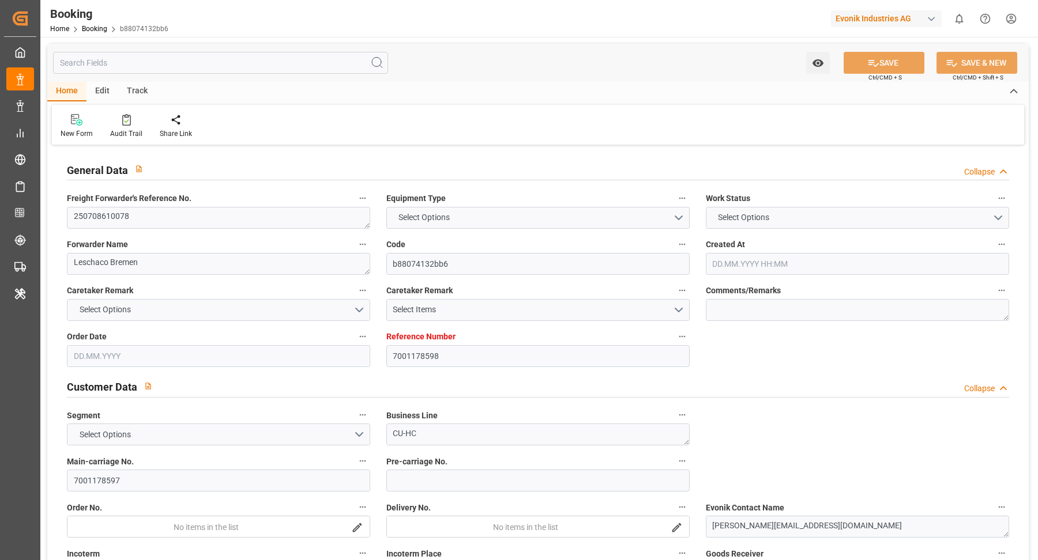
type input "7001178598"
type input "9632090"
type input "9374583"
type input "Maersk"
type input "Maersk Line AS"
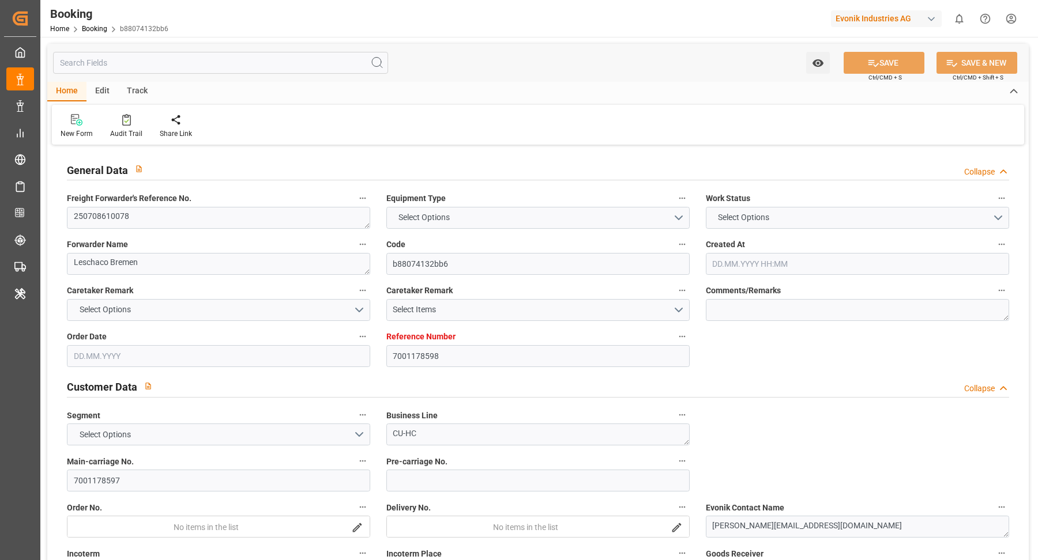
type input "NLRTM"
type input "IDJKT"
type input "0"
type input "MYTPP"
type input "IDJKT"
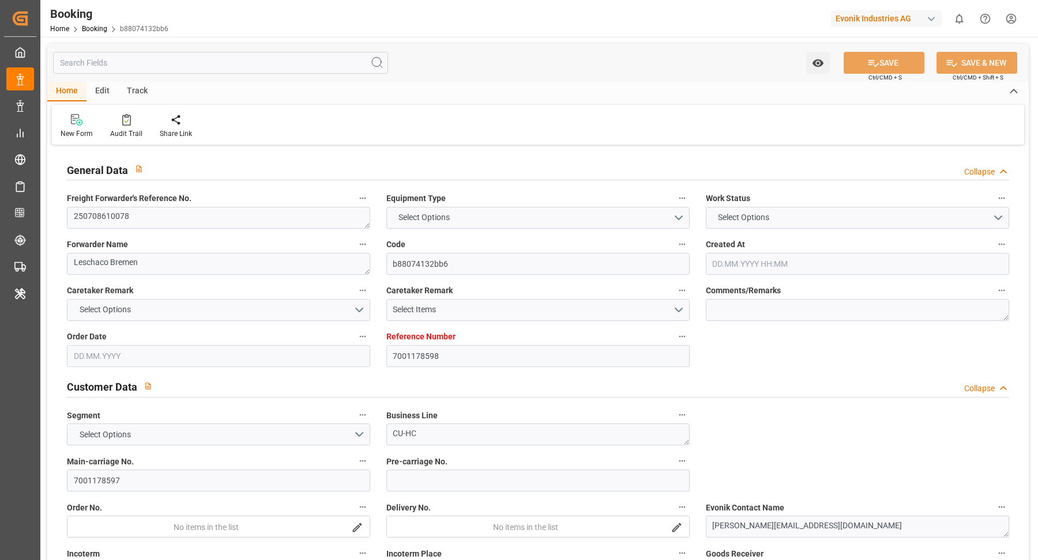
type input "9294537"
type input "9374583"
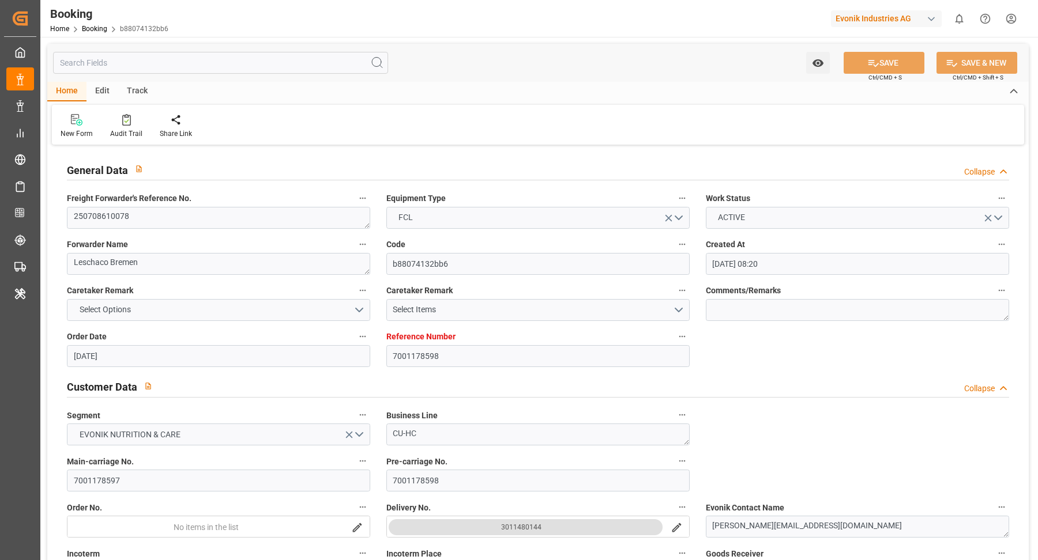
type input "[DATE] 08:20"
type input "[DATE]"
type input "[DATE] 00:00"
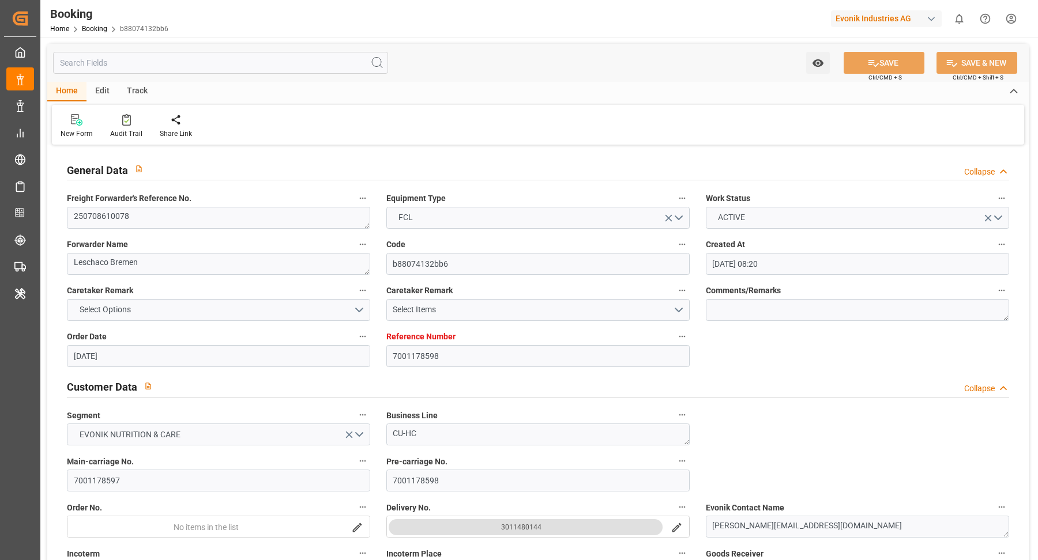
type input "[DATE] 00:00"
type input "[DATE]"
type input "[DATE] 17:00"
type input "[DATE] 00:00"
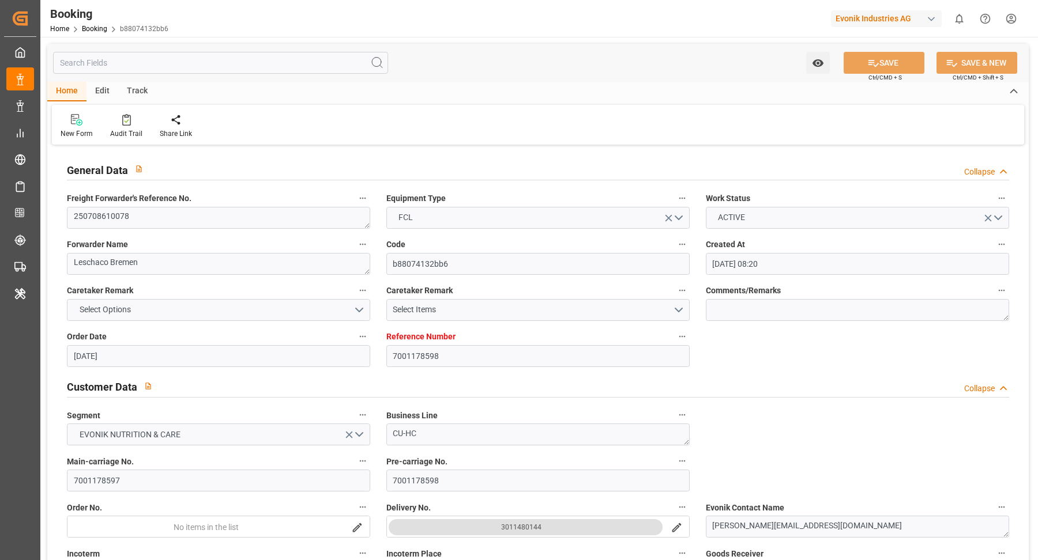
type input "[DATE] 00:00"
type input "[DATE] 13:00"
type input "[DATE] 00:00"
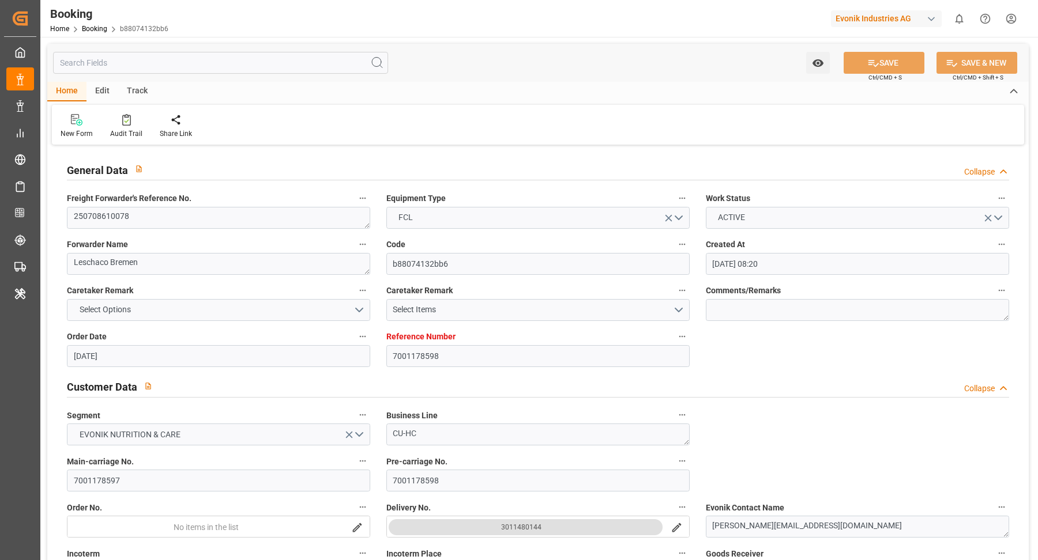
type input "[DATE] 16:51"
type input "[DATE]"
type input "[DATE] 07:21"
type input "[DATE]"
type input "[DATE] 14:07"
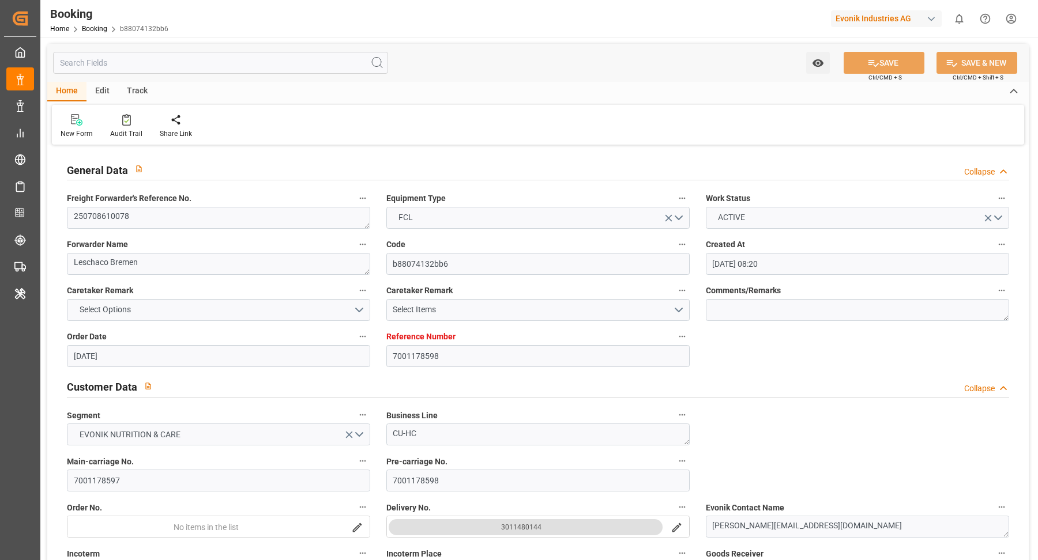
type input "[DATE] 16:02"
type input "[DATE] 12:17"
type input "[DATE] 16:51"
type input "[DATE] 08:00"
type input "[DATE] 13:00"
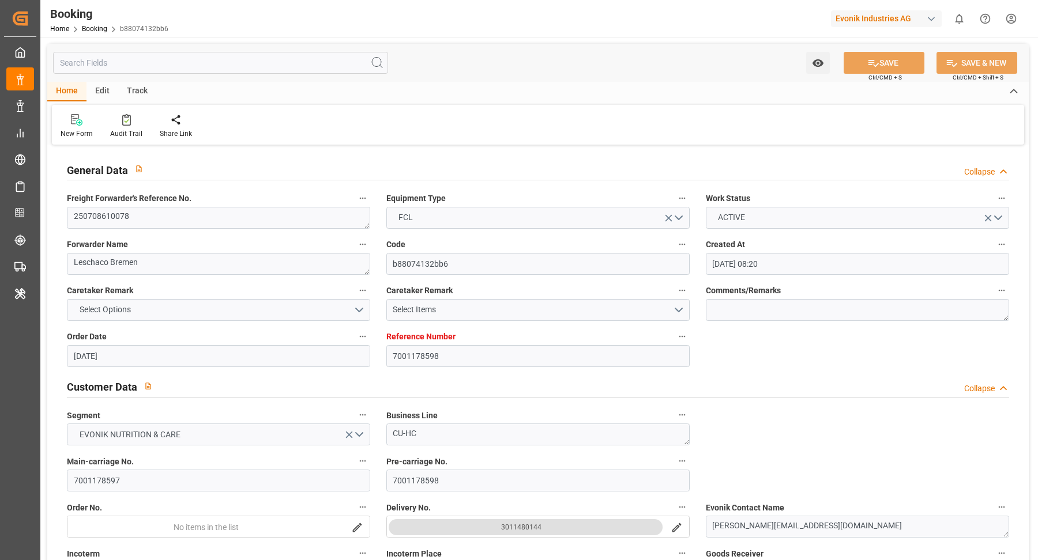
type input "[DATE] 17:00"
type input "[DATE] 08:00"
type input "[DATE] 04:37"
type input "[DATE] 17:00"
type input "[DATE] 13:00"
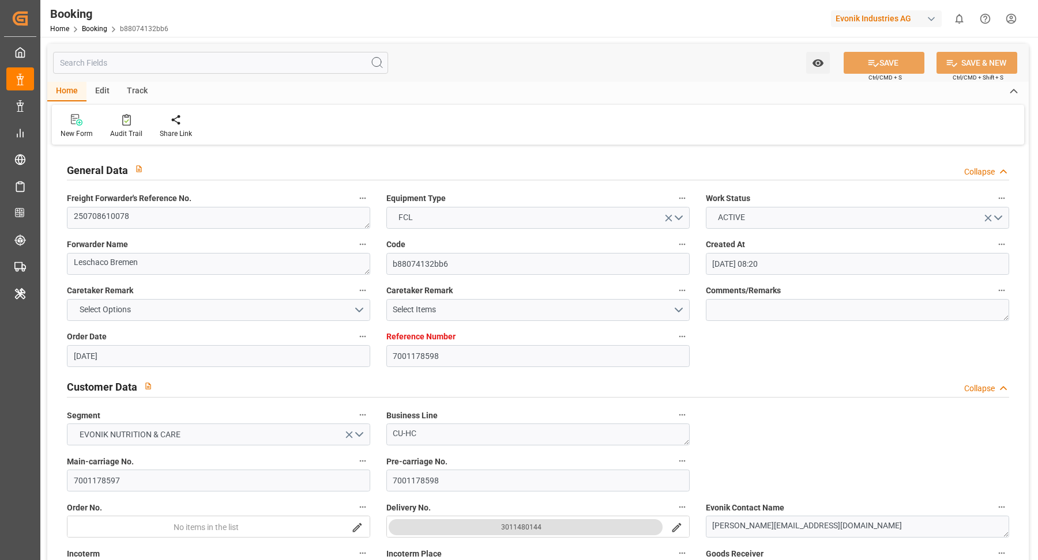
type input "[DATE] 23:45"
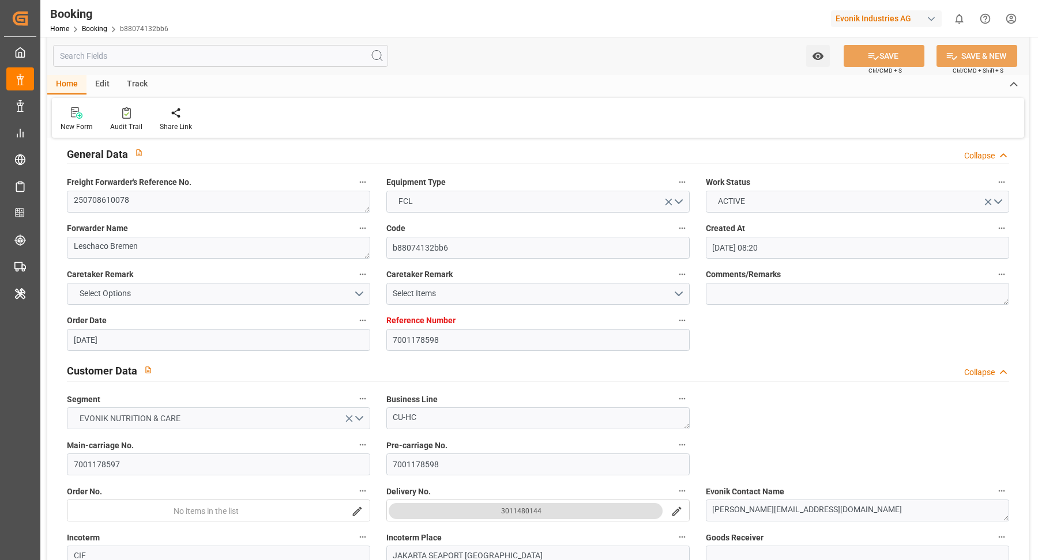
scroll to position [257, 0]
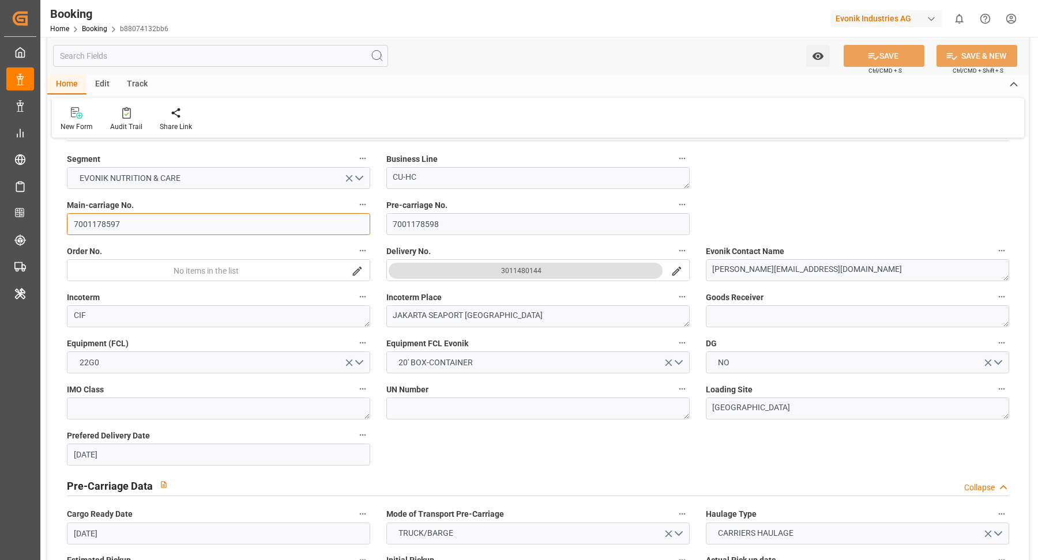
click at [158, 224] on input "7001178597" at bounding box center [218, 224] width 303 height 22
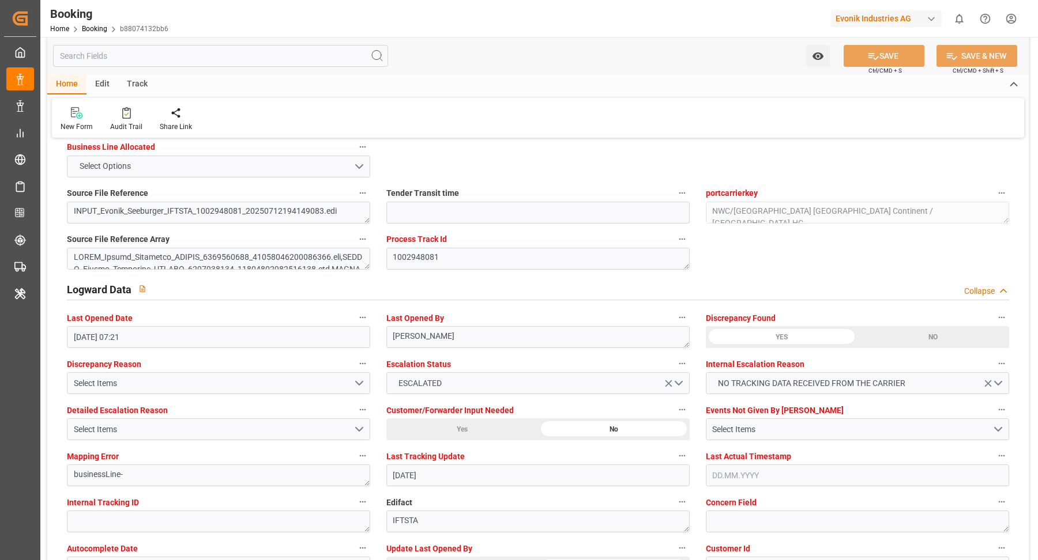
scroll to position [2155, 0]
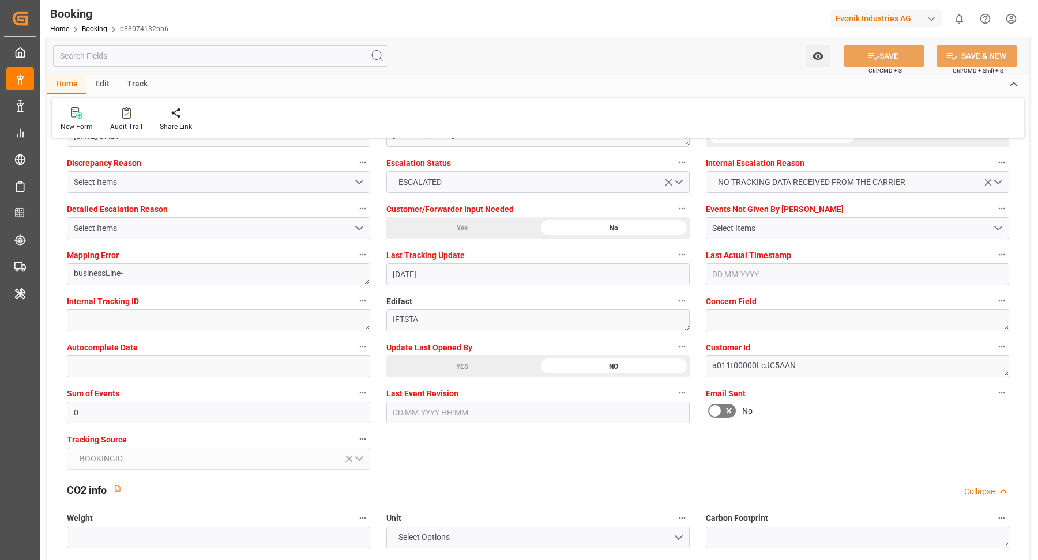
click at [728, 409] on icon at bounding box center [729, 411] width 14 height 14
click at [0, 0] on input "checkbox" at bounding box center [0, 0] width 0 height 0
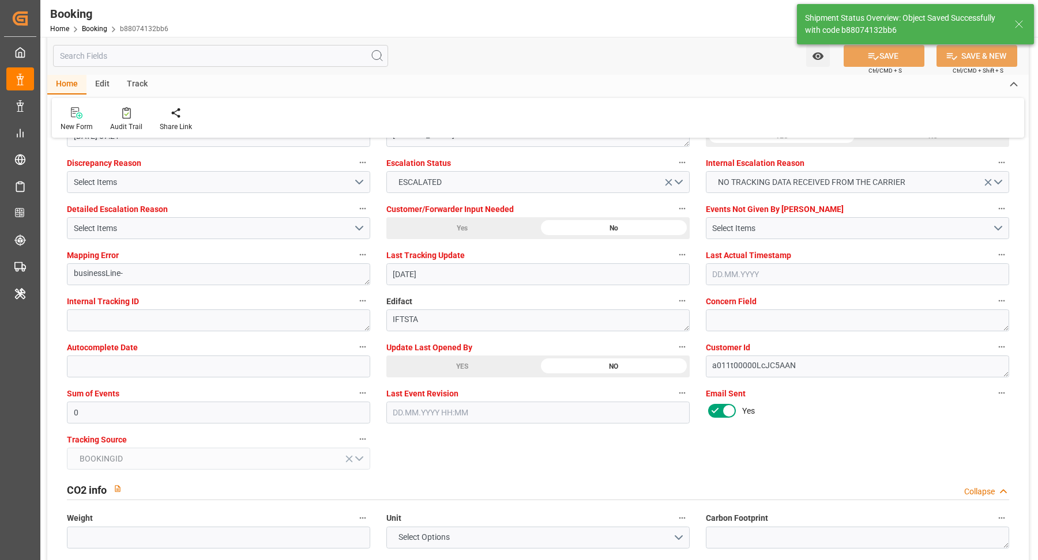
type textarea "[PERSON_NAME]"
type input "[DATE] 11:42"
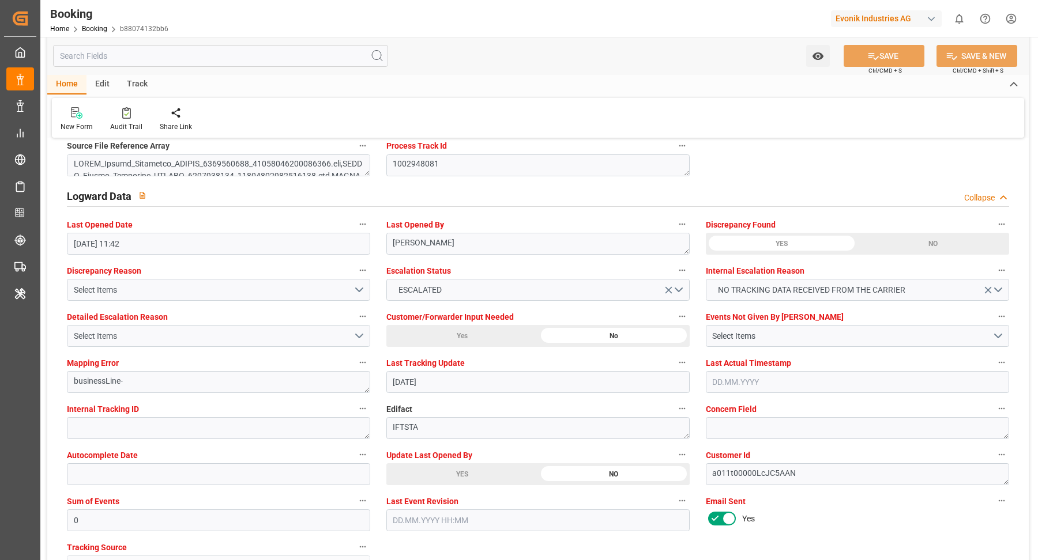
scroll to position [2056, 0]
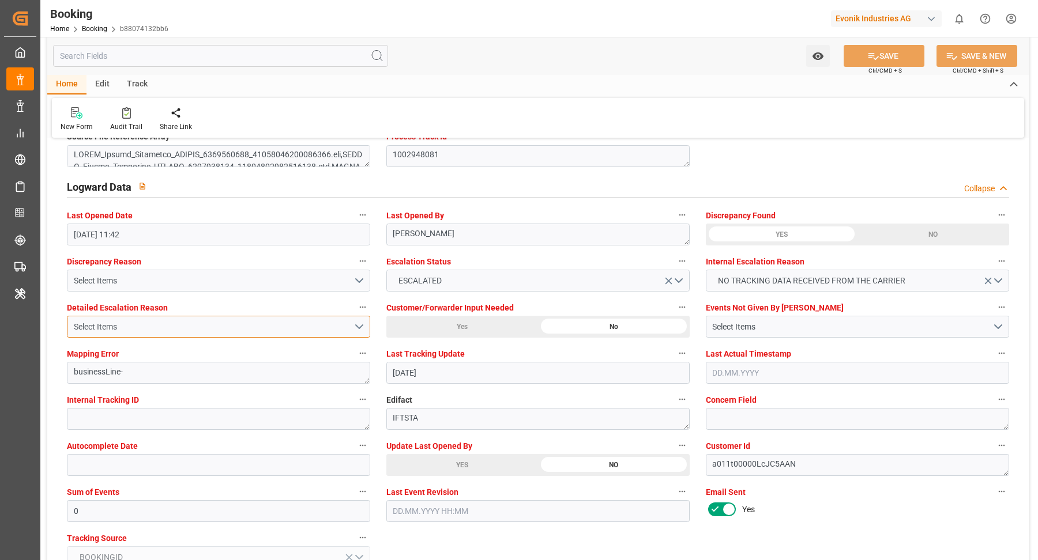
click at [361, 326] on button "Select Items" at bounding box center [218, 327] width 303 height 22
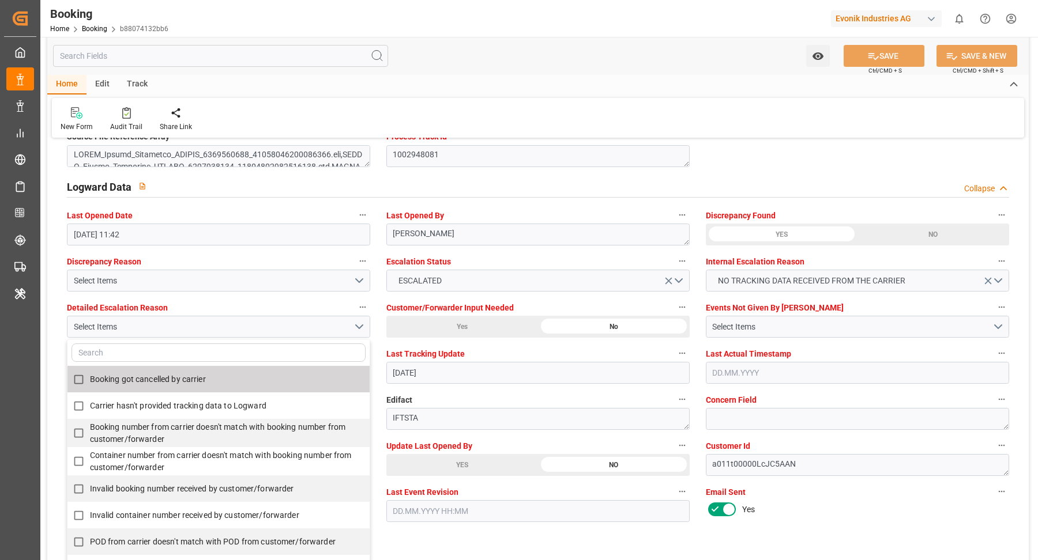
click at [223, 380] on label "Booking got cancelled by carrier" at bounding box center [212, 379] width 290 height 22
checkbox input "true"
click at [834, 506] on div "Yes" at bounding box center [857, 509] width 303 height 18
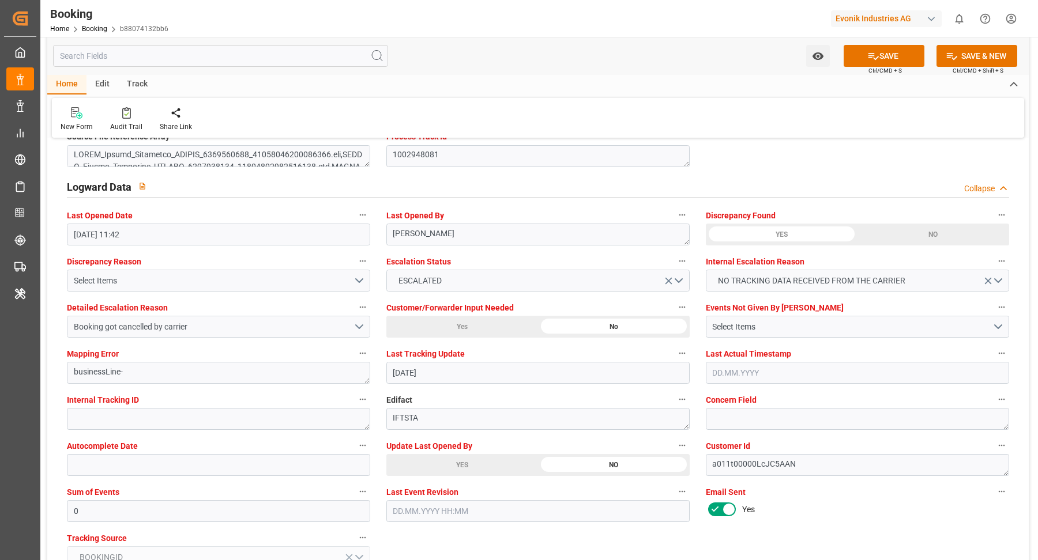
scroll to position [2122, 0]
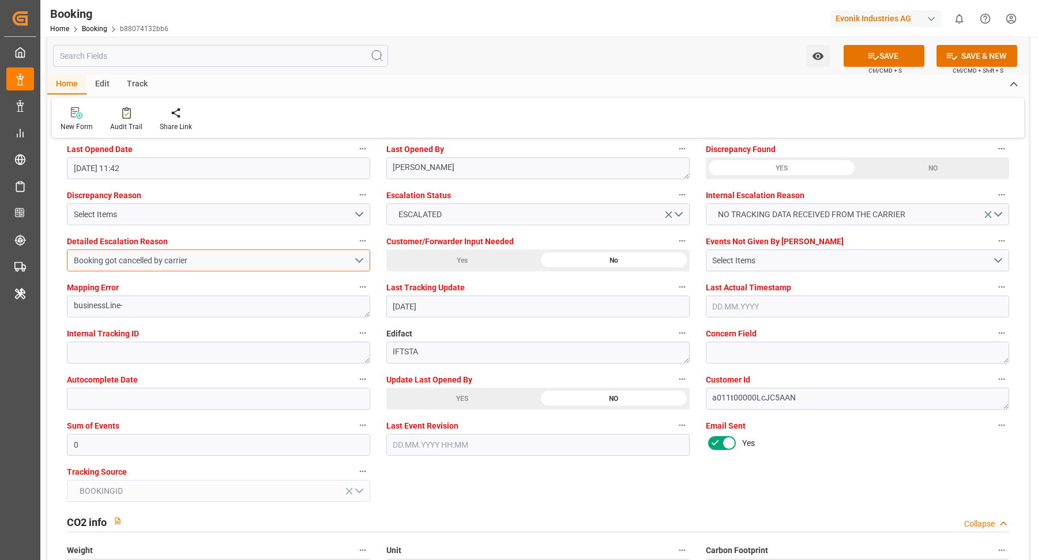
click at [361, 261] on button "Booking got cancelled by carrier" at bounding box center [218, 261] width 303 height 22
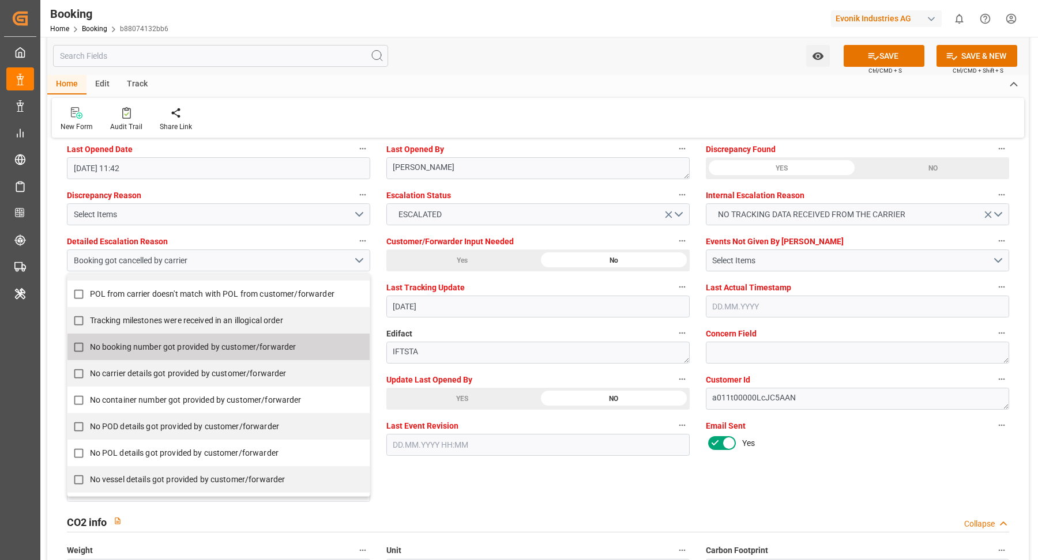
scroll to position [257, 0]
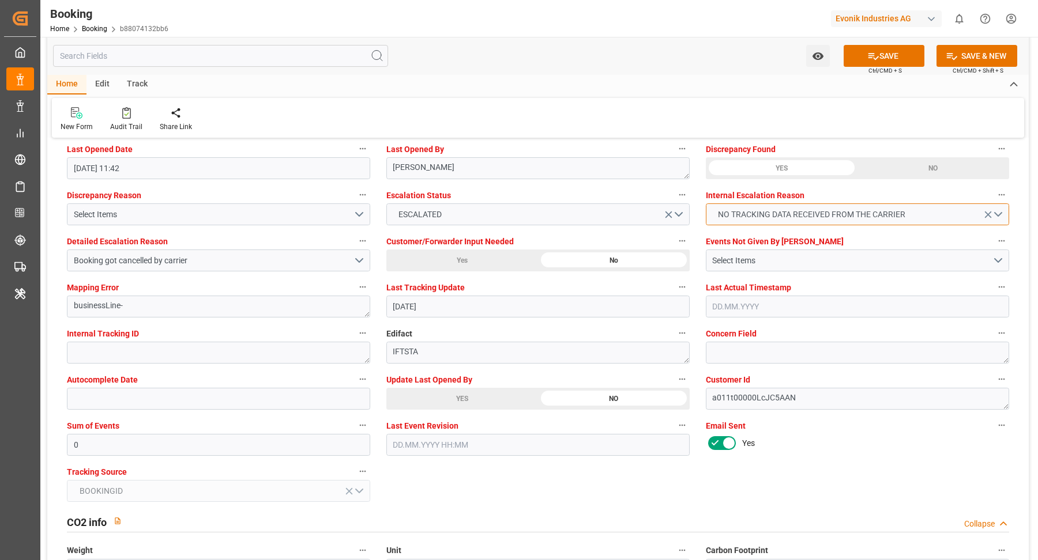
click at [1004, 211] on button "NO TRACKING DATA RECEIVED FROM THE CARRIER" at bounding box center [857, 215] width 303 height 22
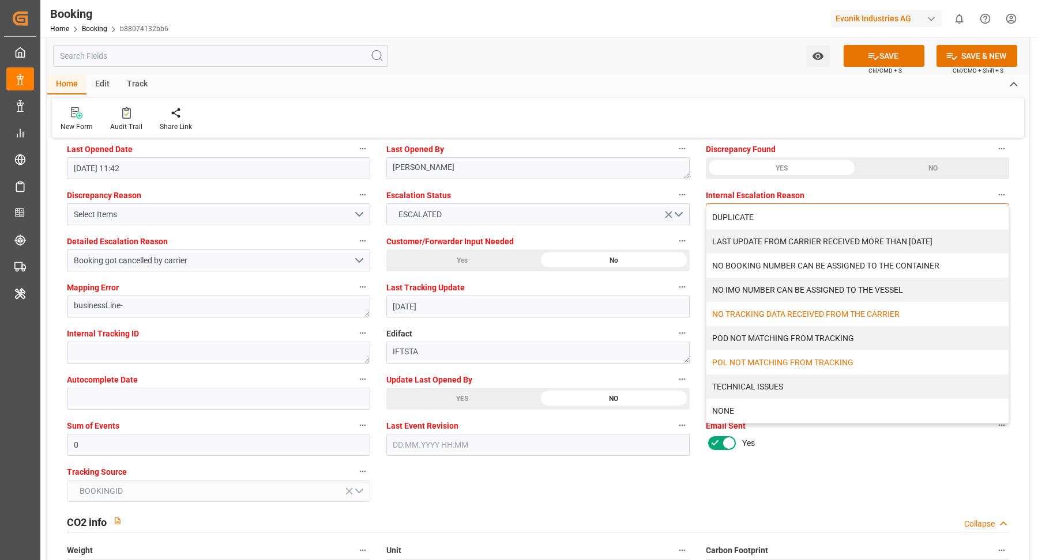
scroll to position [2195, 0]
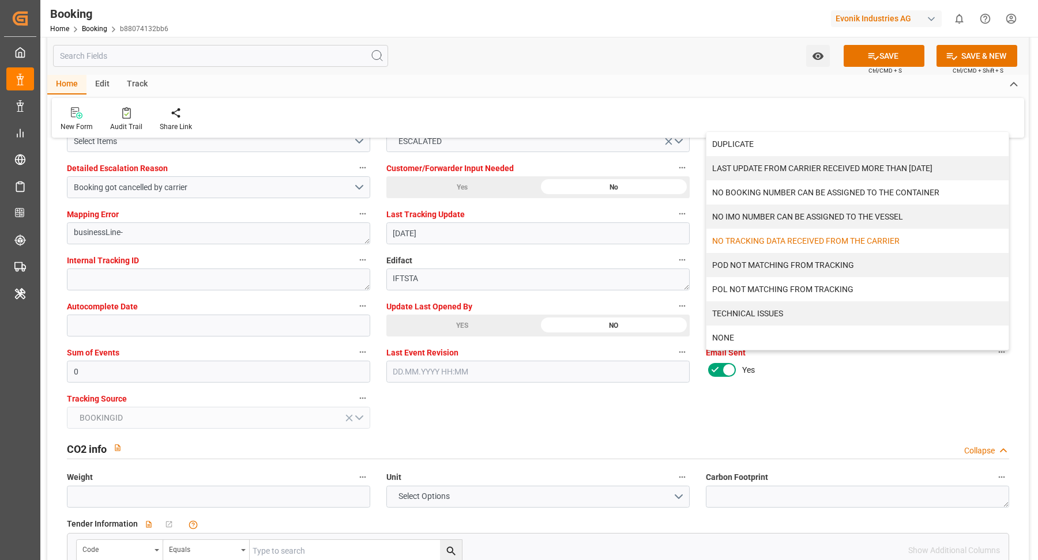
click at [839, 385] on div "General Data Collapse Freight Forwarder's Reference No. 250708610078 Equipment …" at bounding box center [537, 517] width 981 height 5128
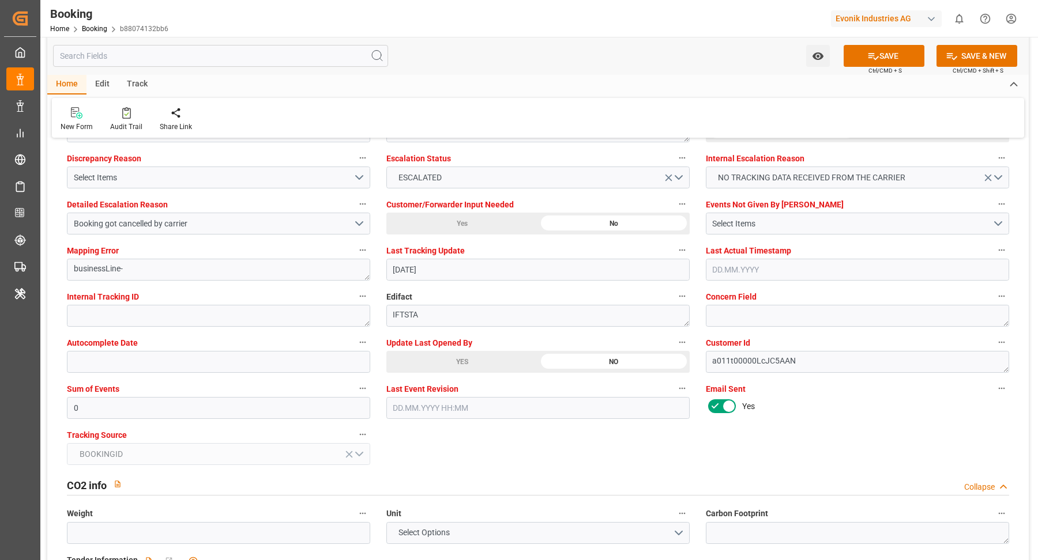
scroll to position [2119, 0]
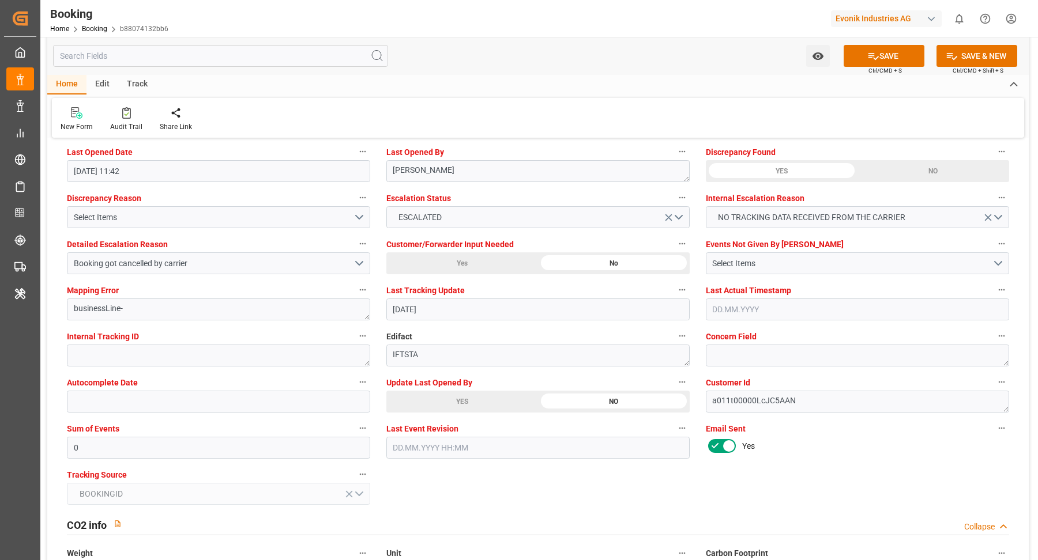
click at [320, 246] on label "Detailed Escalation Reason" at bounding box center [218, 244] width 303 height 16
click at [355, 246] on button "Detailed Escalation Reason" at bounding box center [362, 243] width 15 height 15
click at [316, 265] on div at bounding box center [519, 280] width 1038 height 560
click at [351, 263] on div "Booking got cancelled by carrier" at bounding box center [214, 264] width 280 height 12
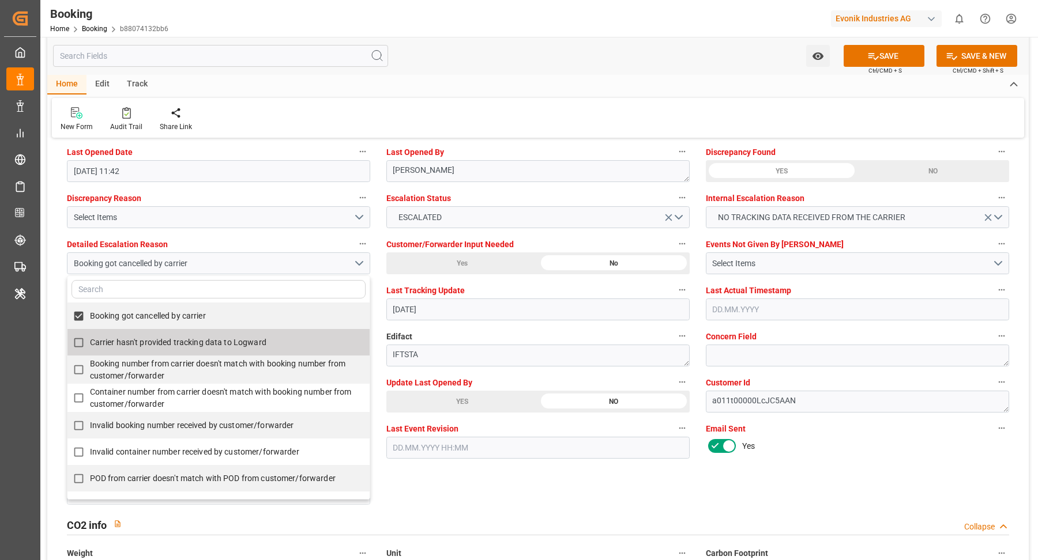
click at [274, 344] on label "Carrier hasn't provided tracking data to Logward" at bounding box center [212, 343] width 290 height 22
checkbox input "true"
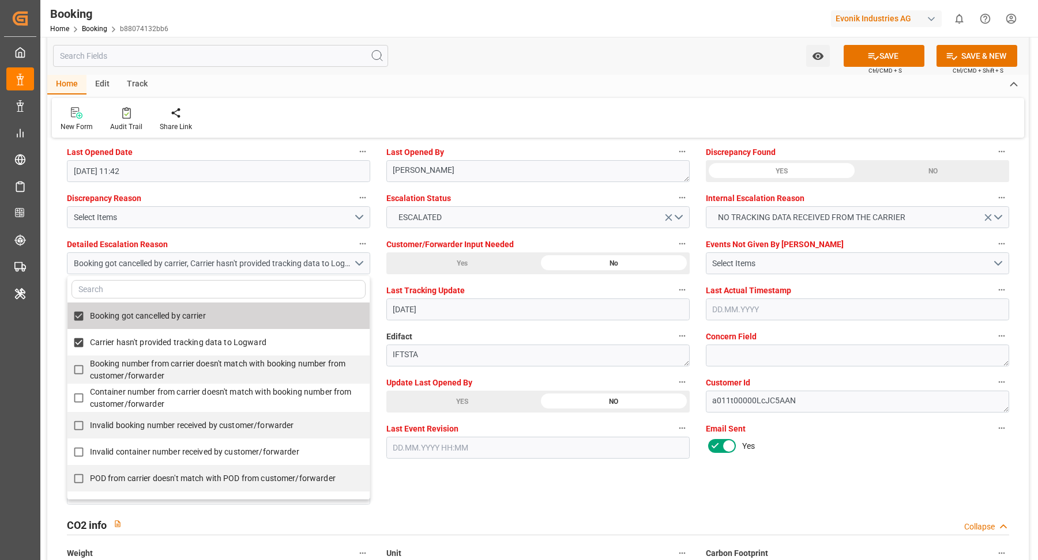
drag, startPoint x: 173, startPoint y: 317, endPoint x: 191, endPoint y: 311, distance: 18.8
click at [173, 316] on span "Booking got cancelled by carrier" at bounding box center [148, 315] width 116 height 9
checkbox input "false"
click at [813, 445] on div "Yes" at bounding box center [857, 446] width 303 height 18
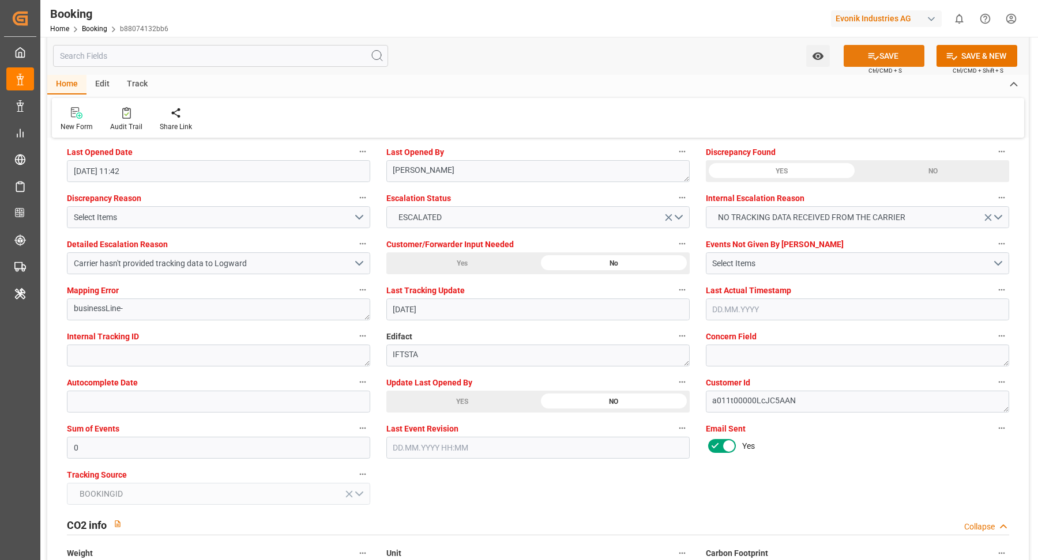
click at [886, 57] on button "SAVE" at bounding box center [883, 56] width 81 height 22
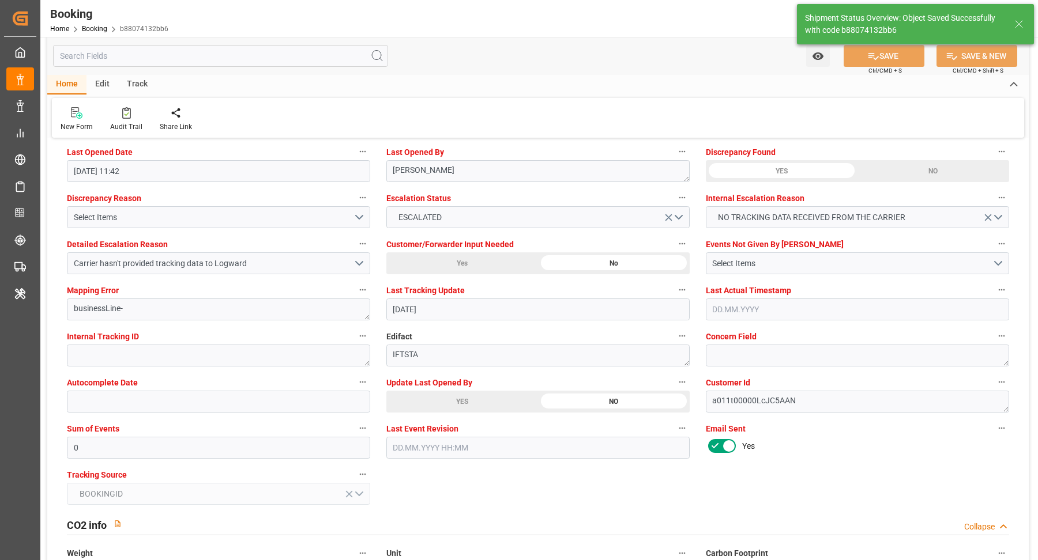
type input "[DATE] 11:46"
